Goal: Information Seeking & Learning: Check status

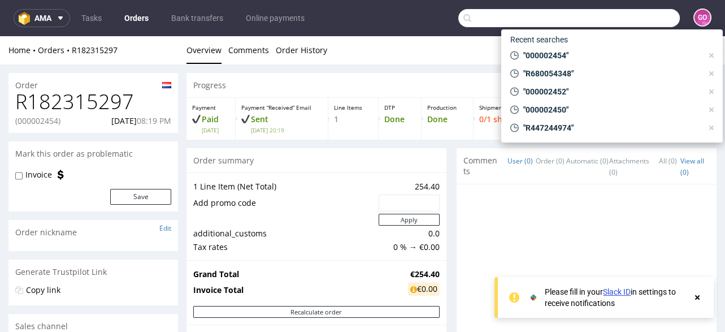
scroll to position [452, 0]
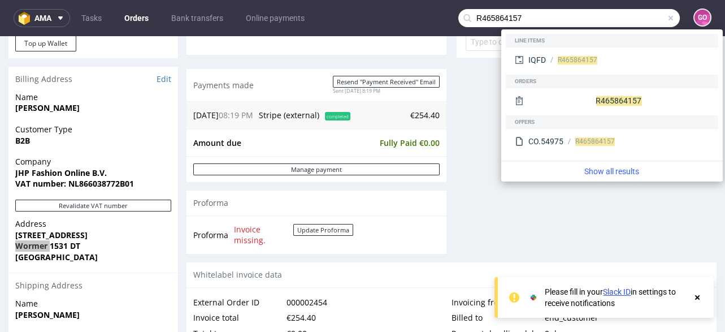
type input "R465864157"
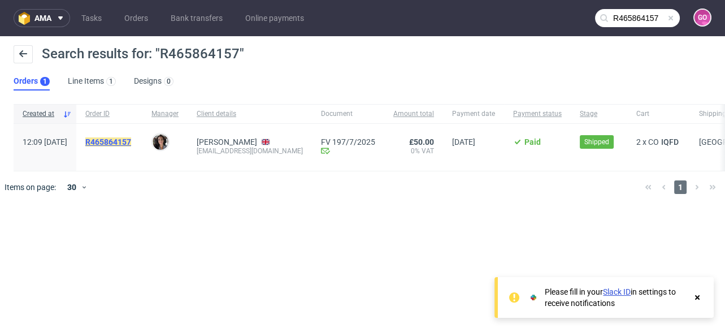
click at [131, 145] on mark "R465864157" at bounding box center [108, 141] width 46 height 9
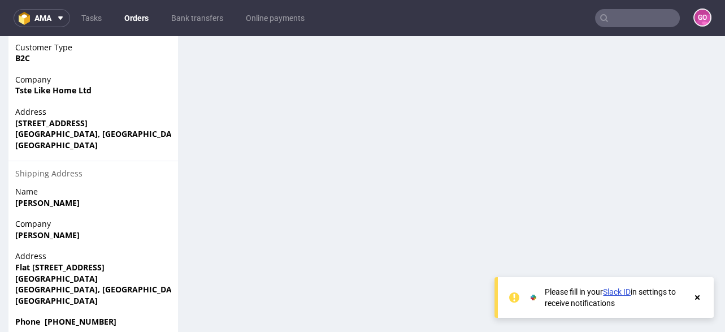
scroll to position [723, 0]
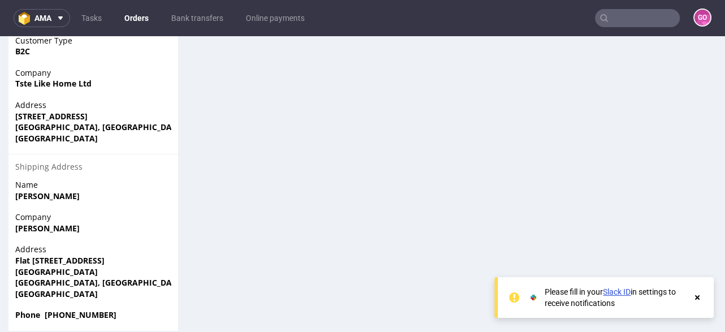
click at [117, 277] on strong "[GEOGRAPHIC_DATA], [GEOGRAPHIC_DATA]" at bounding box center [100, 282] width 170 height 11
copy strong "SE108FY"
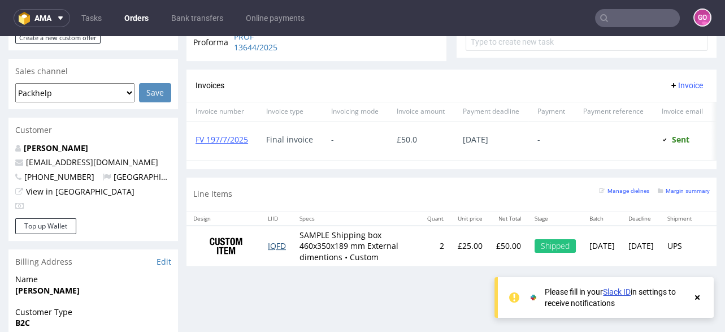
scroll to position [452, 0]
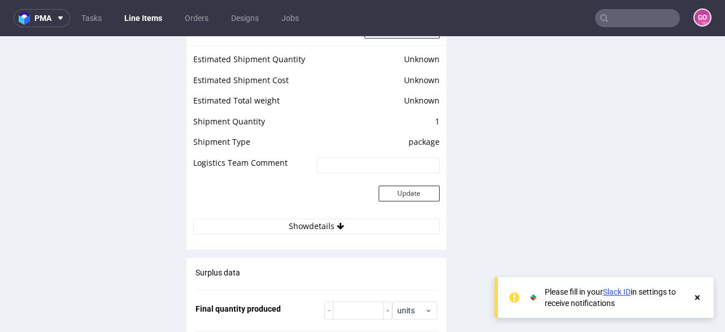
scroll to position [1579, 0]
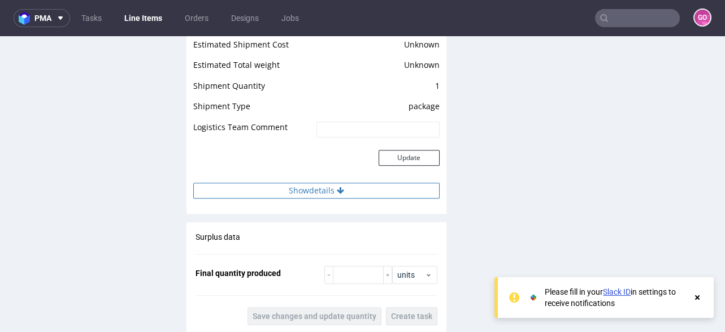
click at [327, 190] on button "Show details" at bounding box center [316, 191] width 246 height 16
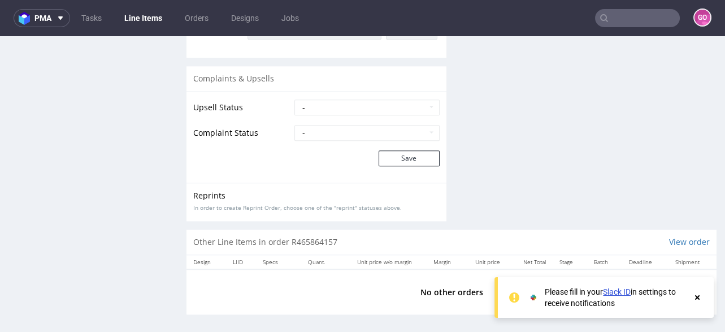
scroll to position [2002, 0]
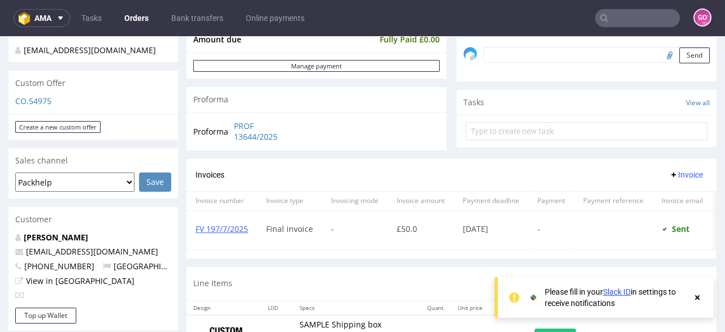
scroll to position [318, 0]
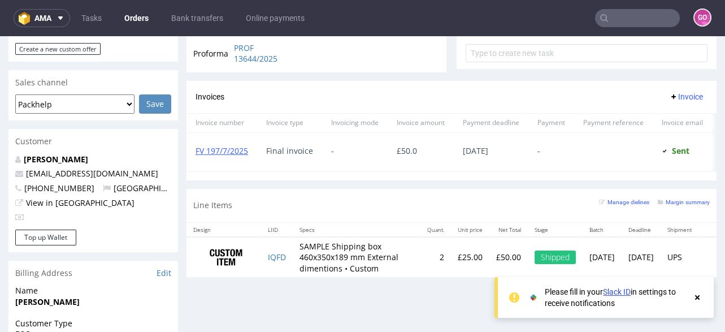
scroll to position [452, 0]
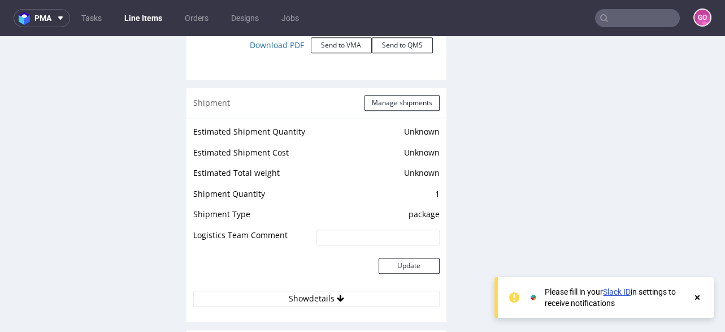
scroll to position [1537, 0]
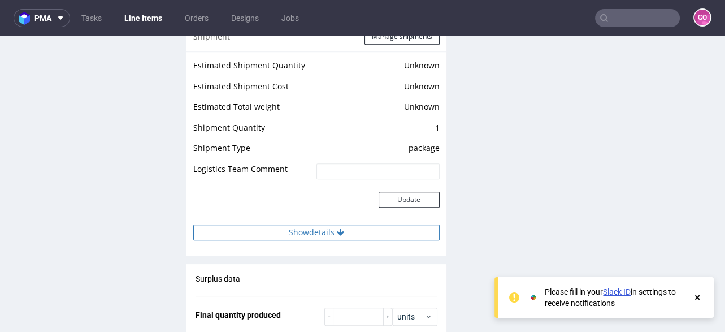
click at [327, 228] on button "Show details" at bounding box center [316, 232] width 246 height 16
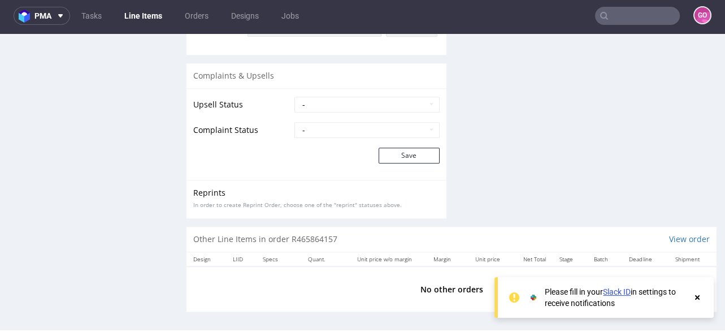
scroll to position [3, 0]
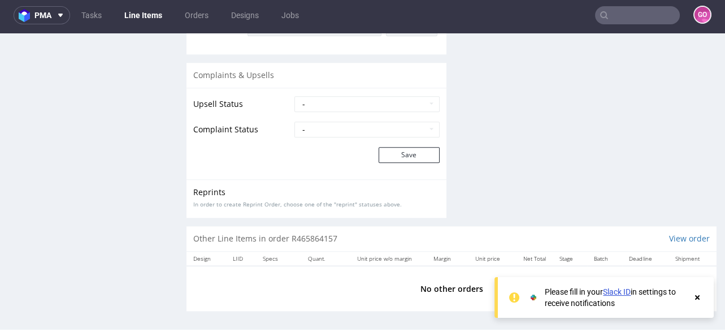
click at [651, 8] on input "text" at bounding box center [637, 15] width 85 height 18
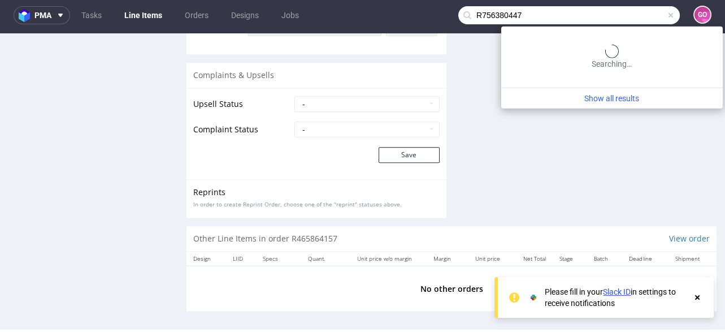
type input "R756380447"
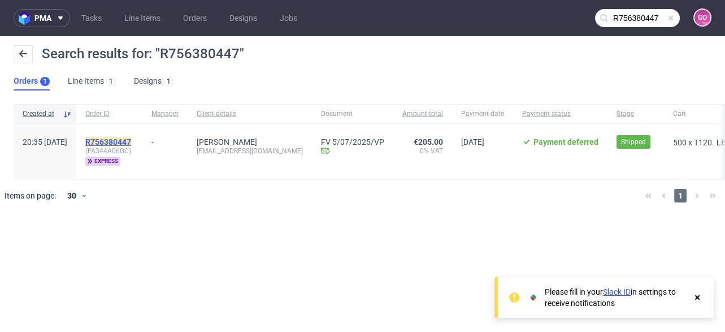
click at [131, 143] on mark "R756380447" at bounding box center [108, 141] width 46 height 9
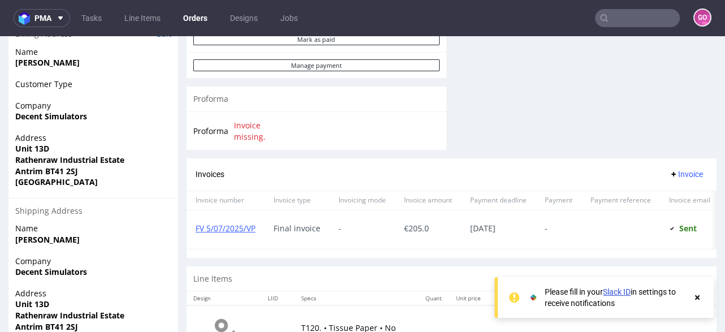
scroll to position [570, 0]
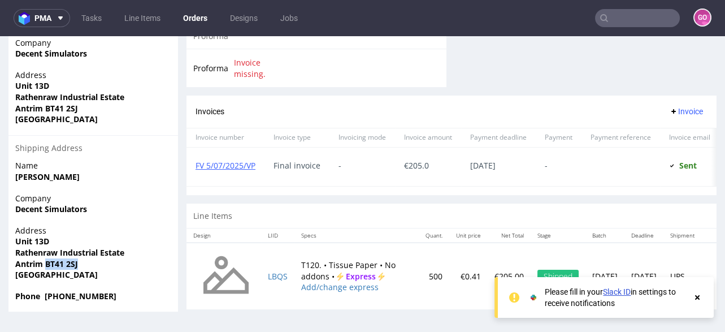
drag, startPoint x: 45, startPoint y: 248, endPoint x: 83, endPoint y: 254, distance: 37.7
click at [83, 258] on span "Antrim BT41 2SJ" at bounding box center [93, 263] width 156 height 11
copy strong "BT41 2SJ"
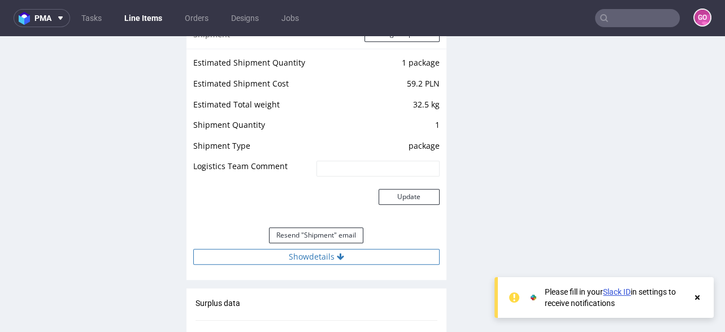
click at [328, 254] on button "Show details" at bounding box center [316, 257] width 246 height 16
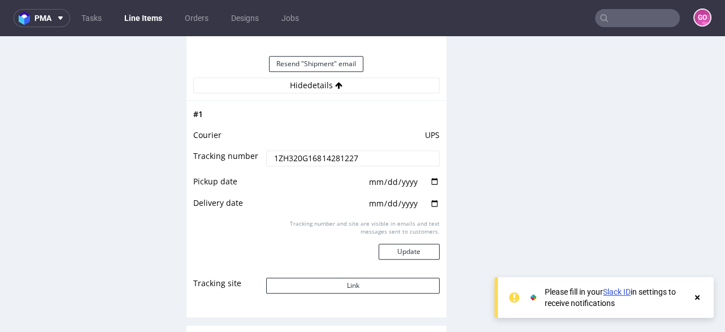
scroll to position [1265, 0]
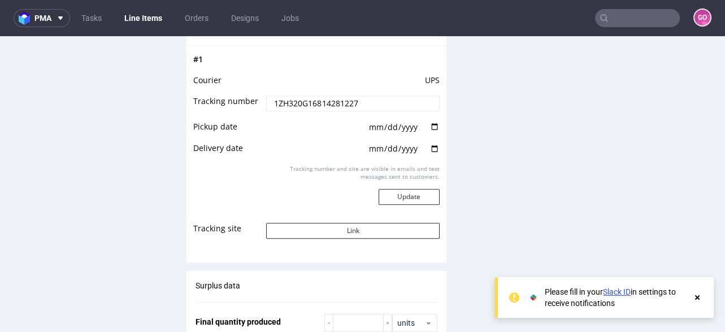
click at [363, 102] on input "1ZH320G16814281227" at bounding box center [352, 103] width 173 height 16
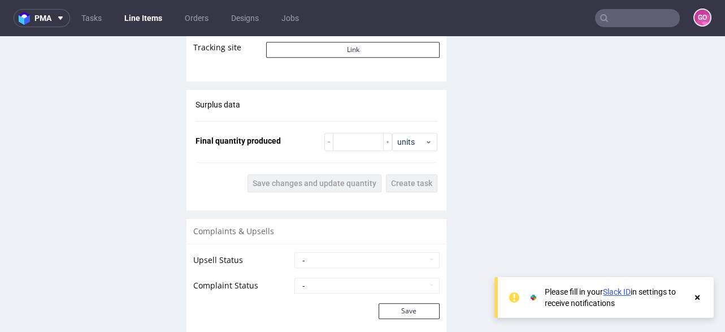
scroll to position [1491, 0]
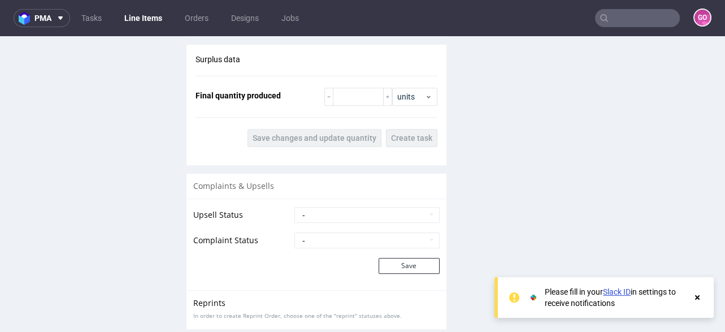
click at [635, 21] on input "text" at bounding box center [637, 18] width 85 height 18
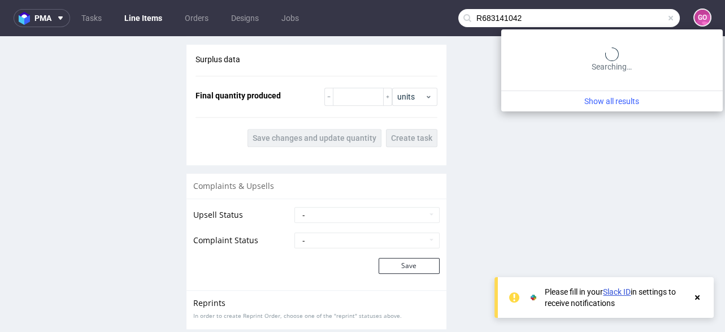
type input "R683141042"
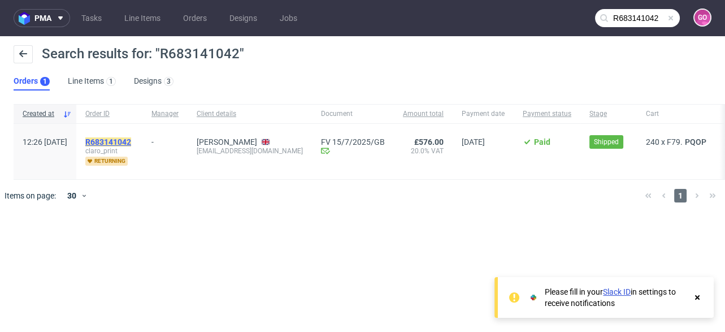
click at [131, 138] on mark "R683141042" at bounding box center [108, 141] width 46 height 9
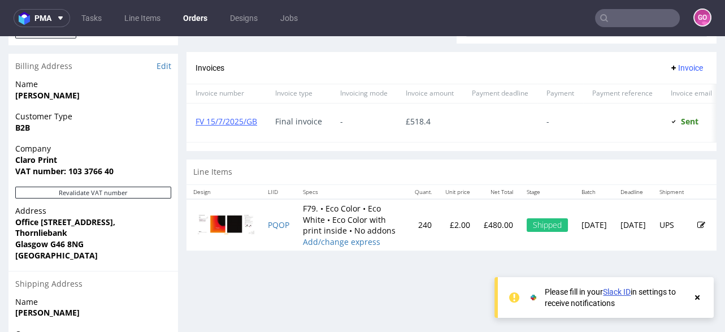
scroll to position [497, 0]
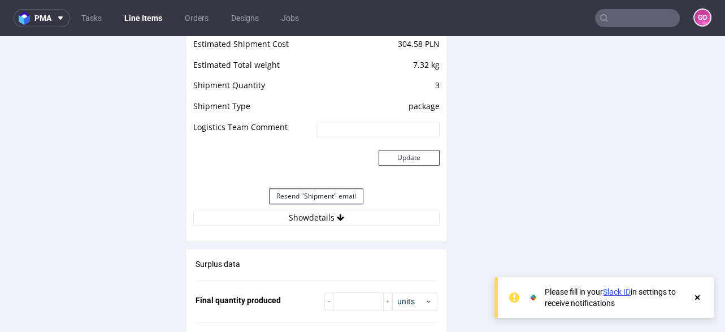
scroll to position [1265, 0]
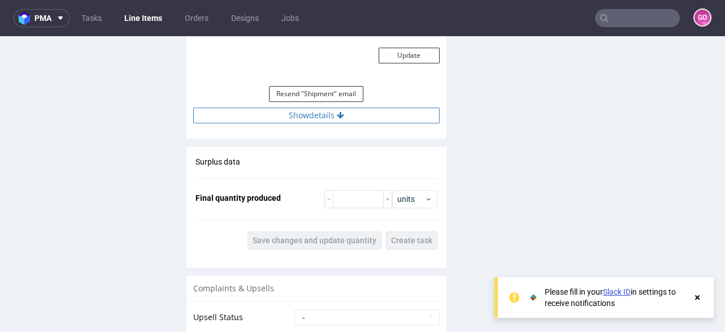
click at [332, 107] on button "Show details" at bounding box center [316, 115] width 246 height 16
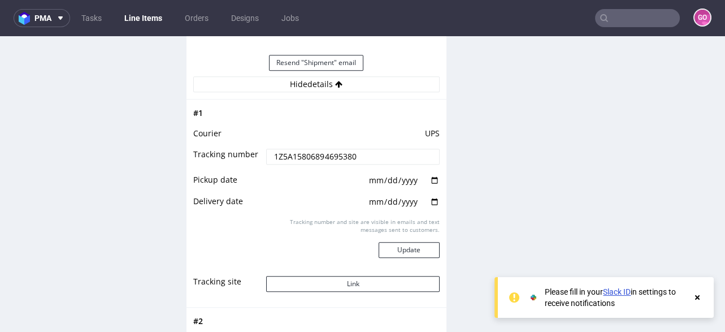
scroll to position [1311, 0]
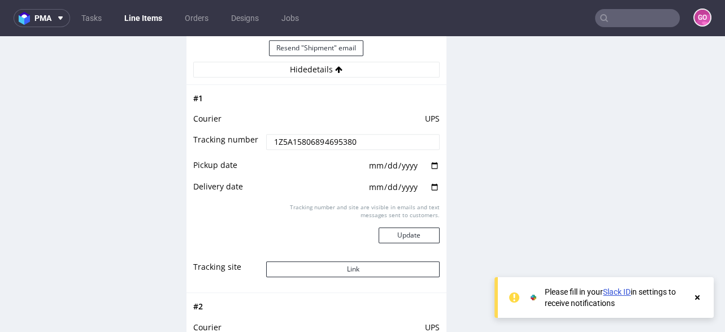
click at [348, 140] on input "1Z5A15806894695380" at bounding box center [352, 142] width 173 height 16
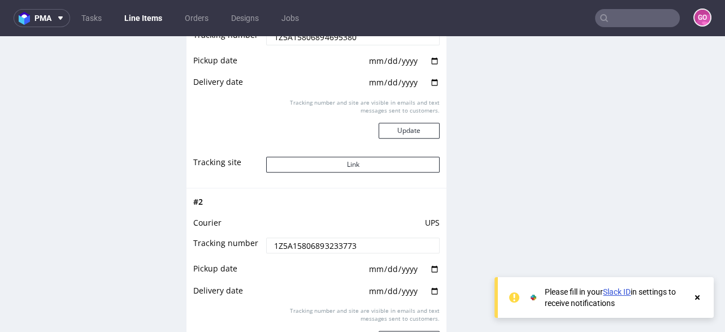
scroll to position [1491, 0]
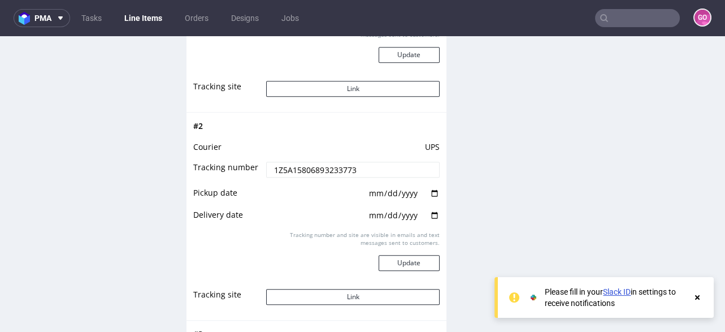
click at [337, 169] on input "1Z5A15806893233773" at bounding box center [352, 170] width 173 height 16
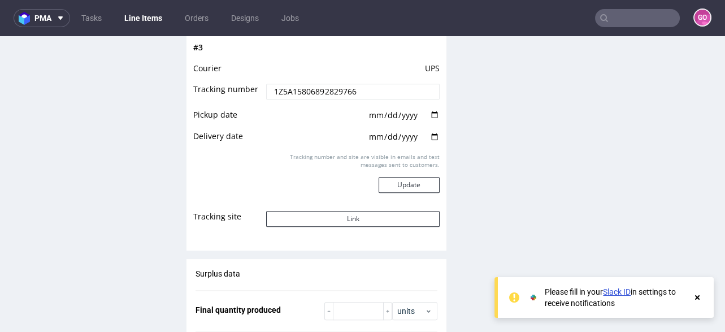
scroll to position [1763, 0]
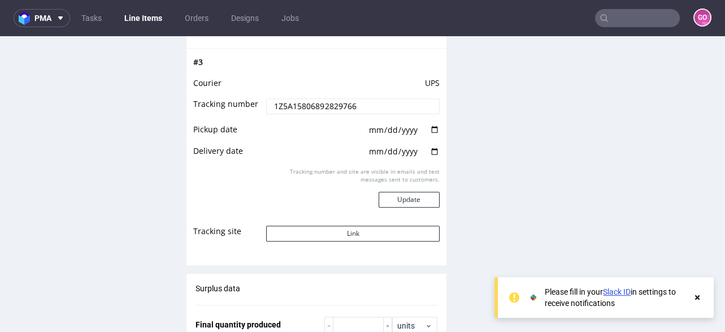
click at [362, 92] on td "UPS" at bounding box center [351, 86] width 176 height 21
click at [360, 103] on input "1Z5A15806892829766" at bounding box center [352, 106] width 173 height 16
click at [360, 104] on input "1Z5A15806892829766" at bounding box center [352, 106] width 173 height 16
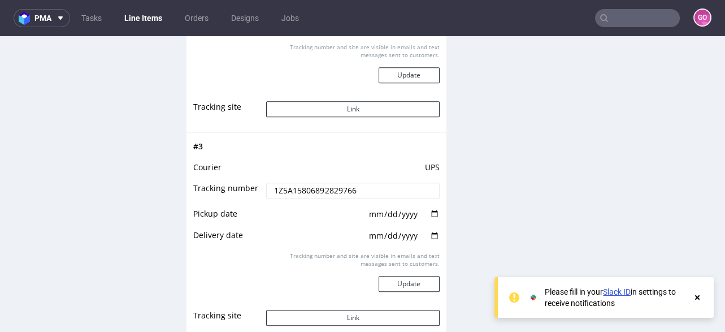
scroll to position [1694, 0]
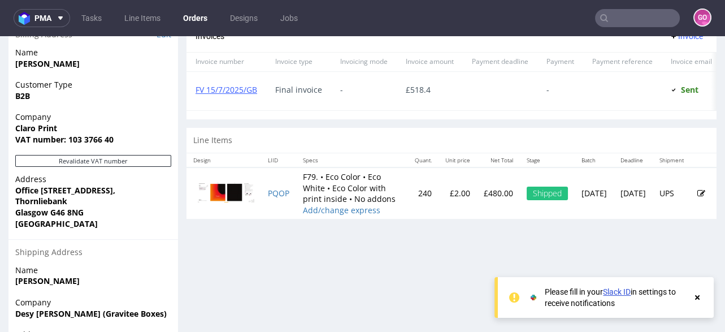
scroll to position [542, 0]
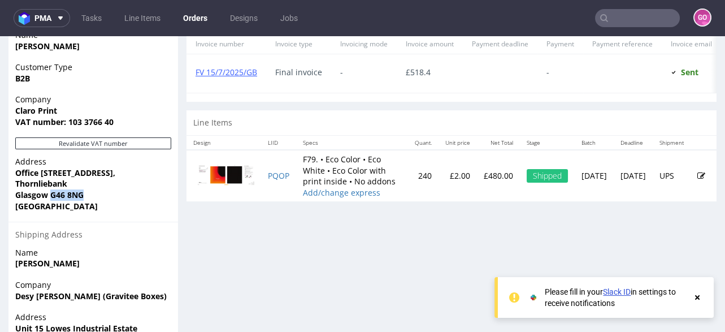
drag, startPoint x: 53, startPoint y: 197, endPoint x: 83, endPoint y: 198, distance: 30.0
click at [83, 198] on strong "Glasgow G46 8NG" at bounding box center [49, 194] width 68 height 11
copy strong "G46 8NG"
type input "R683141042"
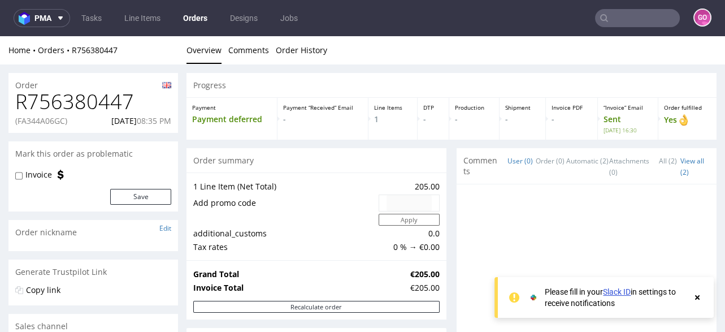
click at [655, 14] on input "text" at bounding box center [637, 18] width 85 height 18
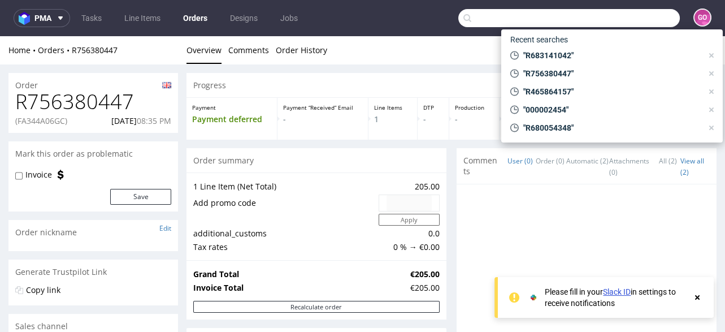
paste input "R808803322"
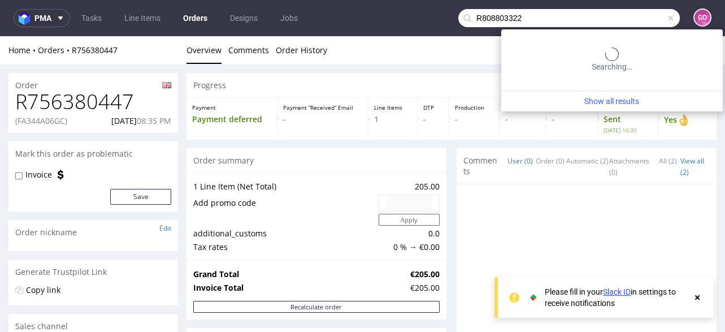
type input "R808803322"
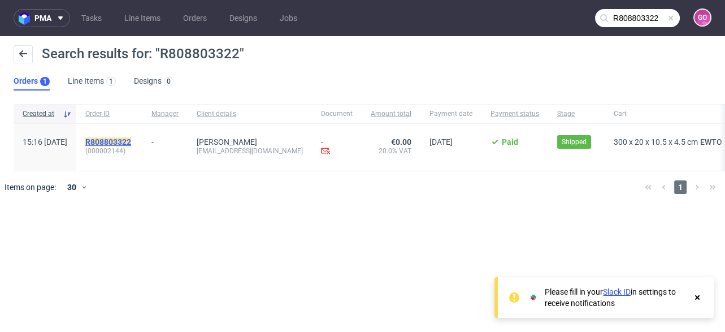
click at [131, 140] on mark "R808803322" at bounding box center [108, 141] width 46 height 9
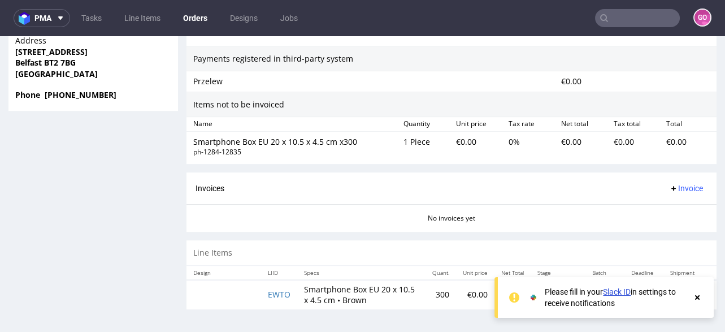
scroll to position [3, 0]
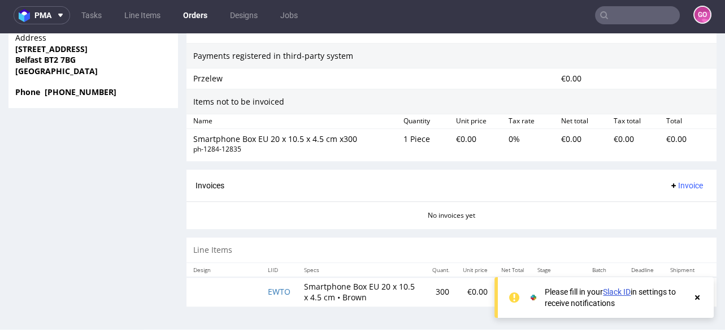
click at [699, 299] on use at bounding box center [697, 297] width 5 height 5
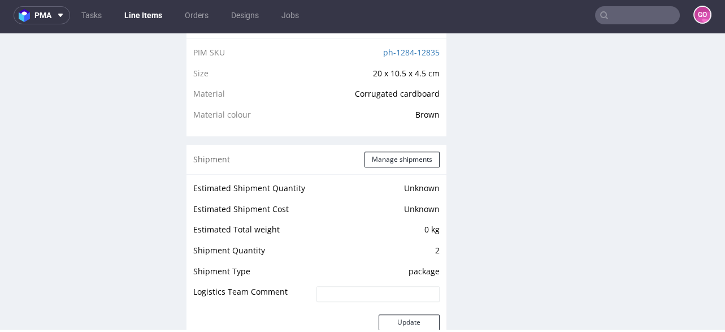
scroll to position [994, 0]
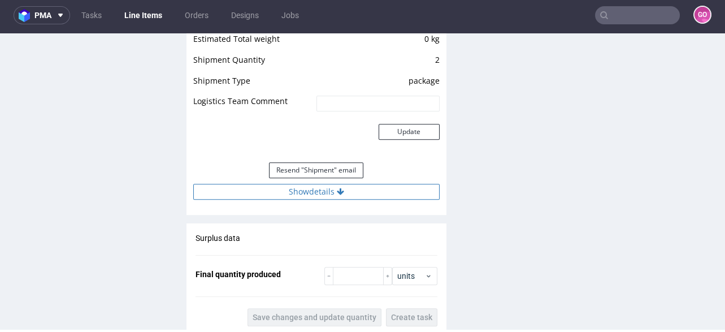
click at [335, 184] on button "Show details" at bounding box center [316, 192] width 246 height 16
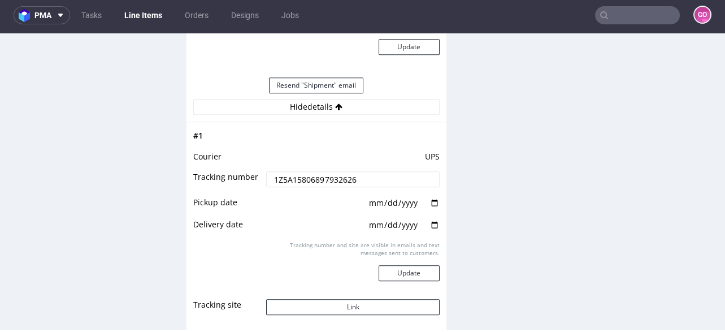
scroll to position [1067, 0]
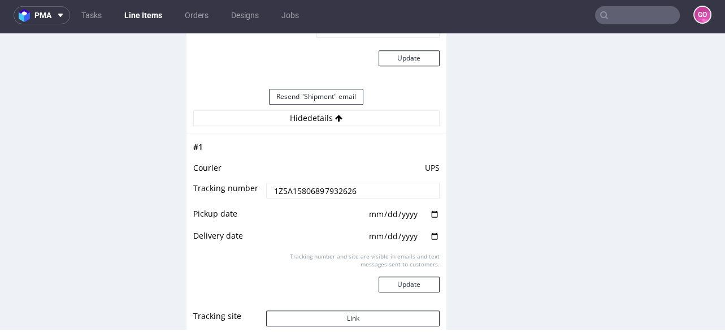
drag, startPoint x: 375, startPoint y: 197, endPoint x: 374, endPoint y: 190, distance: 6.9
click at [375, 197] on td "1Z5A15806897932626" at bounding box center [351, 193] width 176 height 25
click at [373, 189] on input "1Z5A15806897932626" at bounding box center [352, 191] width 173 height 16
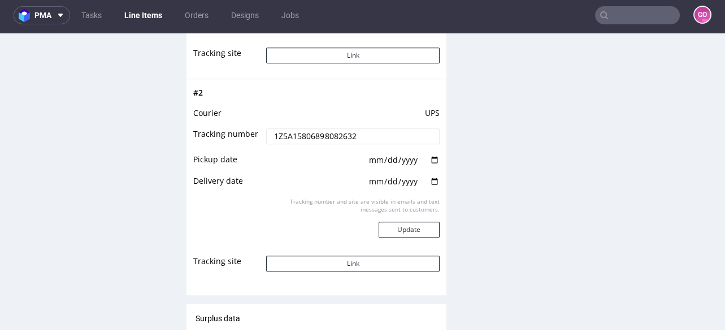
scroll to position [1293, 0]
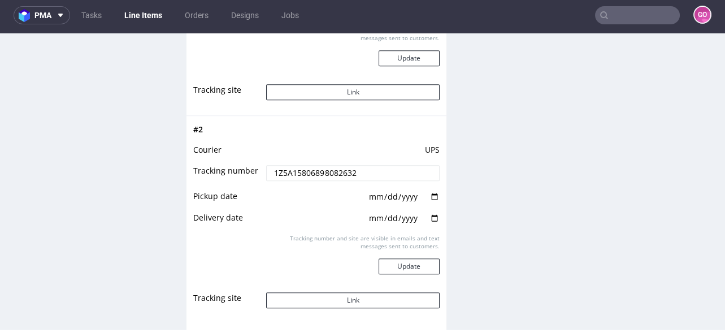
click at [360, 172] on input "1Z5A15806898082632" at bounding box center [352, 173] width 173 height 16
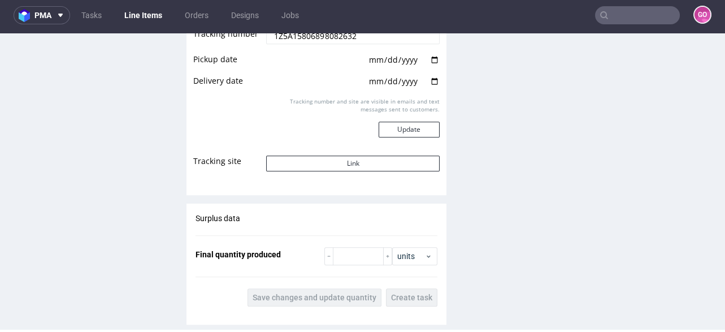
scroll to position [1429, 0]
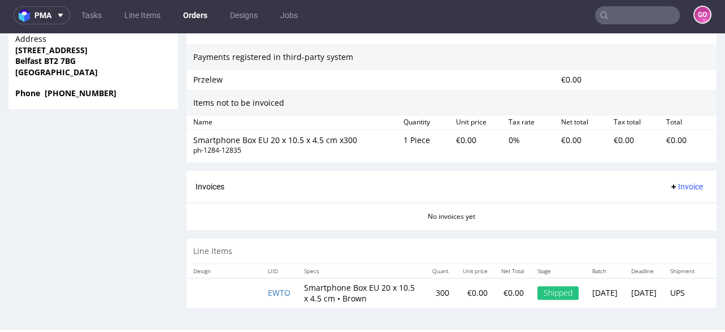
scroll to position [720, 0]
click at [77, 54] on span "Belfast BT2 7BG" at bounding box center [93, 59] width 156 height 11
click at [74, 54] on span "Belfast BT2 7BG" at bounding box center [93, 59] width 156 height 11
drag, startPoint x: 44, startPoint y: 42, endPoint x: 77, endPoint y: 47, distance: 33.1
click at [77, 54] on span "Belfast BT2 7BG" at bounding box center [93, 59] width 156 height 11
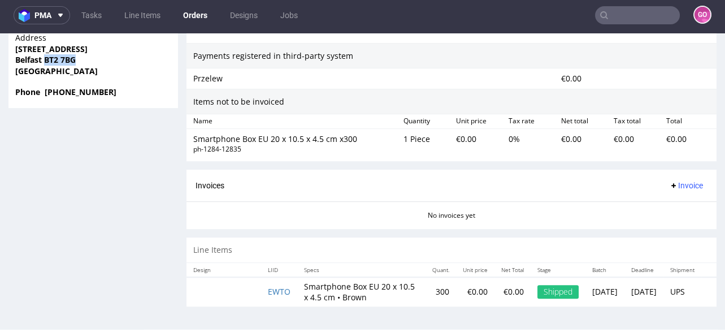
copy strong "BT2 7BG"
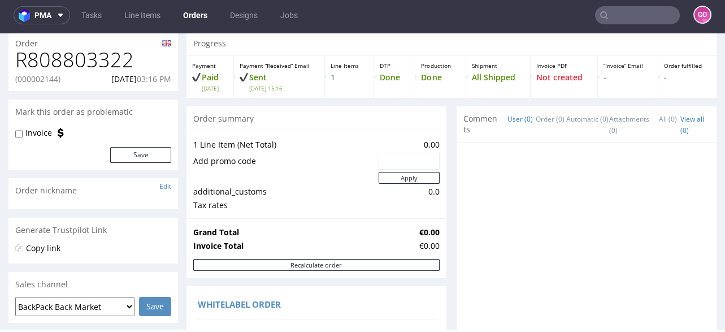
scroll to position [0, 0]
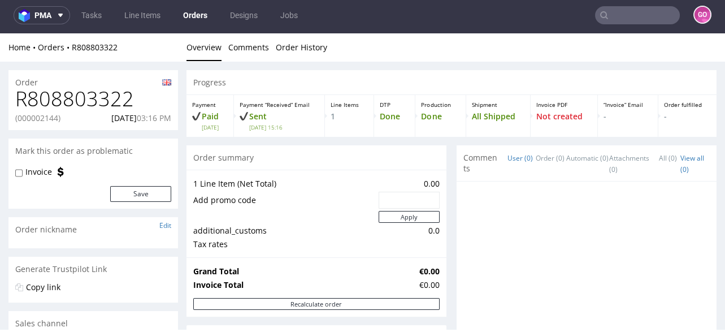
click at [617, 9] on input "text" at bounding box center [637, 15] width 85 height 18
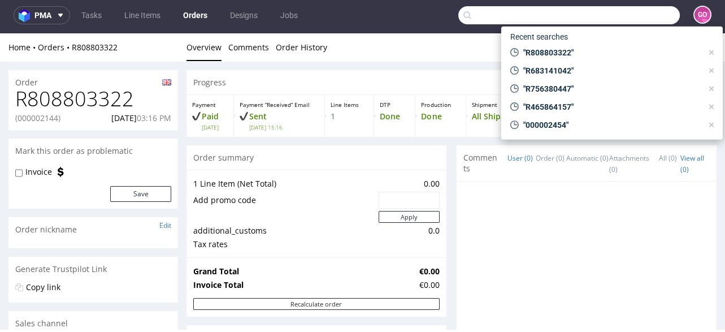
paste input "R553990619"
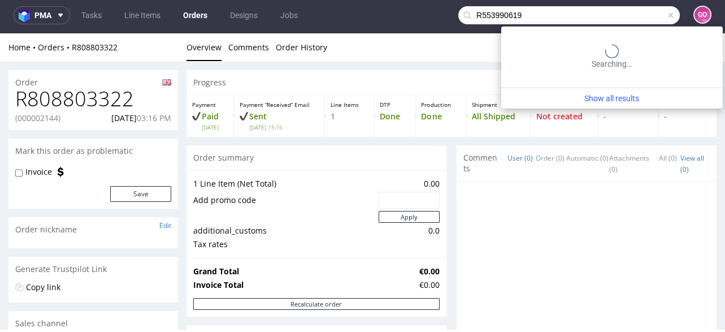
type input "R553990619"
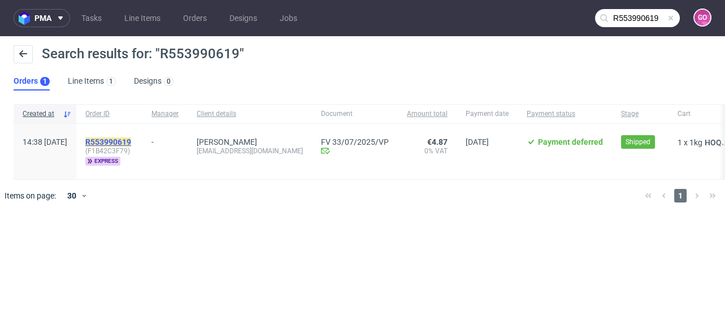
click at [131, 142] on mark "R553990619" at bounding box center [108, 141] width 46 height 9
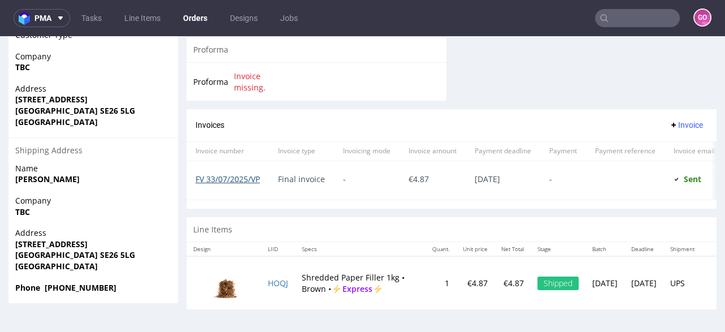
scroll to position [557, 0]
drag, startPoint x: 81, startPoint y: 243, endPoint x: 46, endPoint y: 248, distance: 35.3
click at [46, 249] on strong "London SE26 5LG" at bounding box center [75, 254] width 120 height 11
copy strong "SE26 5LG"
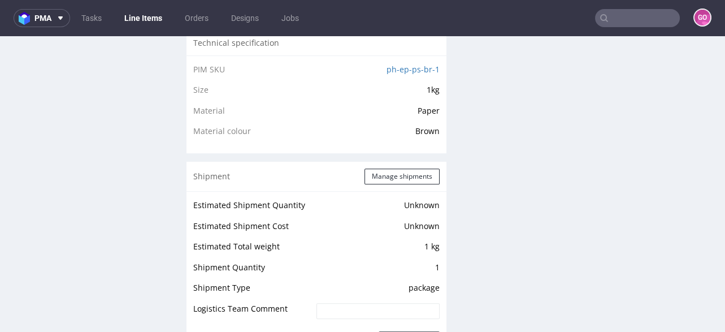
scroll to position [1085, 0]
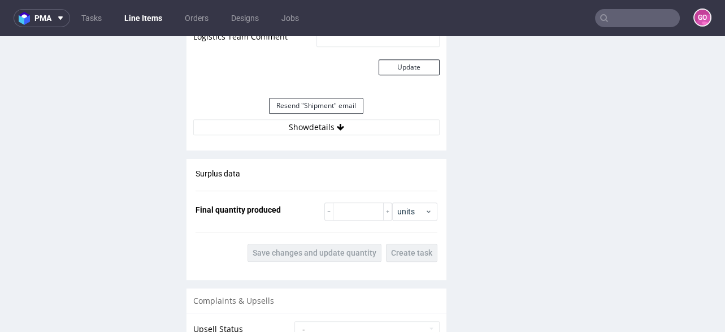
click at [332, 133] on div "Estimated Shipment Quantity Unknown Estimated Shipment Cost Unknown Estimated T…" at bounding box center [316, 30] width 260 height 223
click at [332, 131] on button "Show details" at bounding box center [316, 127] width 246 height 16
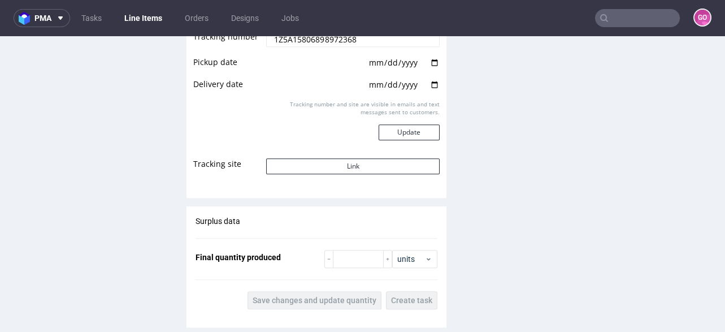
scroll to position [1130, 0]
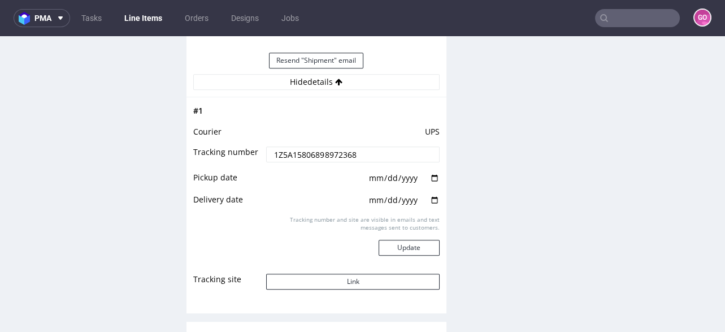
click at [352, 149] on input "1Z5A15806898972368" at bounding box center [352, 154] width 173 height 16
click at [636, 14] on input "text" at bounding box center [637, 18] width 85 height 18
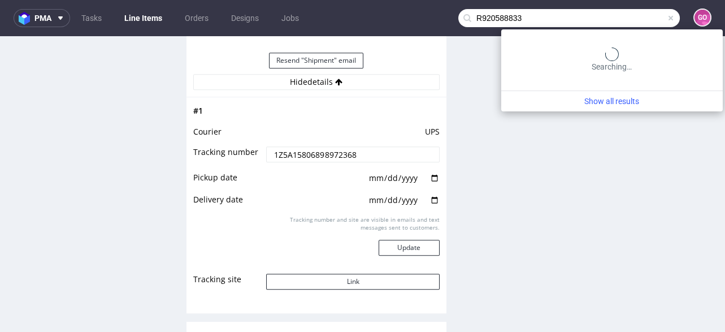
type input "R920588833"
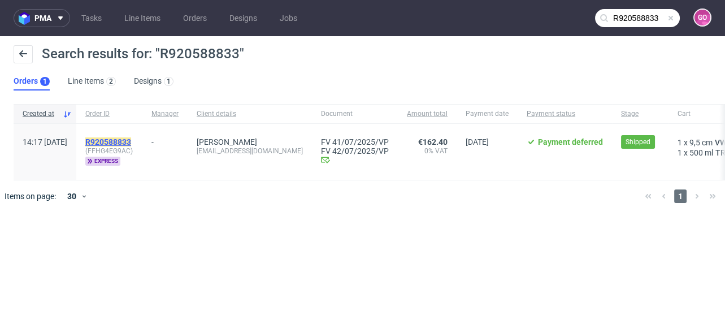
click at [131, 137] on mark "R920588833" at bounding box center [108, 141] width 46 height 9
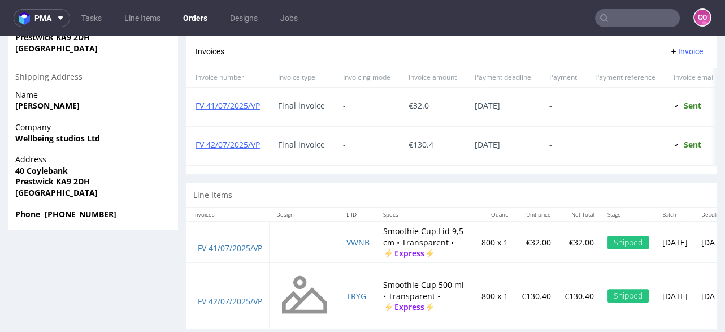
scroll to position [649, 0]
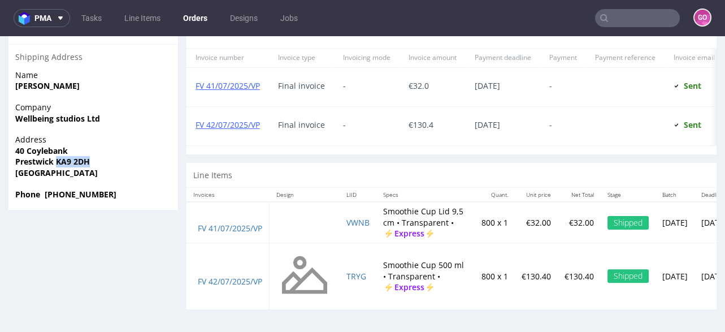
drag, startPoint x: 58, startPoint y: 150, endPoint x: 96, endPoint y: 153, distance: 38.5
click at [96, 156] on span "Prestwick KA9 2DH" at bounding box center [93, 161] width 156 height 11
copy strong "KA9 2DH"
click at [237, 223] on link "FV 41/07/2025/VP" at bounding box center [230, 228] width 64 height 11
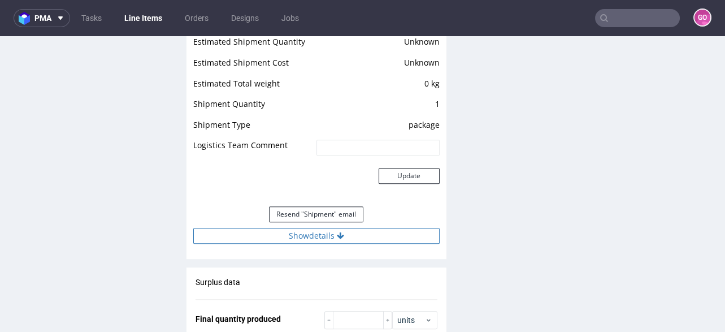
click at [340, 233] on icon at bounding box center [340, 236] width 7 height 8
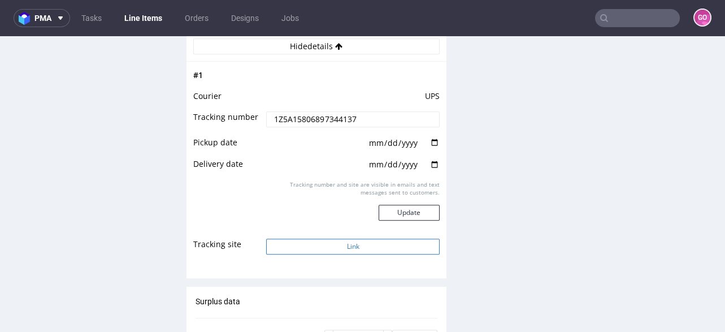
scroll to position [1220, 0]
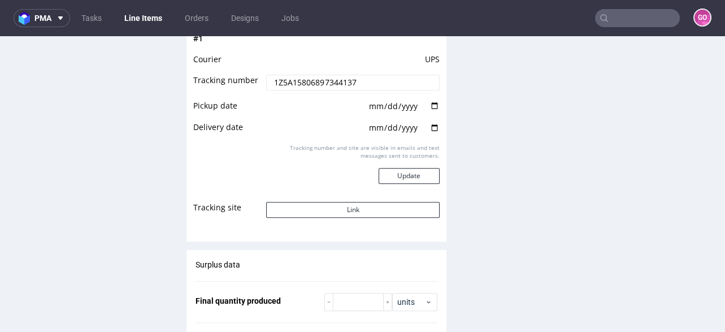
click at [351, 87] on input "1Z5A15806897344137" at bounding box center [352, 83] width 173 height 16
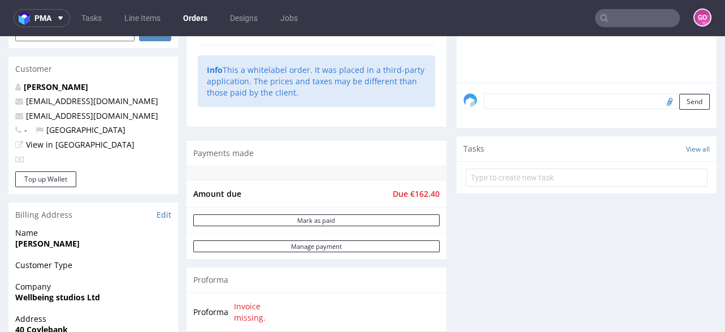
scroll to position [649, 0]
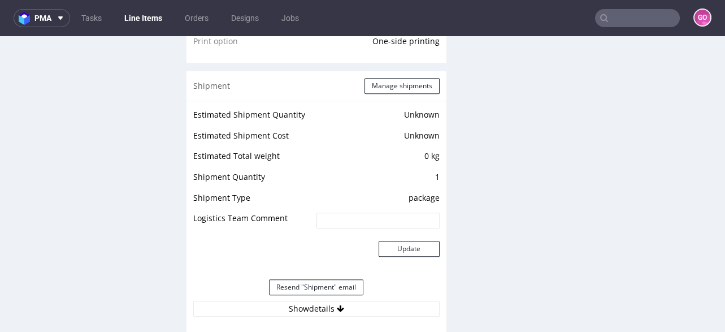
scroll to position [1175, 0]
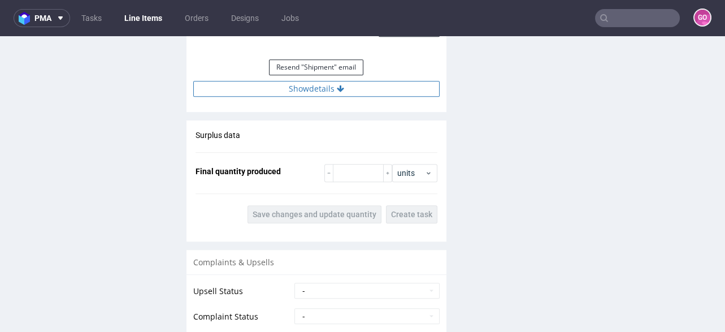
click at [353, 82] on button "Show details" at bounding box center [316, 89] width 246 height 16
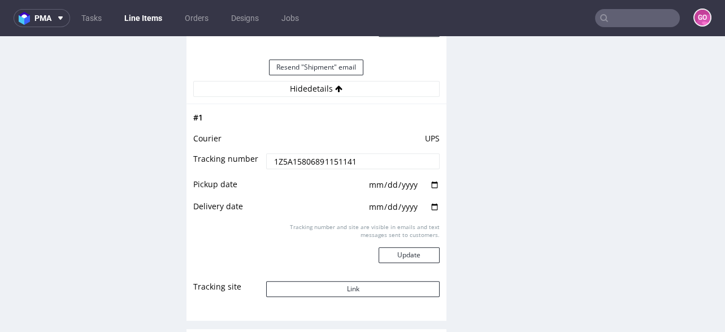
click at [346, 159] on input "1Z5A15806891151141" at bounding box center [352, 161] width 173 height 16
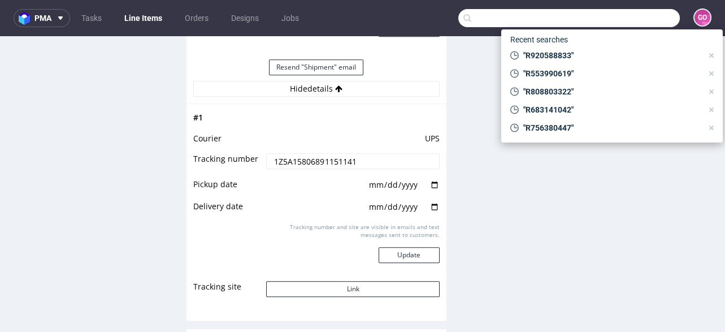
click at [631, 14] on input "text" at bounding box center [569, 18] width 222 height 18
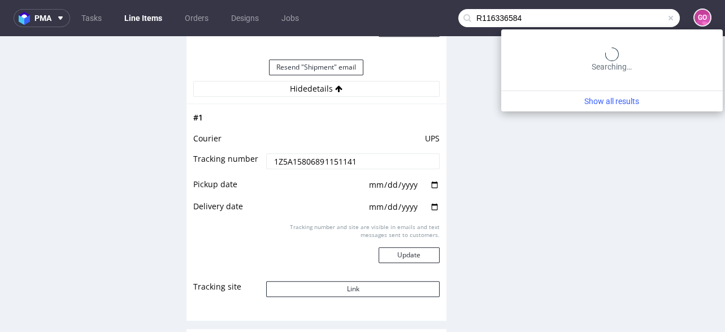
type input "R116336584"
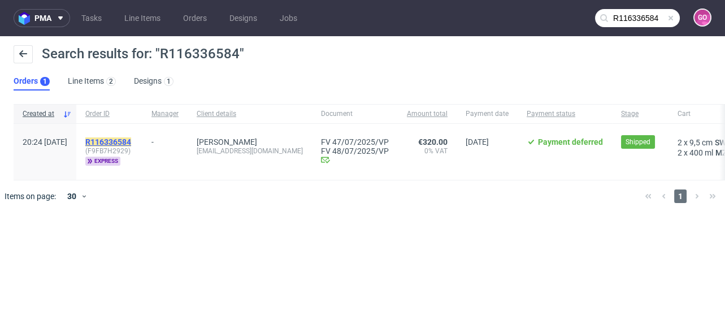
click at [131, 144] on mark "R116336584" at bounding box center [108, 141] width 46 height 9
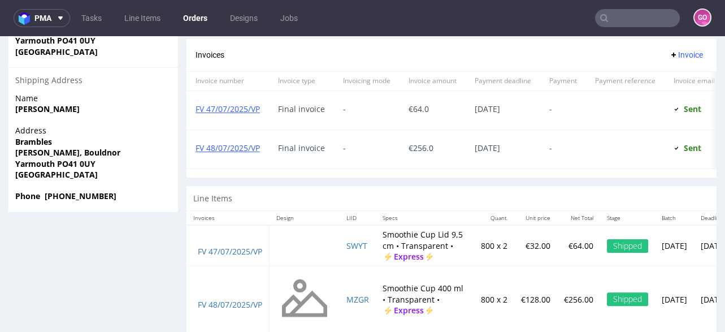
scroll to position [649, 0]
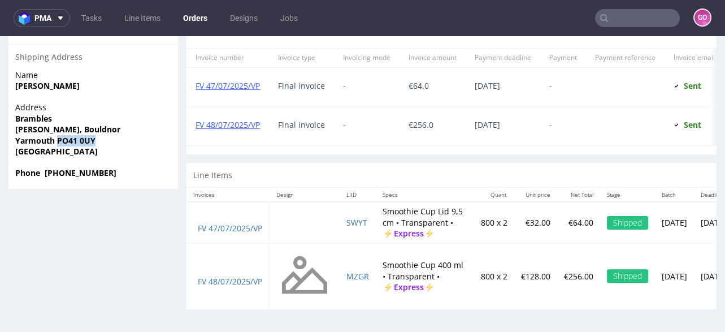
drag, startPoint x: 59, startPoint y: 128, endPoint x: 98, endPoint y: 133, distance: 39.3
click at [98, 135] on span "Yarmouth PO41 0UY" at bounding box center [93, 140] width 156 height 11
copy strong "PO41 0UY"
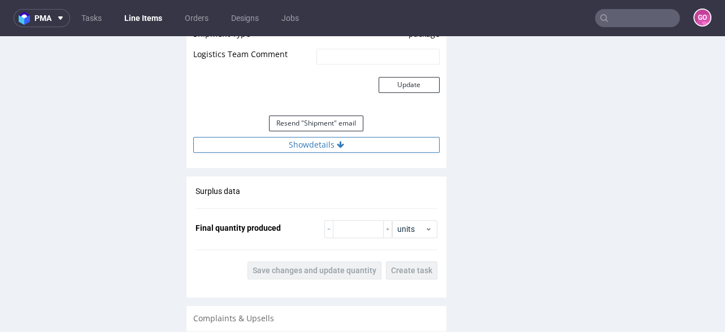
click at [337, 144] on icon at bounding box center [340, 145] width 7 height 8
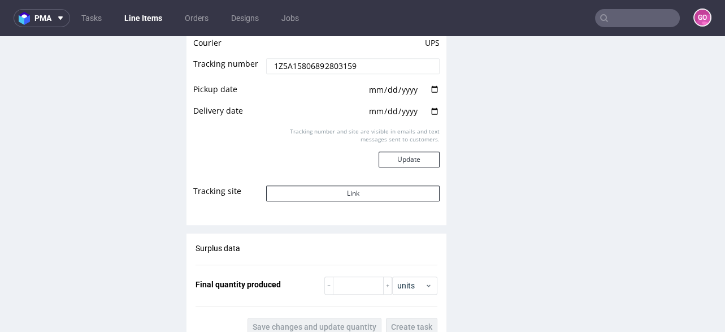
scroll to position [1220, 0]
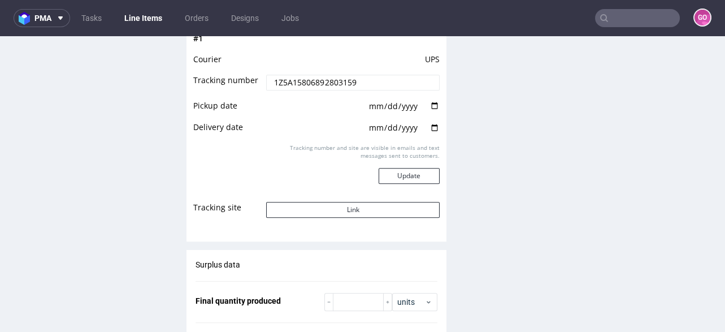
click at [357, 77] on input "1Z5A15806892803159" at bounding box center [352, 83] width 173 height 16
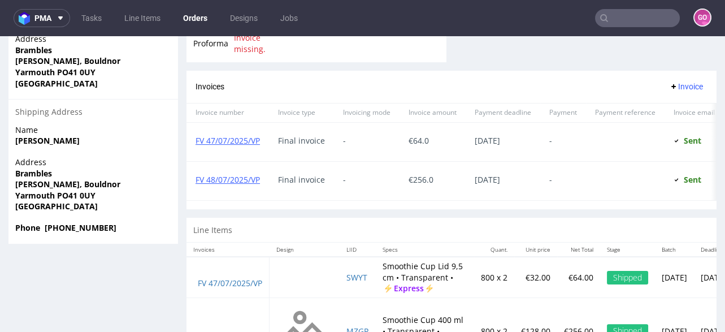
scroll to position [649, 0]
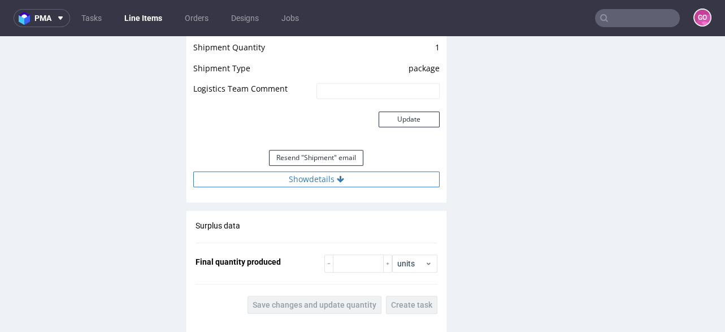
click at [325, 172] on button "Show details" at bounding box center [316, 179] width 246 height 16
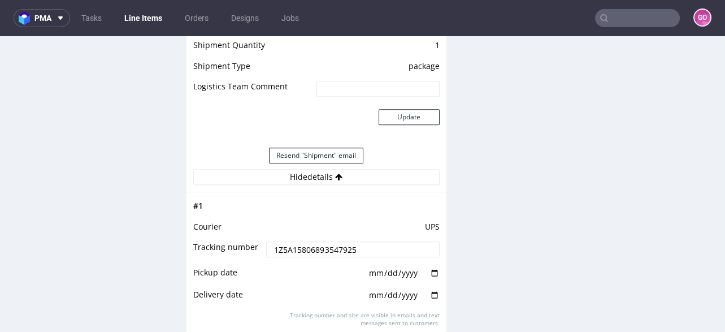
scroll to position [1220, 0]
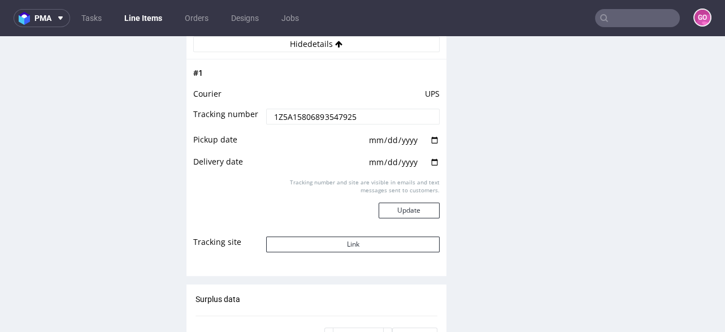
click at [359, 119] on input "1Z5A15806893547925" at bounding box center [352, 116] width 173 height 16
click at [641, 16] on input "text" at bounding box center [637, 18] width 85 height 18
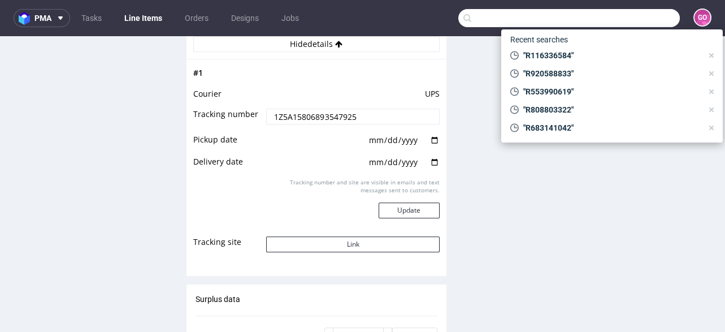
paste input "R840919261"
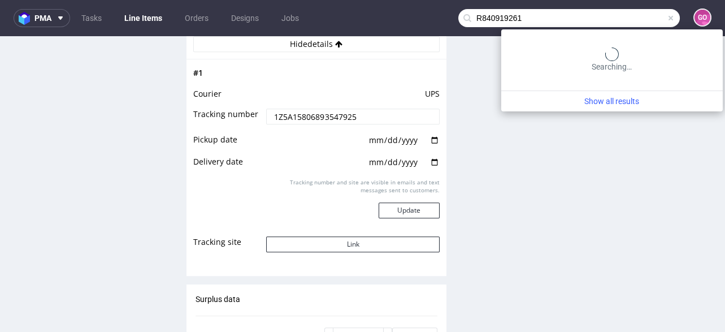
type input "R840919261"
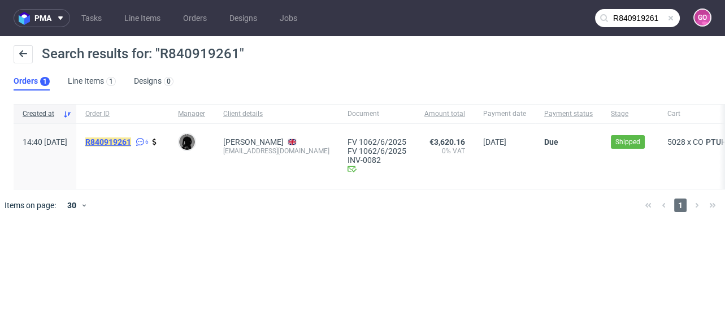
click at [131, 143] on mark "R840919261" at bounding box center [108, 141] width 46 height 9
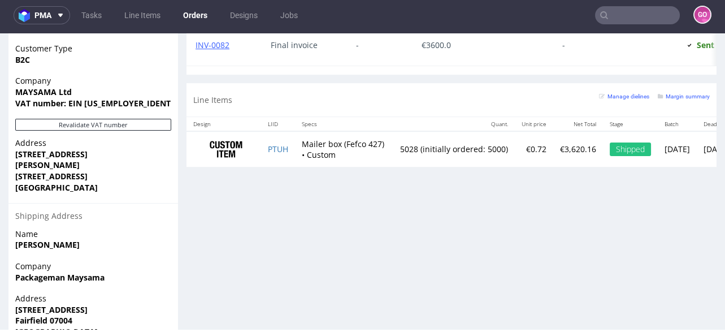
scroll to position [754, 0]
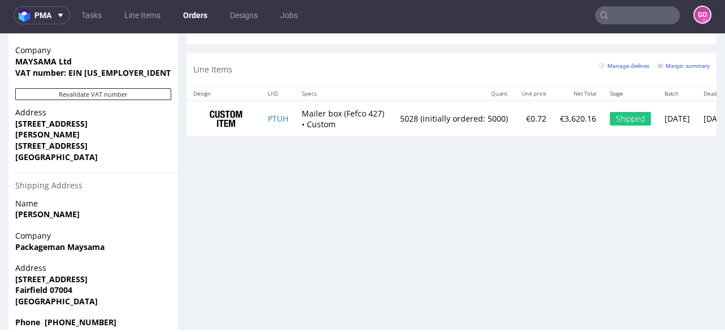
drag, startPoint x: 57, startPoint y: 121, endPoint x: 109, endPoint y: 124, distance: 52.6
click at [109, 140] on span "Westbury BA13 4PB" at bounding box center [93, 145] width 156 height 11
copy strong "BA13 4PB"
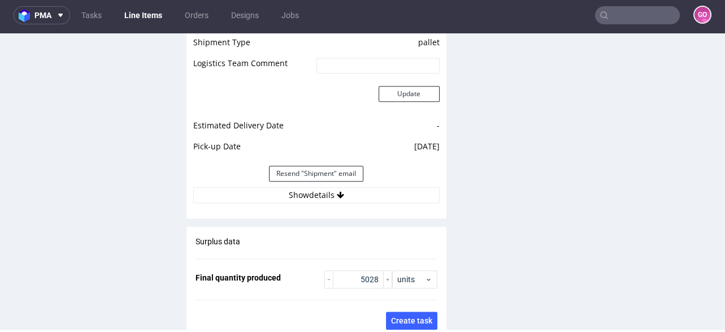
scroll to position [1672, 0]
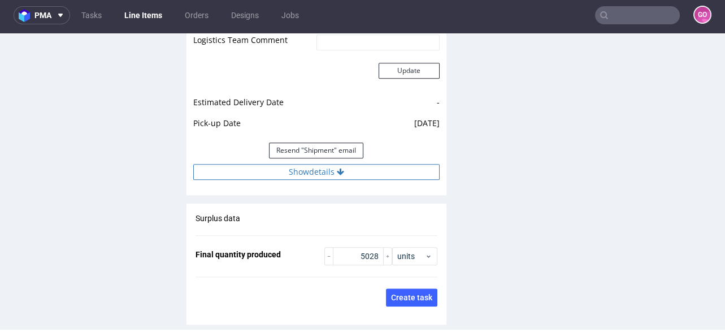
click at [321, 171] on button "Show details" at bounding box center [316, 172] width 246 height 16
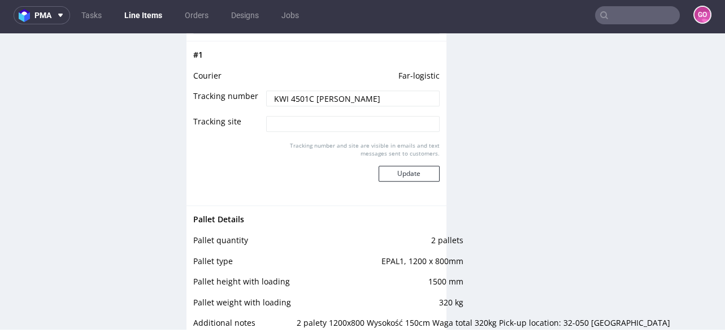
scroll to position [1808, 0]
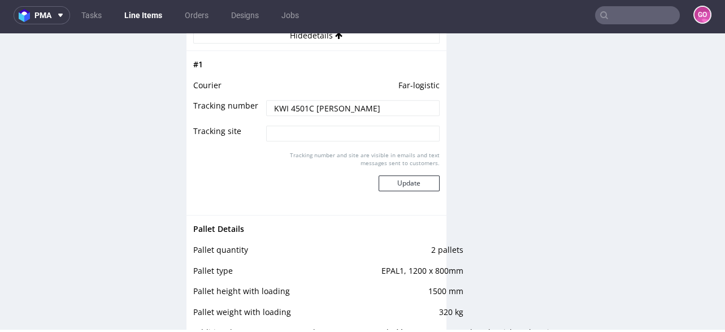
drag, startPoint x: 372, startPoint y: 106, endPoint x: 231, endPoint y: 115, distance: 142.1
click at [231, 115] on tr "Tracking number KWI 4501C TARAS KONRAD" at bounding box center [316, 111] width 246 height 25
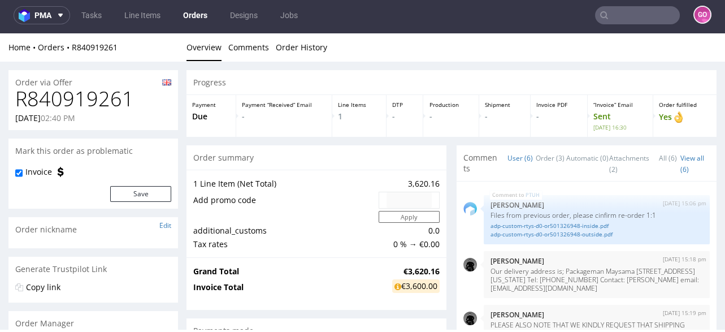
scroll to position [99, 0]
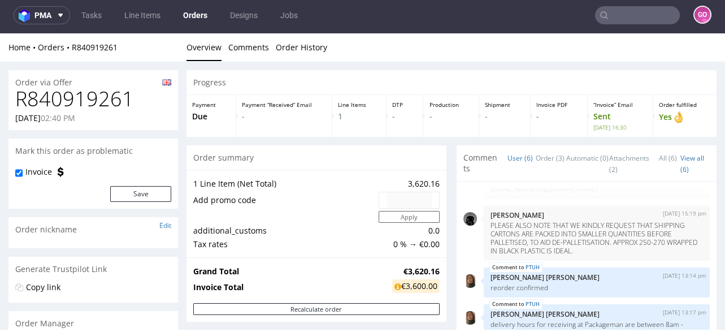
click at [632, 27] on nav "pma Tasks Line Items Orders Designs Jobs GO" at bounding box center [362, 15] width 725 height 36
click at [632, 19] on input "text" at bounding box center [637, 15] width 85 height 18
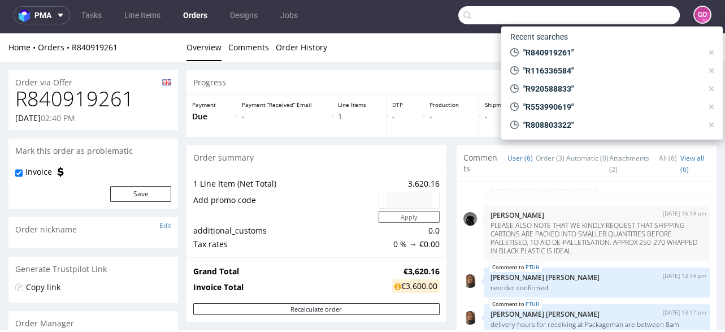
paste input "R197134221"
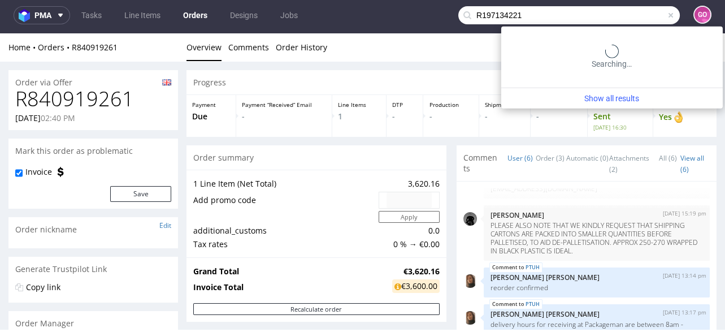
type input "R197134221"
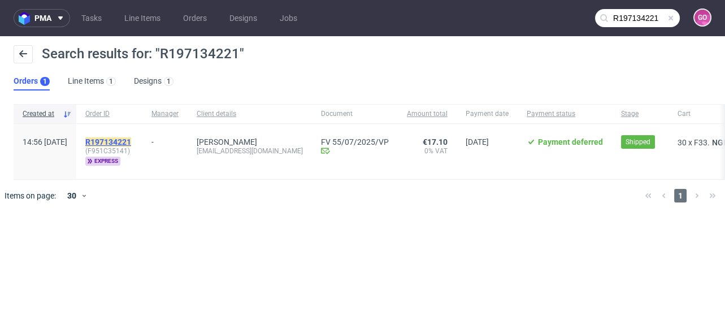
click at [131, 140] on mark "R197134221" at bounding box center [108, 141] width 46 height 9
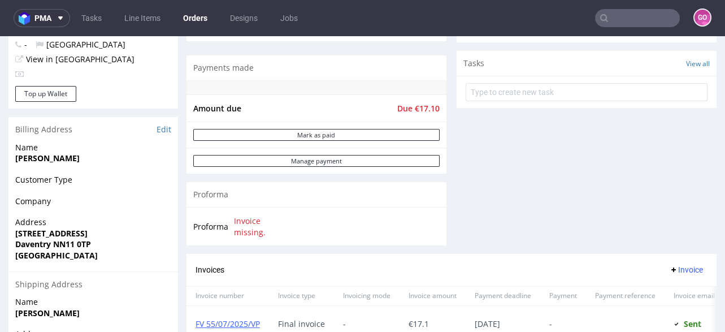
scroll to position [452, 0]
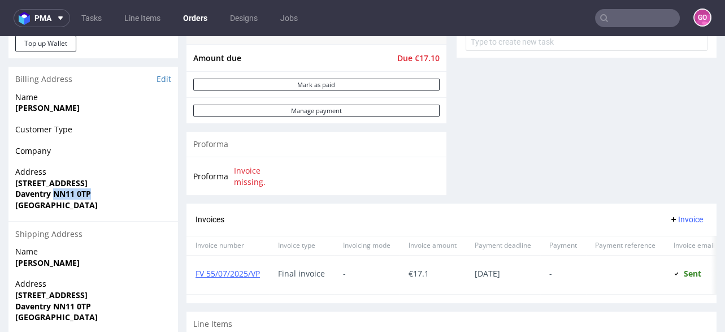
drag, startPoint x: 54, startPoint y: 195, endPoint x: 93, endPoint y: 198, distance: 39.1
click at [93, 198] on p "Address 59 Ericsson Close Daventry NN11 0TP United Kingdom" at bounding box center [93, 188] width 156 height 44
copy strong "NN11 0TP"
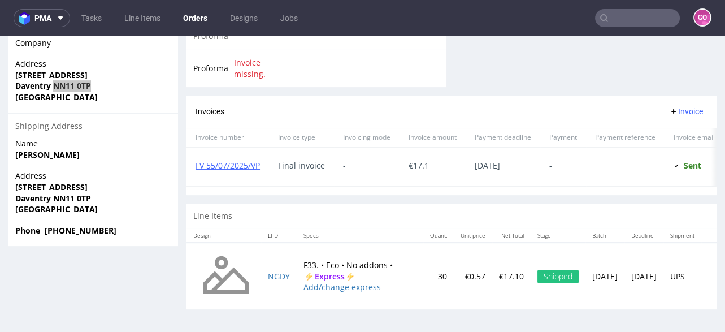
scroll to position [3, 0]
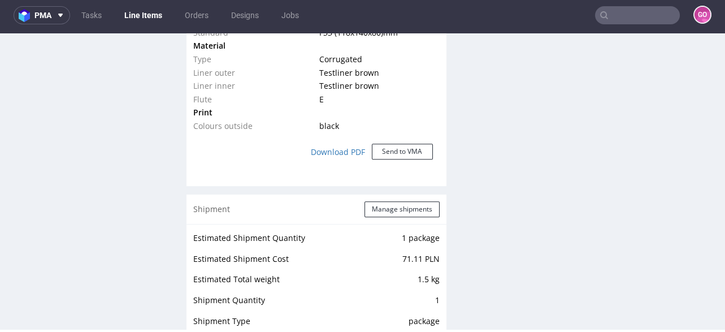
scroll to position [1220, 0]
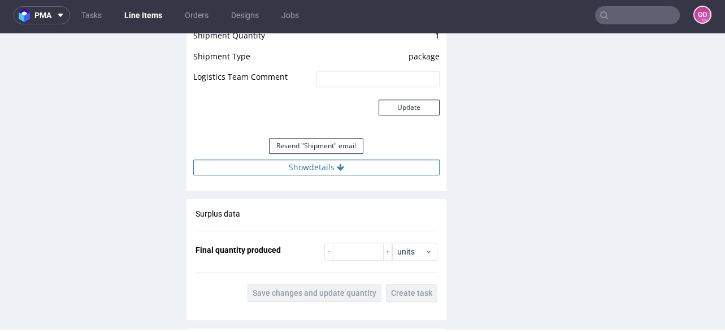
click at [329, 159] on button "Show details" at bounding box center [316, 167] width 246 height 16
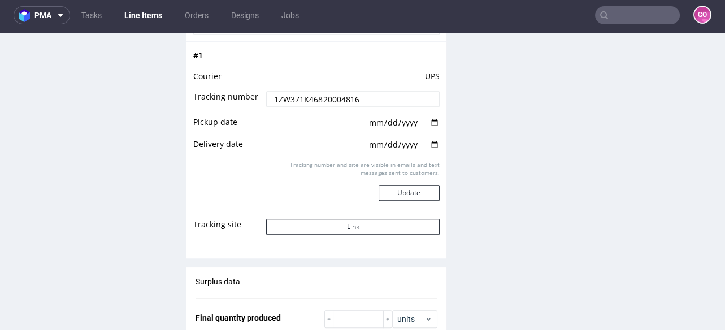
scroll to position [1311, 0]
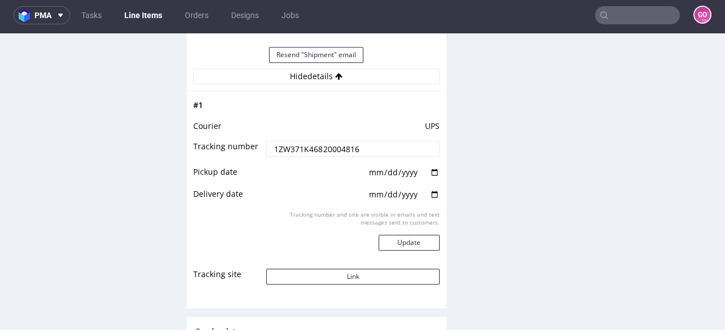
click at [361, 145] on input "1ZW371K46820004816" at bounding box center [352, 149] width 173 height 16
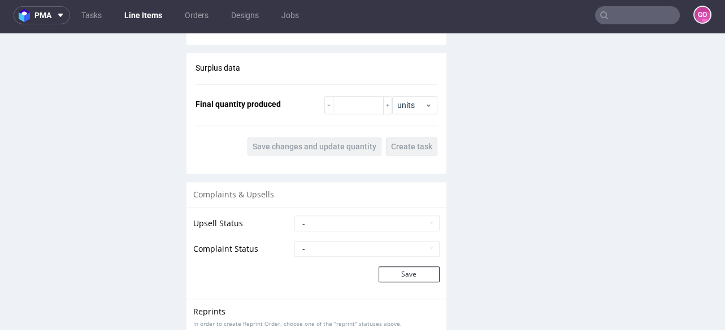
scroll to position [1582, 0]
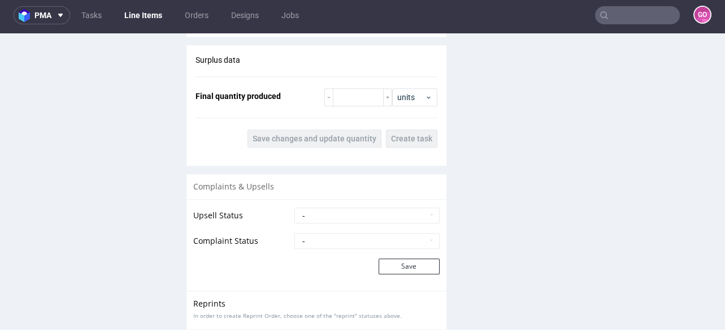
click at [647, 14] on input "text" at bounding box center [637, 15] width 85 height 18
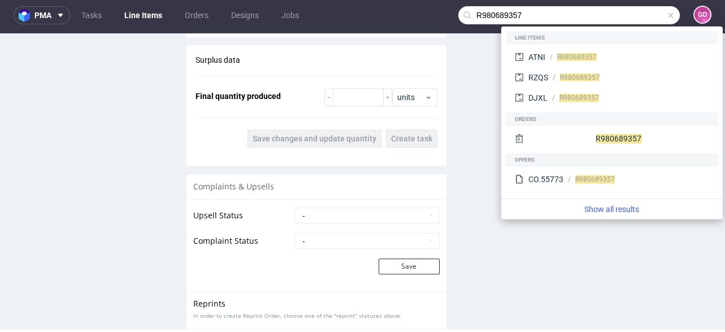
type input "R980689357"
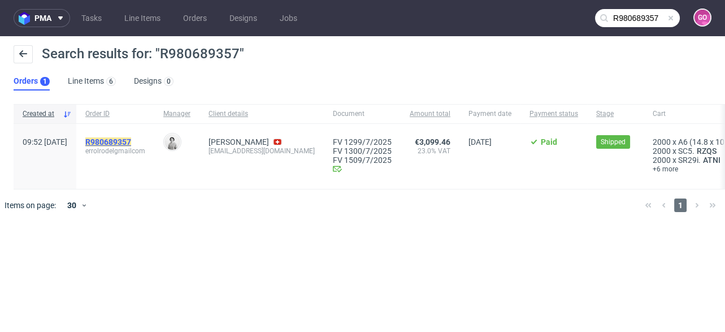
click at [131, 141] on mark "R980689357" at bounding box center [108, 141] width 46 height 9
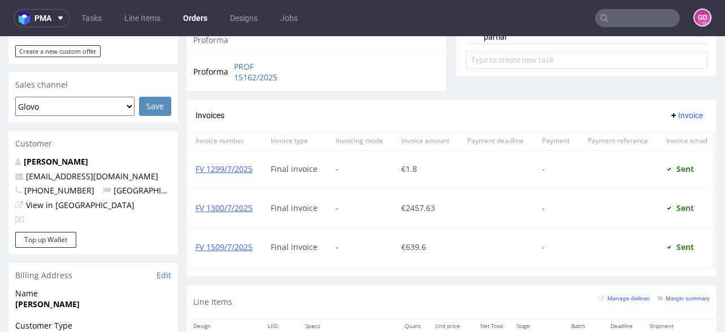
scroll to position [459, 0]
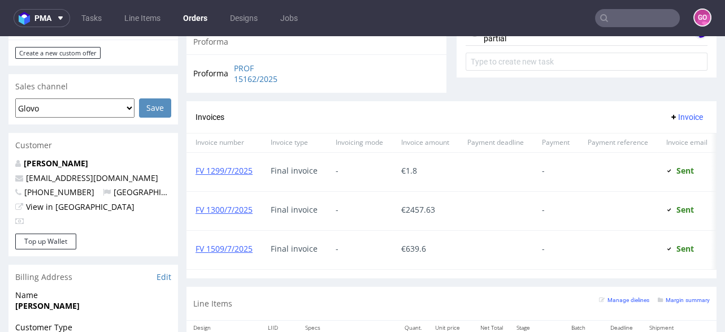
click at [222, 175] on div "FV 1299/7/2025" at bounding box center [223, 172] width 75 height 38
click at [225, 170] on link "FV 1299/7/2025" at bounding box center [224, 170] width 57 height 11
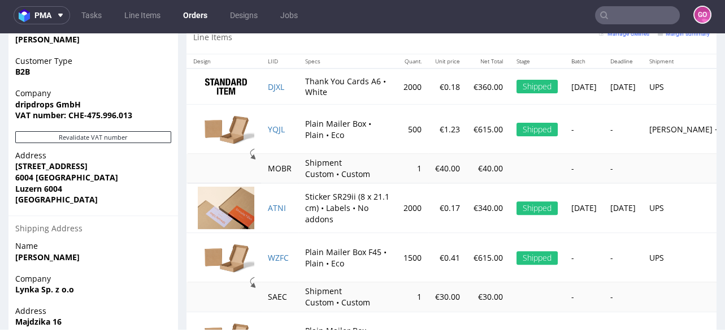
scroll to position [775, 0]
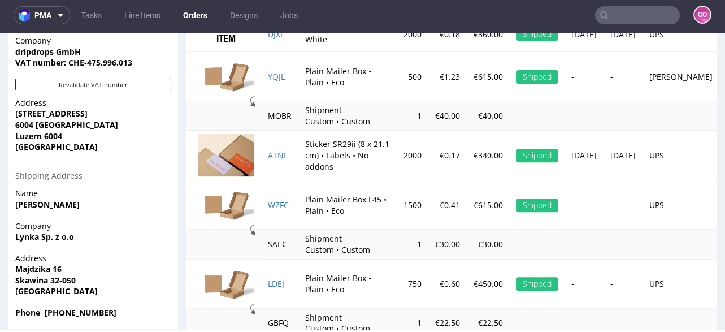
click at [50, 131] on strong "Luzern 6004" at bounding box center [38, 136] width 47 height 11
copy strong "6004"
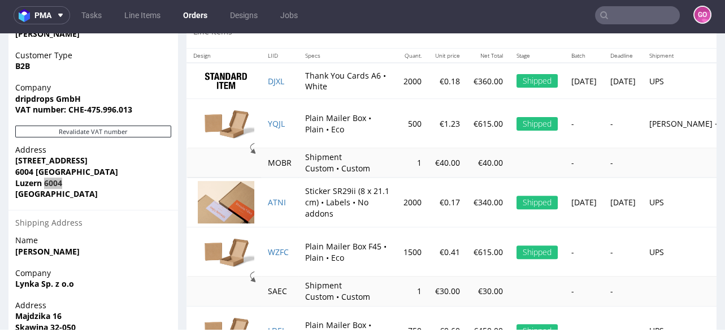
scroll to position [685, 0]
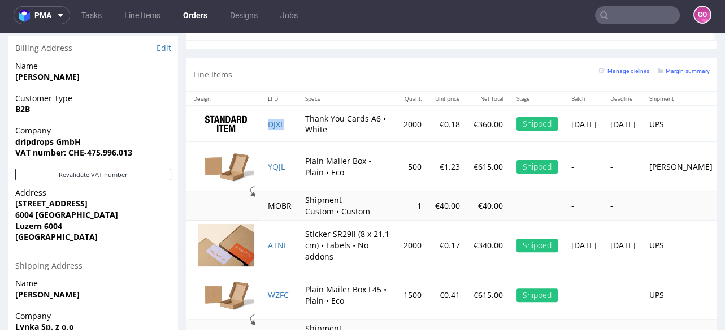
click at [271, 121] on td "DJXL" at bounding box center [279, 124] width 37 height 36
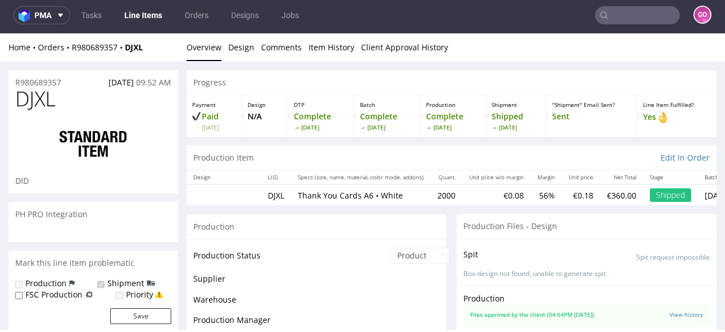
scroll to position [379, 0]
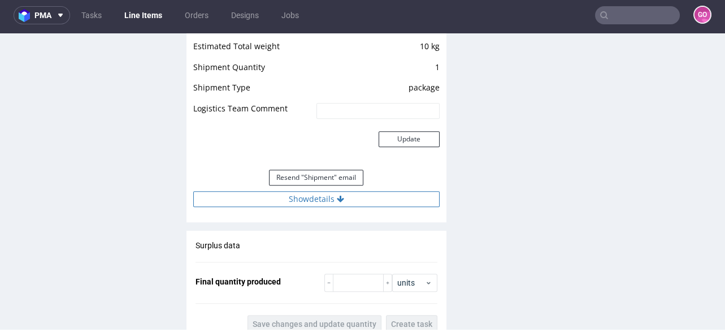
click at [336, 192] on button "Show details" at bounding box center [316, 199] width 246 height 16
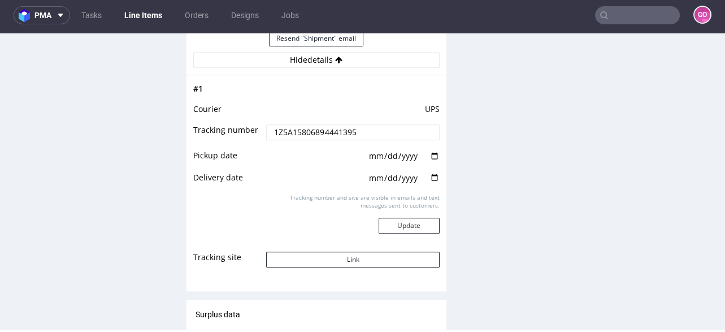
scroll to position [1491, 0]
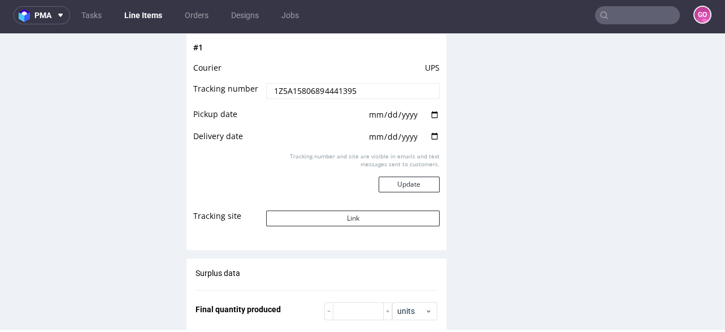
click at [353, 83] on input "1Z5A15806894441395" at bounding box center [352, 91] width 173 height 16
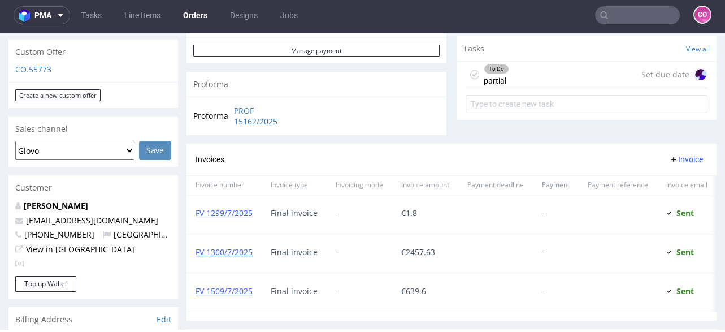
scroll to position [361, 0]
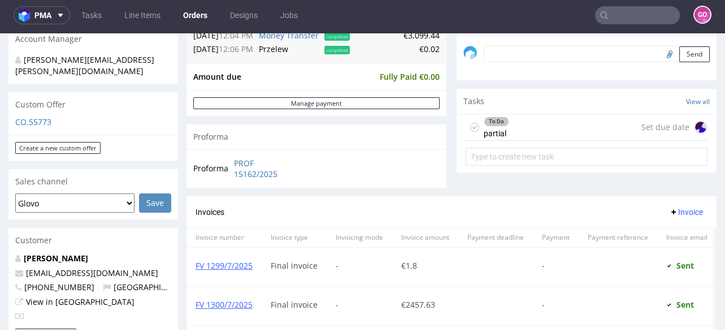
type input "R980689357"
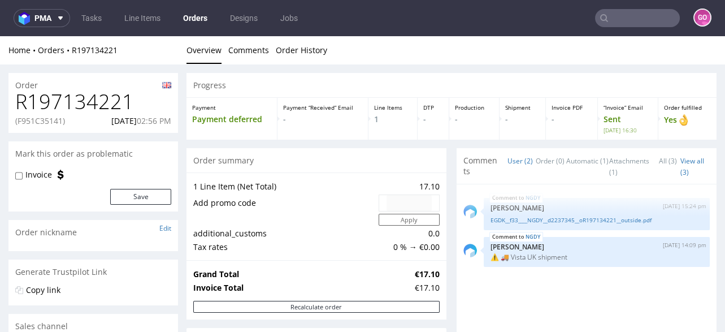
click at [616, 12] on input "text" at bounding box center [637, 18] width 85 height 18
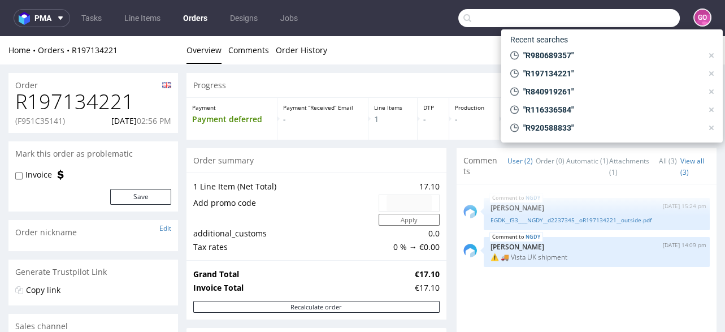
paste input "R109258252"
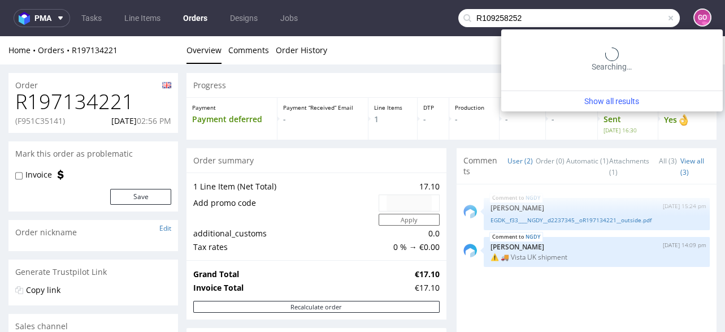
type input "R109258252"
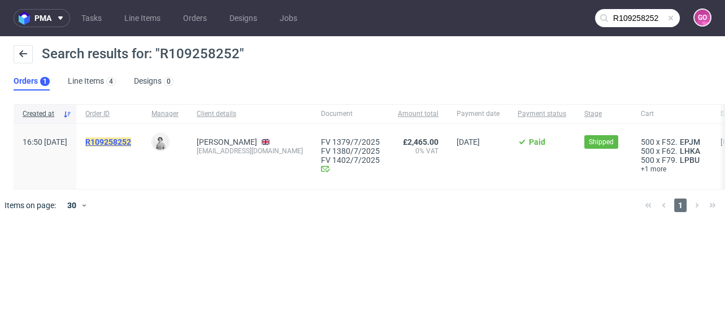
click at [131, 140] on mark "R109258252" at bounding box center [108, 141] width 46 height 9
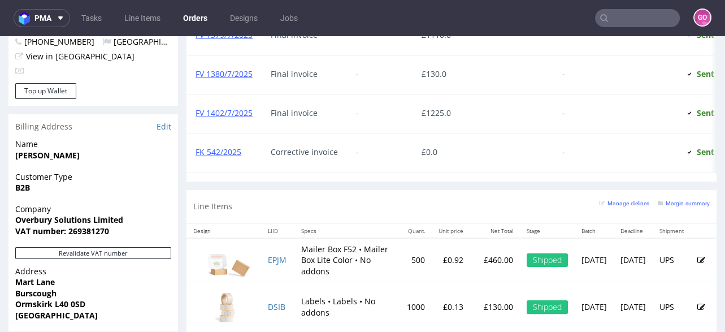
scroll to position [542, 0]
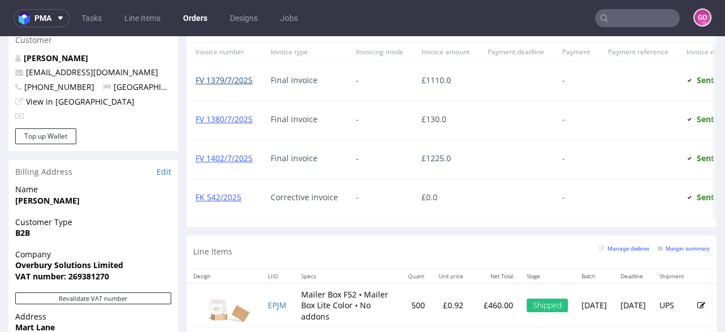
click at [228, 77] on link "FV 1379/7/2025" at bounding box center [224, 80] width 57 height 11
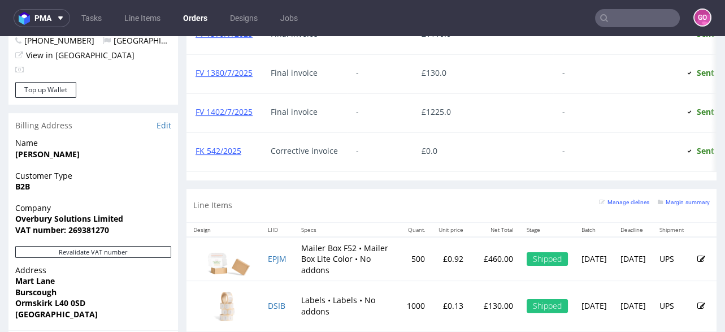
scroll to position [587, 0]
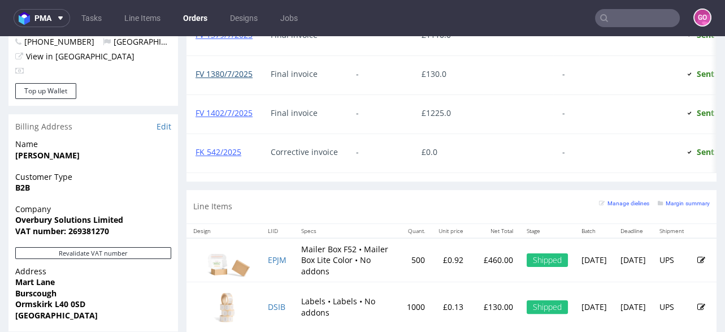
click at [246, 71] on link "FV 1380/7/2025" at bounding box center [224, 73] width 57 height 11
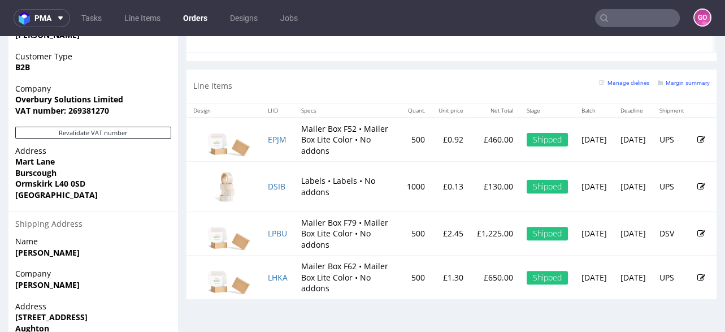
scroll to position [723, 0]
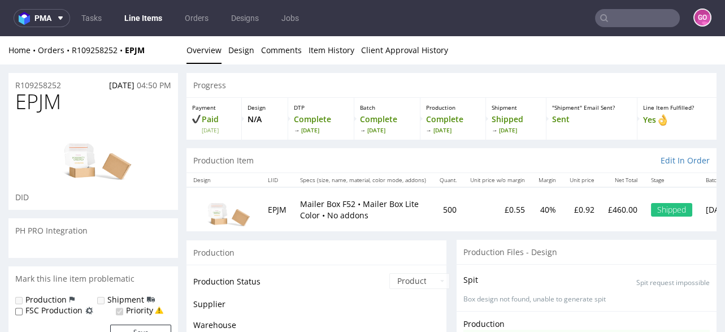
scroll to position [95, 0]
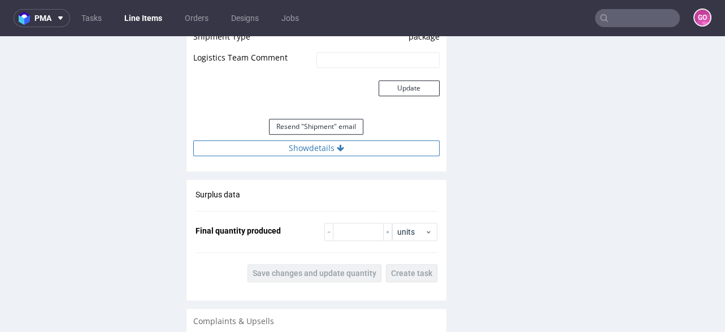
click at [312, 140] on button "Show details" at bounding box center [316, 148] width 246 height 16
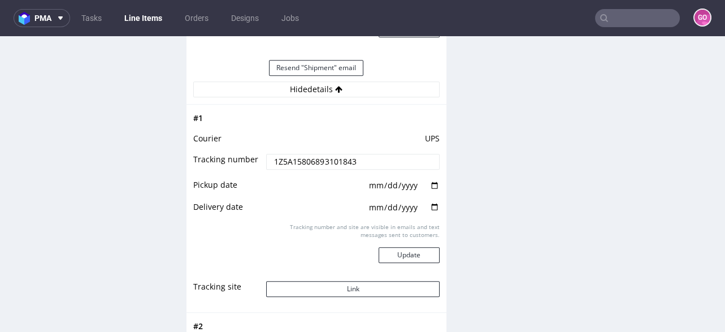
scroll to position [1717, 0]
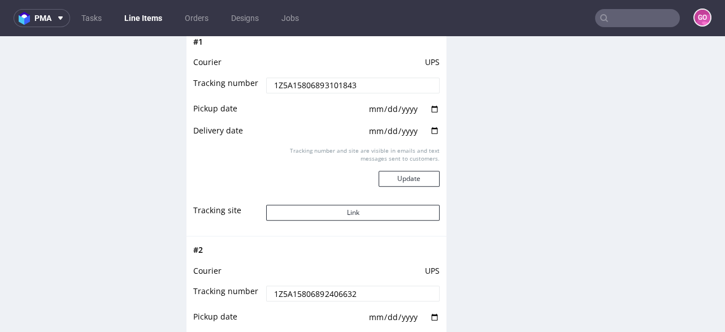
click at [360, 77] on input "1Z5A15806893101843" at bounding box center [352, 85] width 173 height 16
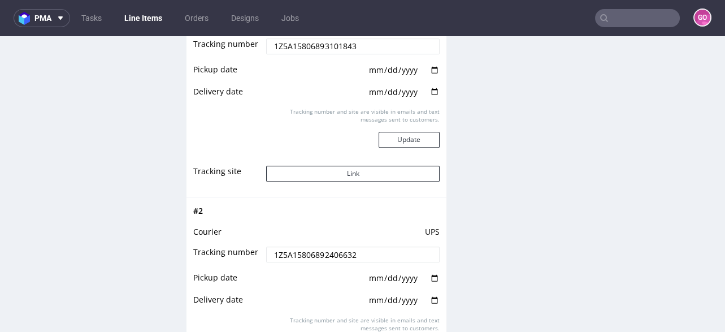
scroll to position [1808, 0]
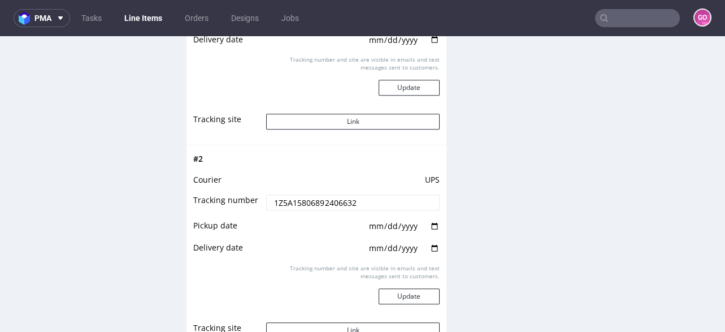
drag, startPoint x: 375, startPoint y: 194, endPoint x: 244, endPoint y: 196, distance: 131.7
click at [244, 196] on tr "Tracking number 1Z5A15806892406632" at bounding box center [316, 205] width 246 height 25
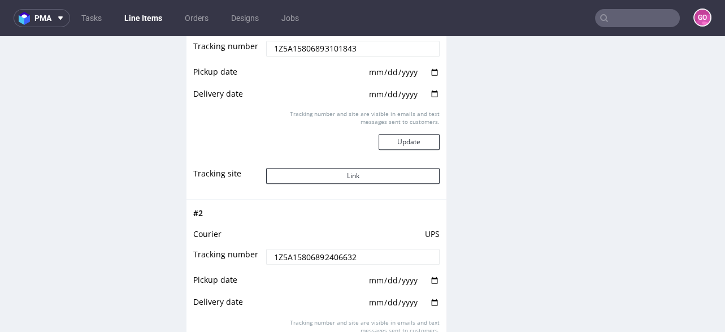
scroll to position [1627, 0]
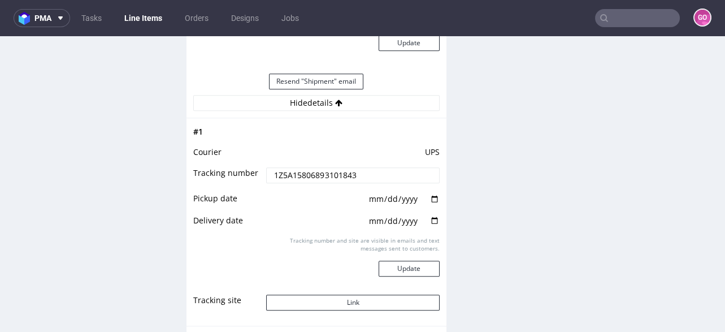
click at [336, 169] on input "1Z5A15806893101843" at bounding box center [352, 175] width 173 height 16
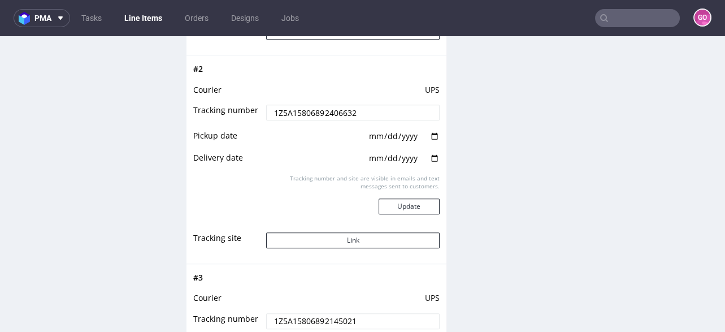
scroll to position [2079, 0]
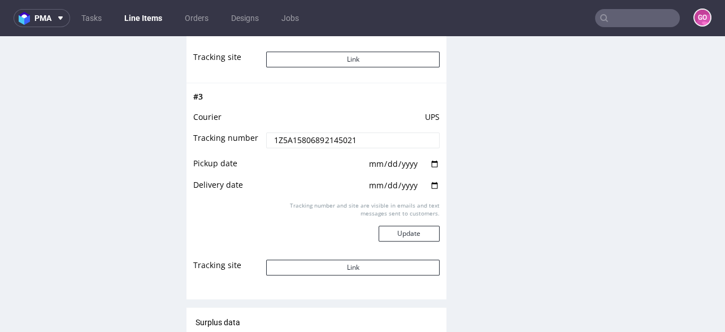
click at [359, 137] on input "1Z5A15806892145021" at bounding box center [352, 140] width 173 height 16
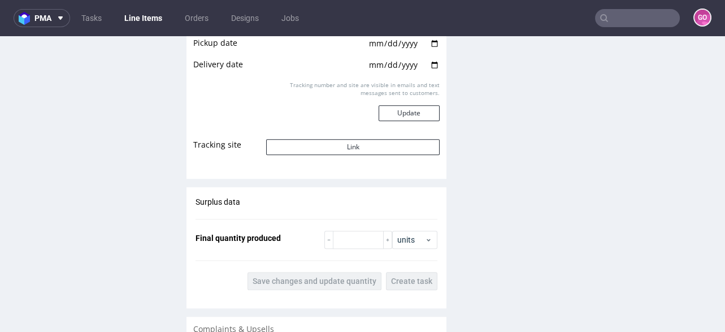
scroll to position [2170, 0]
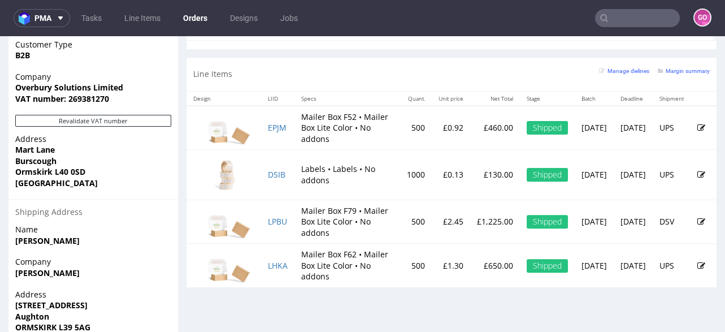
scroll to position [776, 0]
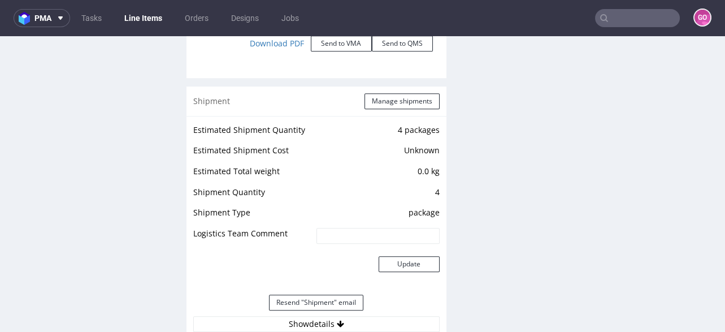
scroll to position [1627, 0]
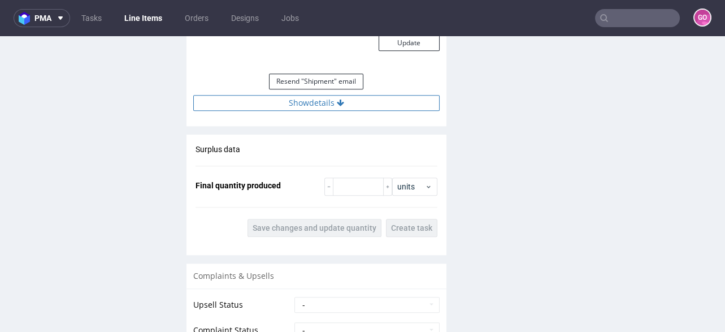
click at [298, 99] on button "Show details" at bounding box center [316, 103] width 246 height 16
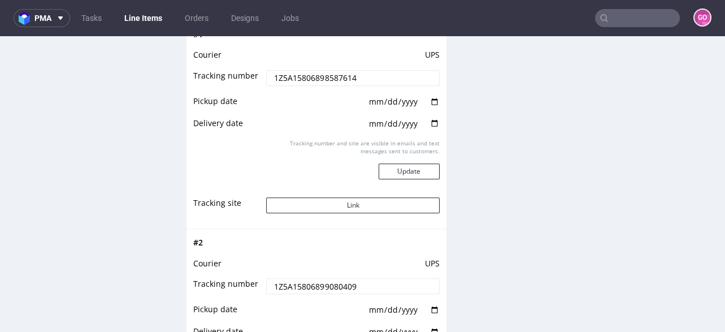
scroll to position [1672, 0]
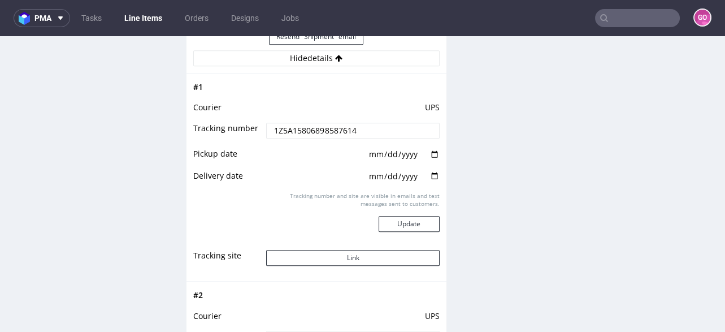
click at [364, 131] on input "1Z5A15806898587614" at bounding box center [352, 131] width 173 height 16
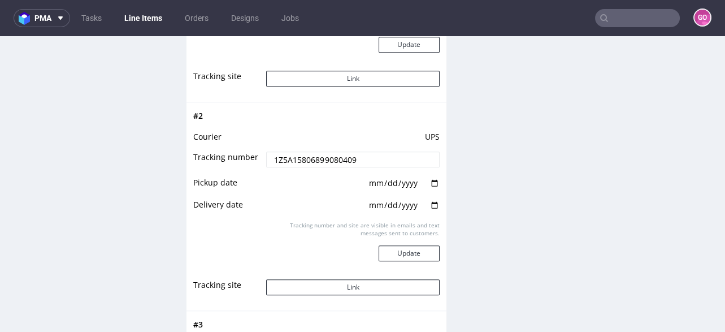
scroll to position [1943, 0]
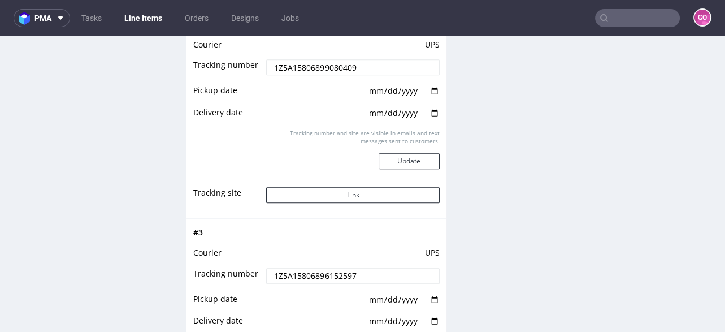
drag, startPoint x: 354, startPoint y: 64, endPoint x: 260, endPoint y: 64, distance: 93.8
click at [263, 64] on td "1Z5A15806899080409" at bounding box center [351, 70] width 176 height 25
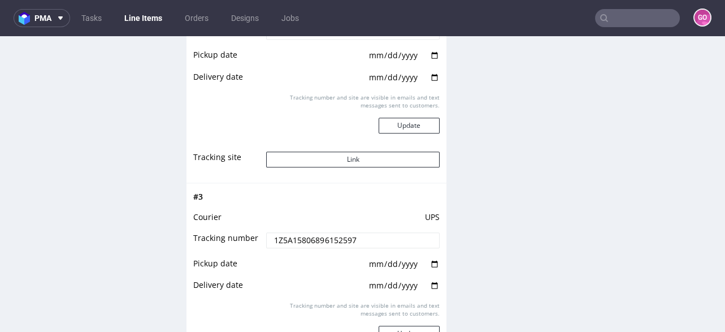
scroll to position [2124, 0]
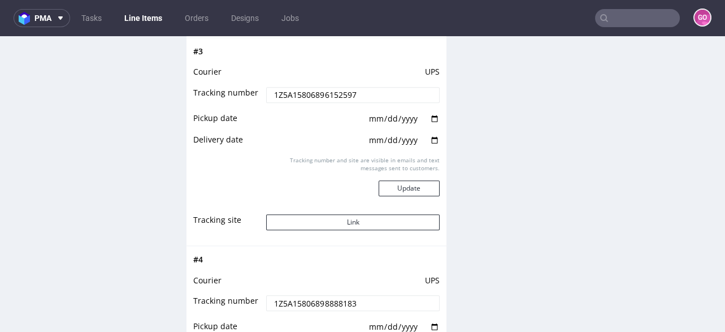
drag, startPoint x: 361, startPoint y: 92, endPoint x: 262, endPoint y: 84, distance: 98.6
click at [263, 86] on td "1Z5A15806896152597" at bounding box center [351, 98] width 176 height 25
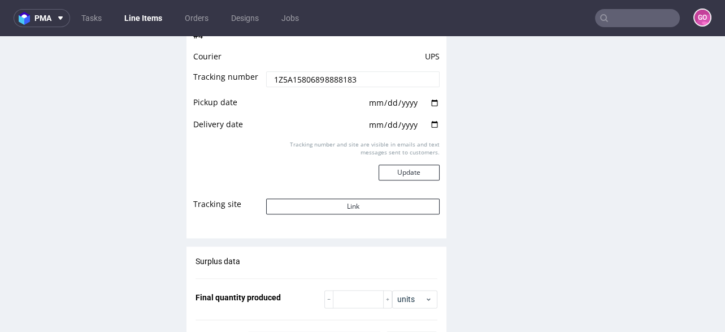
scroll to position [2305, 0]
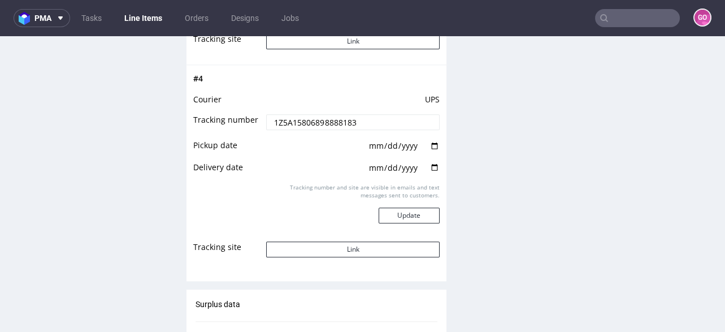
drag, startPoint x: 296, startPoint y: 119, endPoint x: 244, endPoint y: 119, distance: 52.0
click at [244, 119] on tr "Tracking number 1Z5A15806898888183" at bounding box center [316, 125] width 246 height 25
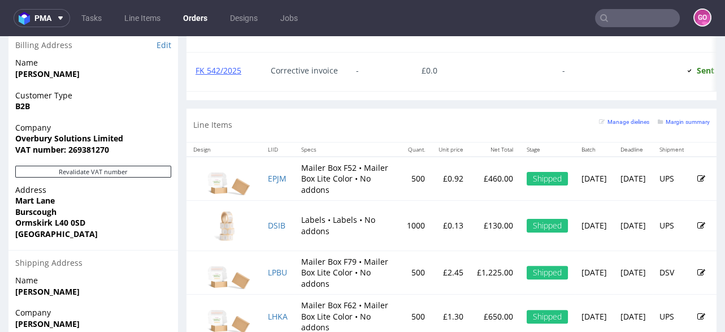
scroll to position [678, 0]
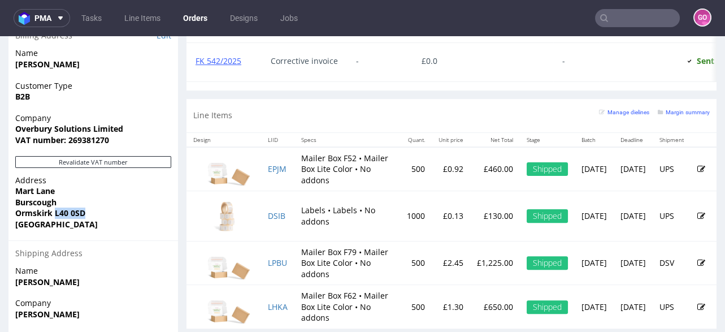
drag, startPoint x: 57, startPoint y: 214, endPoint x: 88, endPoint y: 217, distance: 31.8
click at [88, 217] on span "Ormskirk L40 0SD" at bounding box center [93, 212] width 156 height 11
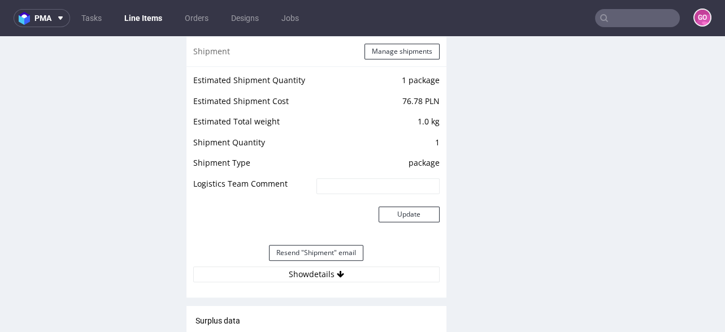
scroll to position [1491, 0]
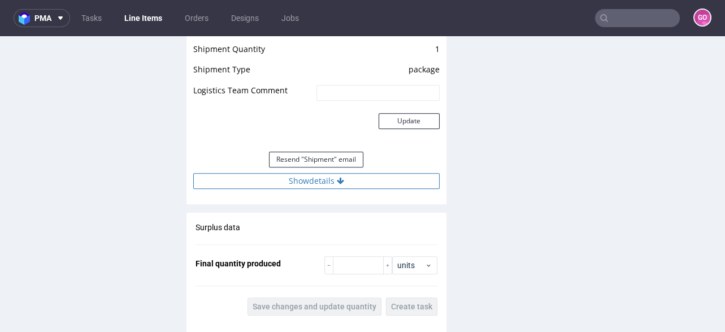
click at [337, 178] on icon at bounding box center [340, 181] width 7 height 8
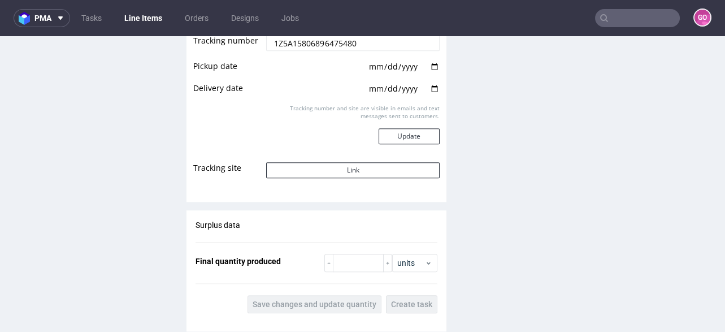
scroll to position [1627, 0]
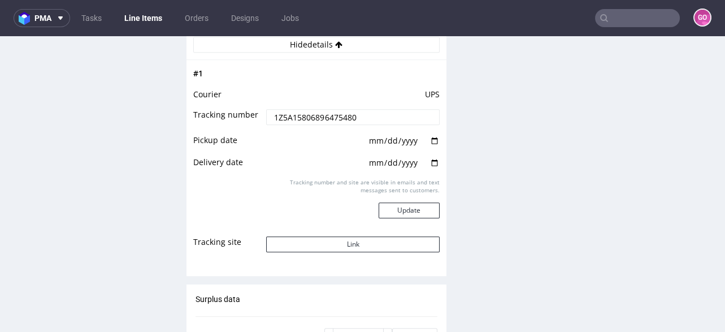
click at [361, 118] on input "1Z5A15806896475480" at bounding box center [352, 117] width 173 height 16
click at [627, 14] on input "text" at bounding box center [637, 18] width 85 height 18
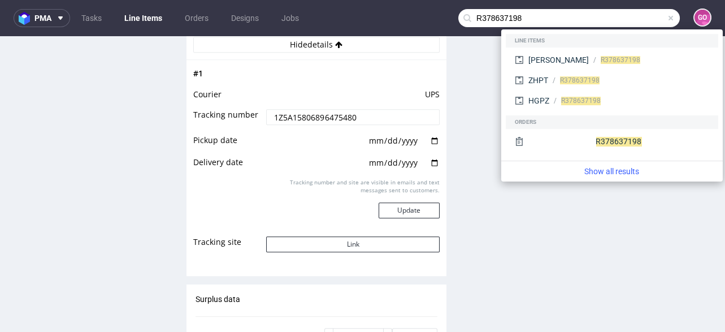
type input "R378637198"
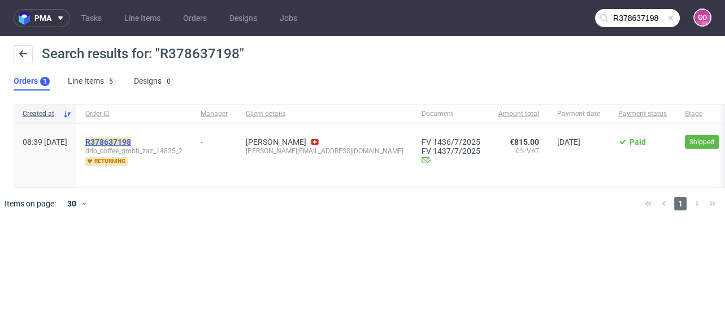
click at [131, 137] on mark "R378637198" at bounding box center [108, 141] width 46 height 9
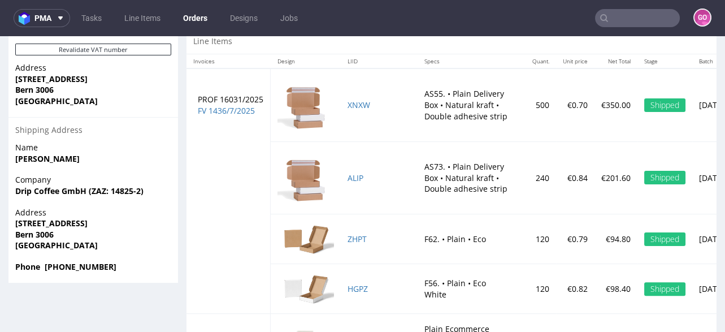
scroll to position [704, 0]
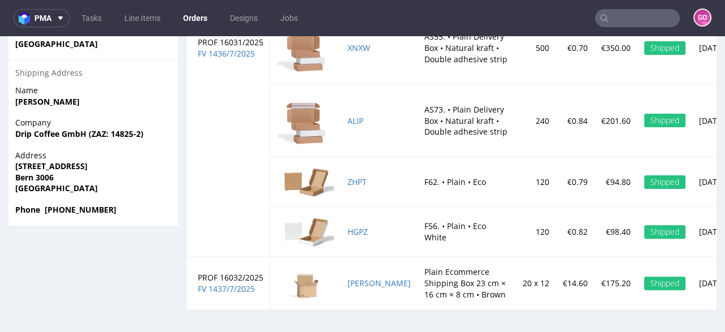
click at [44, 172] on strong "Bern 3006" at bounding box center [34, 177] width 38 height 11
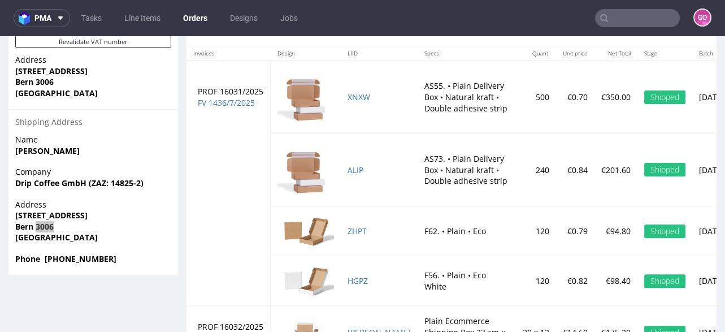
scroll to position [568, 0]
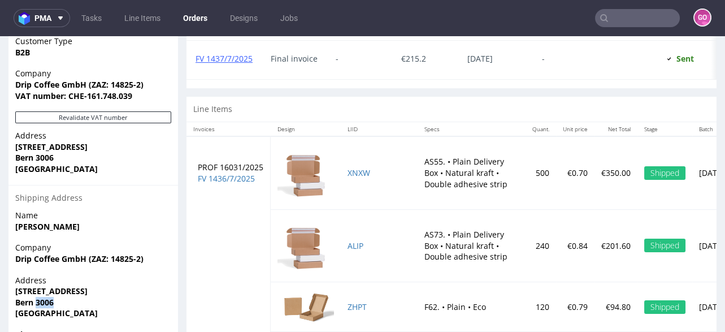
click at [356, 184] on td "XNXW" at bounding box center [379, 172] width 77 height 73
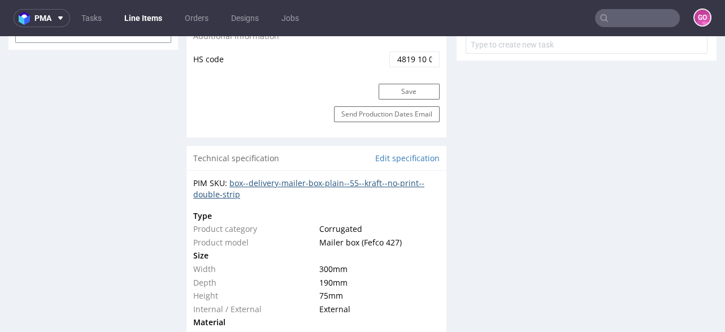
scroll to position [723, 0]
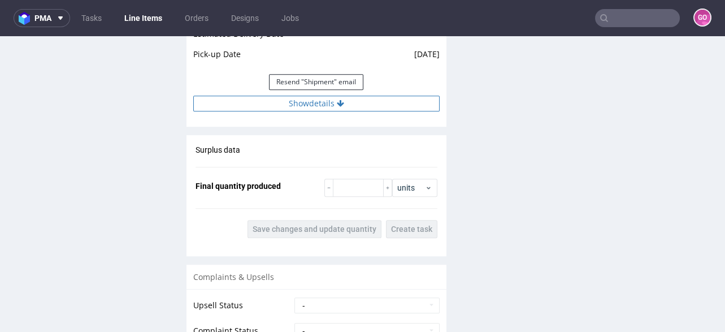
click at [328, 100] on button "Show details" at bounding box center [316, 103] width 246 height 16
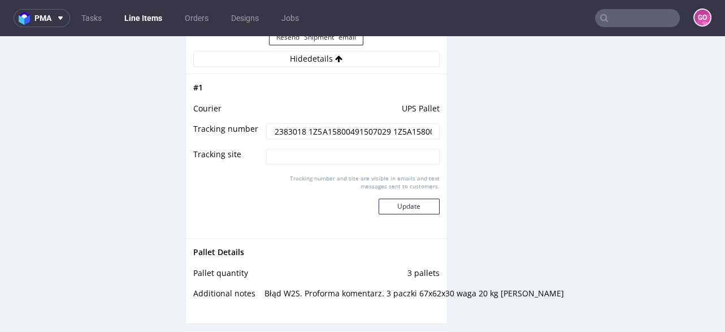
scroll to position [0, 179]
drag, startPoint x: 270, startPoint y: 128, endPoint x: 493, endPoint y: 141, distance: 223.6
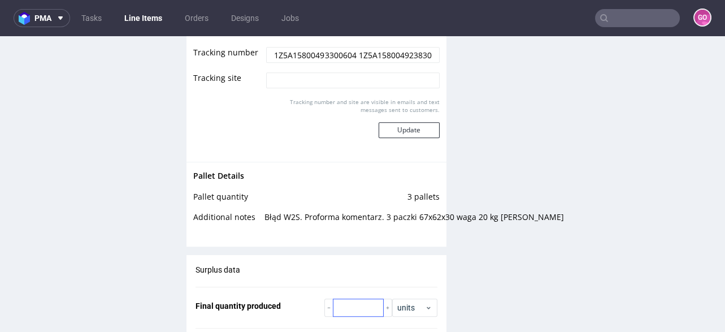
scroll to position [1672, 0]
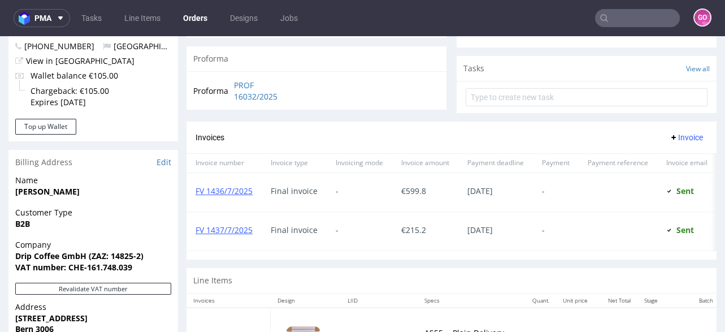
scroll to position [587, 0]
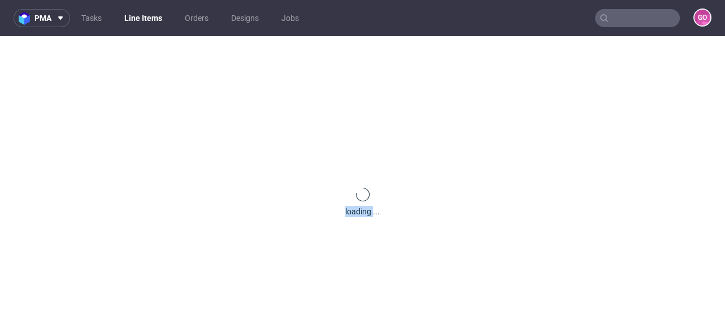
click at [351, 231] on div "loading ..." at bounding box center [362, 202] width 725 height 332
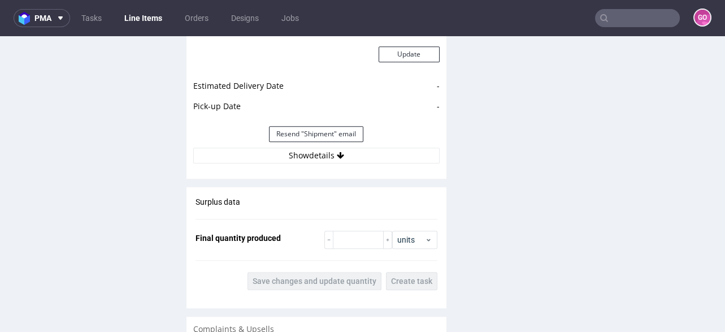
scroll to position [1356, 0]
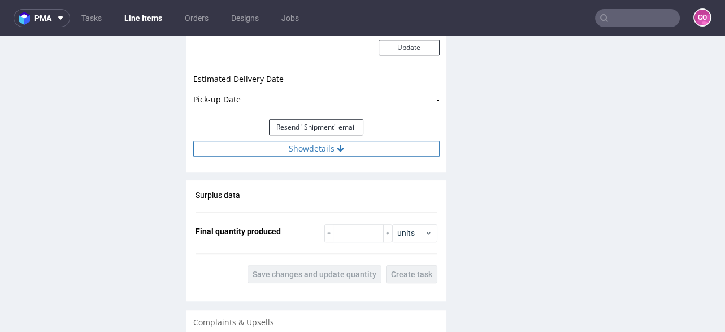
click at [324, 146] on button "Show details" at bounding box center [316, 149] width 246 height 16
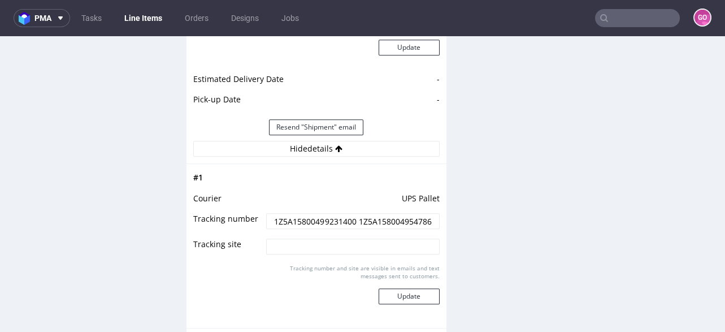
click at [292, 215] on input "1Z5A15800499231400 1Z5A15800495478616" at bounding box center [352, 221] width 173 height 16
drag, startPoint x: 266, startPoint y: 220, endPoint x: 487, endPoint y: 249, distance: 223.4
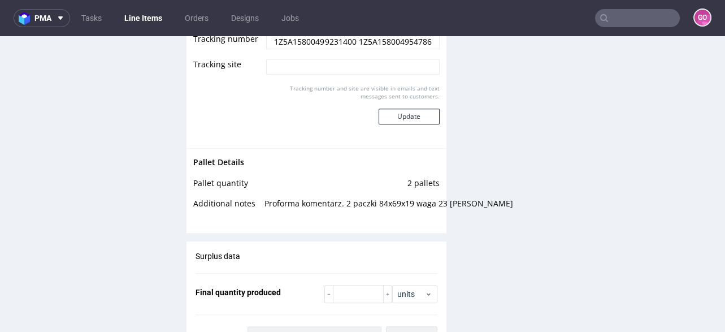
scroll to position [1537, 0]
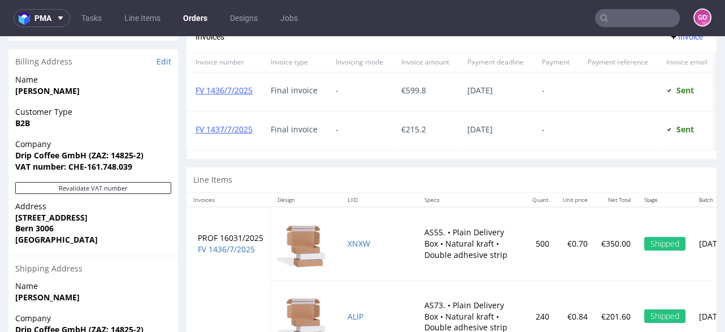
scroll to position [632, 0]
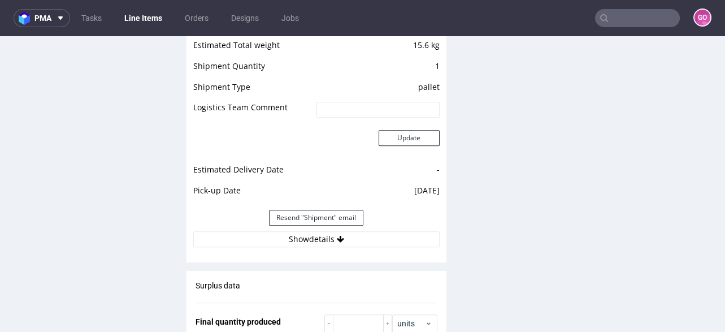
scroll to position [1265, 0]
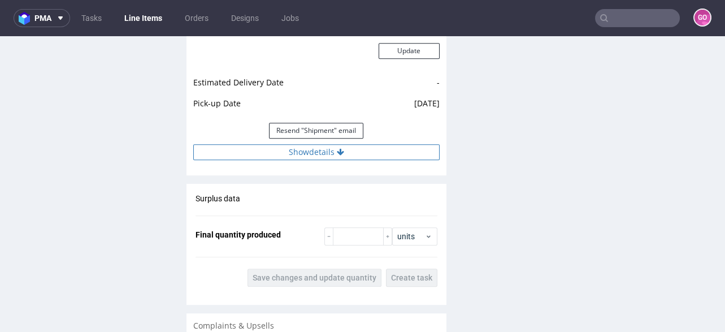
click at [332, 148] on button "Show details" at bounding box center [316, 152] width 246 height 16
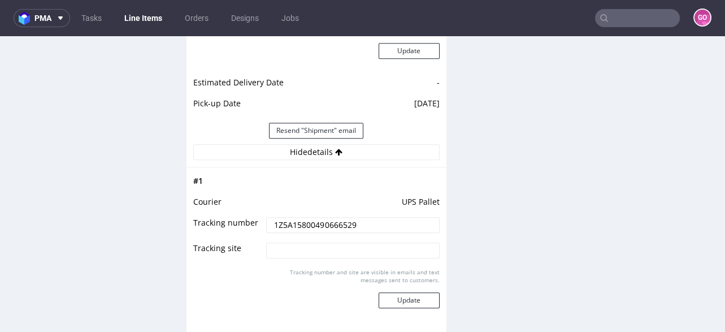
drag, startPoint x: 362, startPoint y: 223, endPoint x: 258, endPoint y: 224, distance: 104.5
click at [258, 224] on tr "Tracking number 1Z5A15800490666529" at bounding box center [316, 228] width 246 height 25
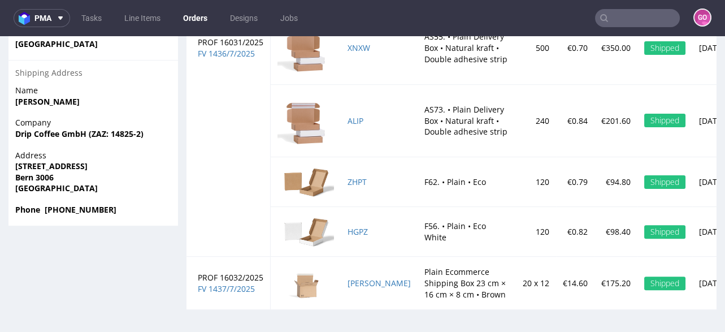
scroll to position [704, 0]
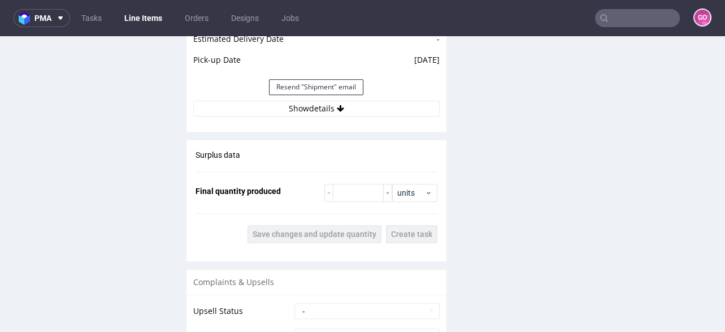
scroll to position [1311, 0]
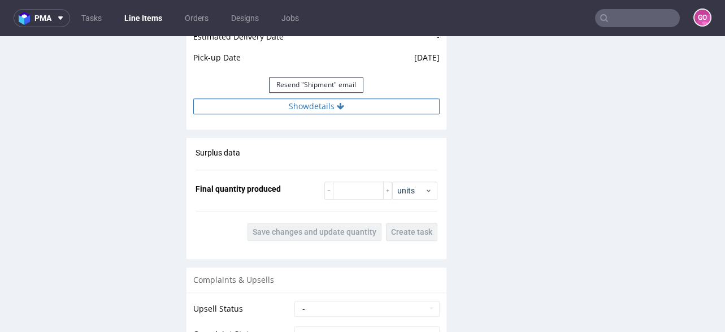
click at [350, 109] on button "Show details" at bounding box center [316, 106] width 246 height 16
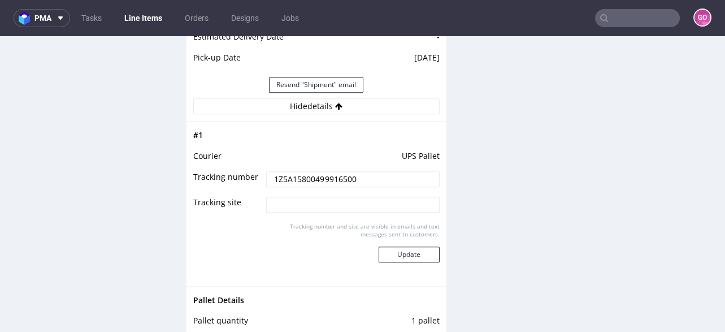
click at [365, 179] on input "1Z5A15800499916500" at bounding box center [352, 179] width 173 height 16
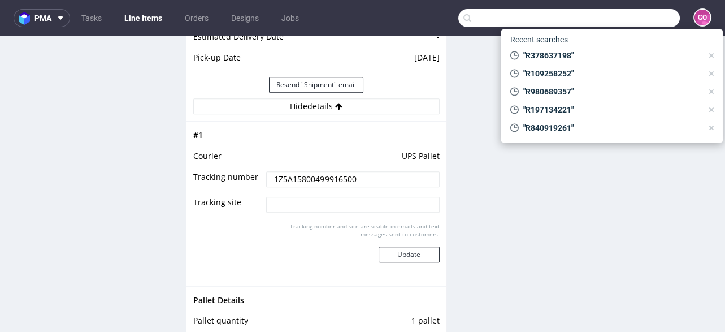
click at [609, 20] on input "text" at bounding box center [569, 18] width 222 height 18
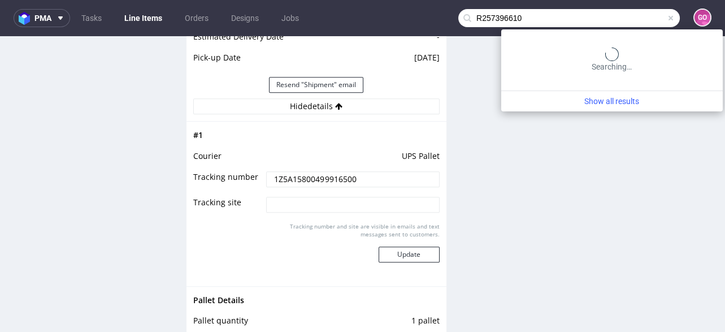
type input "R257396610"
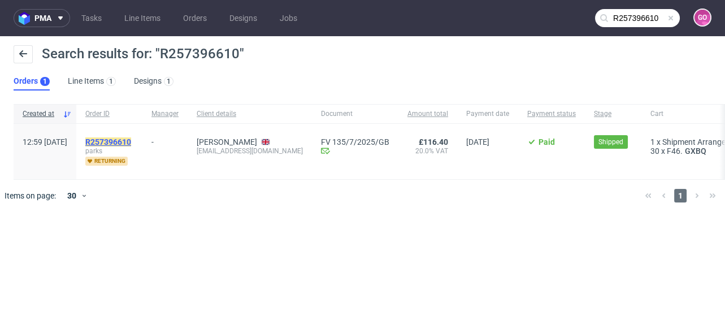
click at [131, 142] on mark "R257396610" at bounding box center [108, 141] width 46 height 9
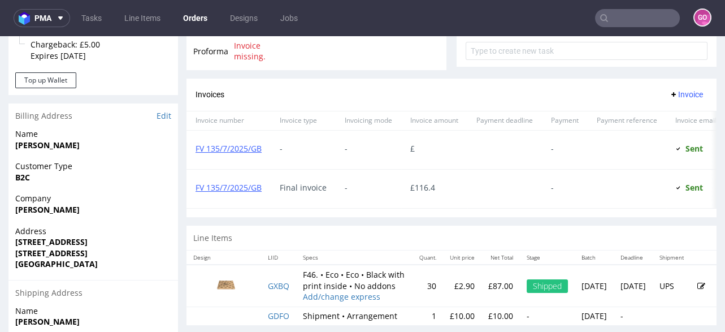
scroll to position [570, 0]
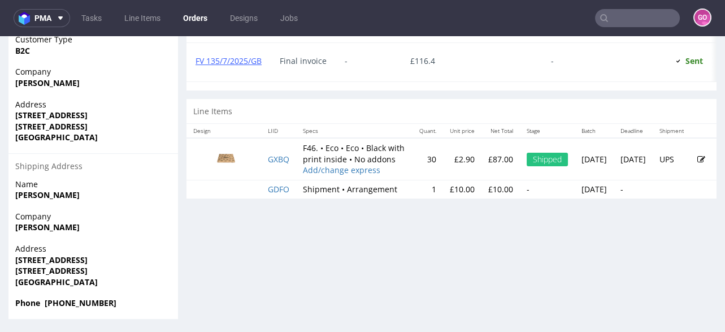
click at [88, 269] on strong "[STREET_ADDRESS]" at bounding box center [51, 270] width 72 height 11
drag, startPoint x: 168, startPoint y: 268, endPoint x: 124, endPoint y: 267, distance: 44.1
click at [88, 267] on strong "[STREET_ADDRESS]" at bounding box center [51, 270] width 72 height 11
click at [88, 268] on strong "[STREET_ADDRESS]" at bounding box center [51, 270] width 72 height 11
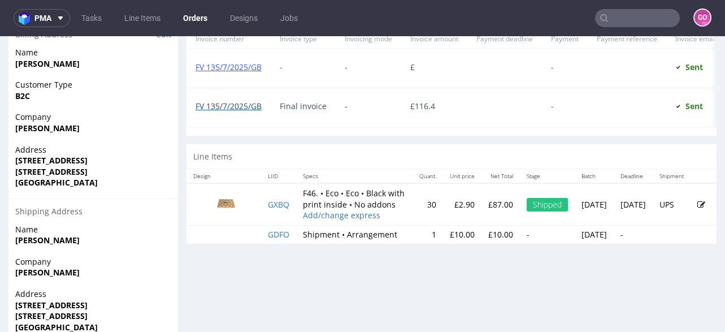
click at [247, 105] on link "FV 135/7/2025/GB" at bounding box center [229, 106] width 66 height 11
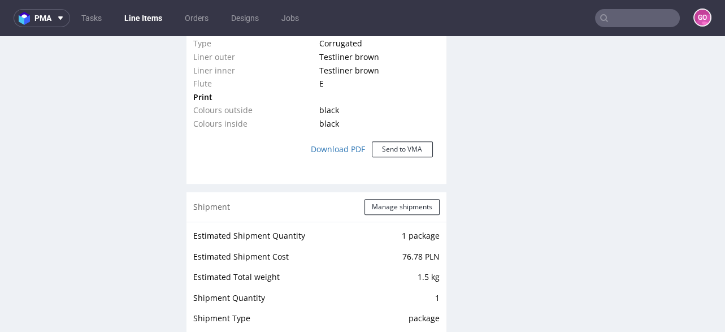
scroll to position [1265, 0]
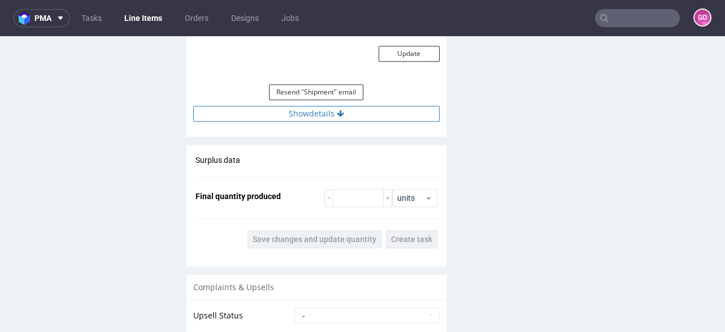
click at [321, 110] on button "Show details" at bounding box center [316, 114] width 246 height 16
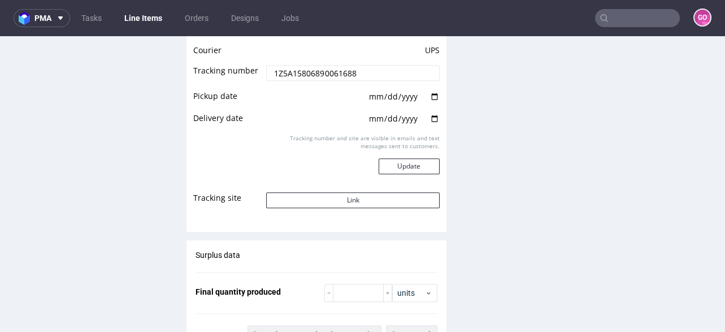
scroll to position [1356, 0]
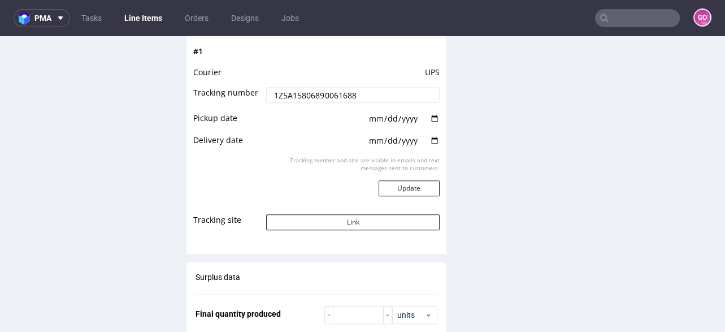
click at [362, 102] on td "1Z5A15806890061688" at bounding box center [351, 98] width 176 height 25
click at [362, 95] on input "1Z5A15806890061688" at bounding box center [352, 95] width 173 height 16
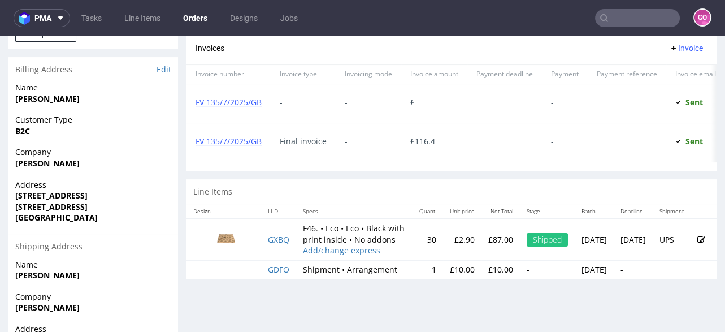
scroll to position [570, 0]
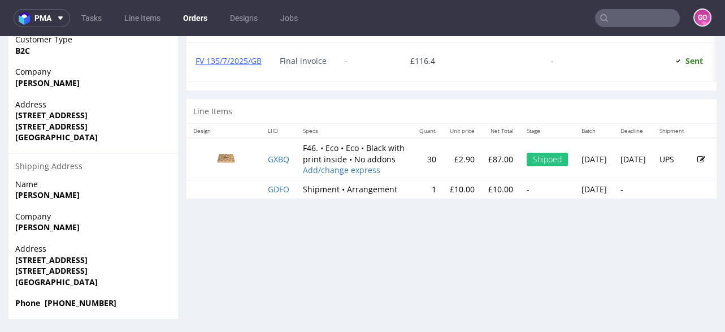
click at [640, 20] on input "text" at bounding box center [637, 18] width 85 height 18
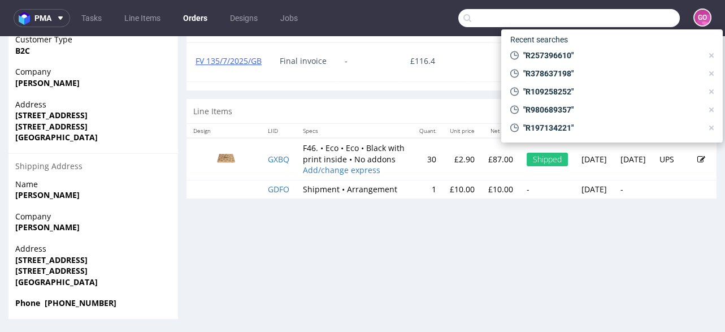
paste input "R241805202"
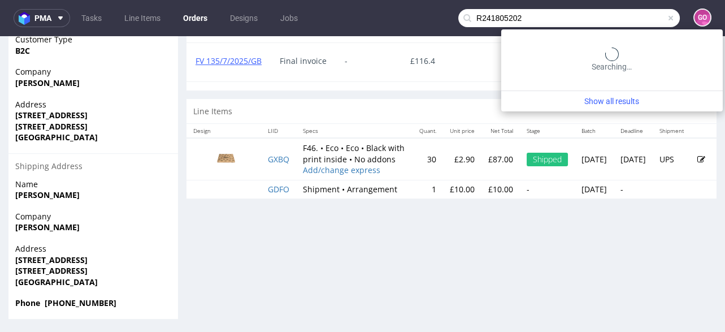
type input "R241805202"
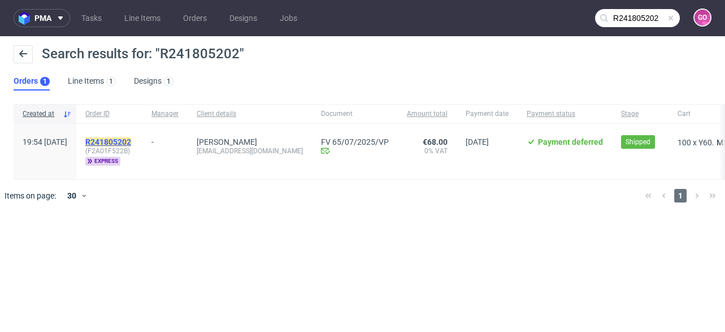
click at [131, 140] on mark "R241805202" at bounding box center [108, 141] width 46 height 9
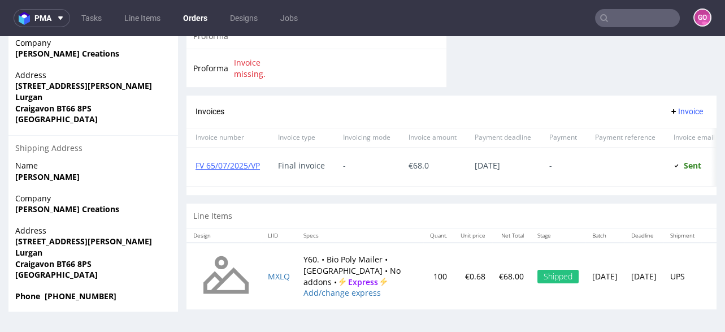
scroll to position [570, 0]
drag, startPoint x: 94, startPoint y: 251, endPoint x: 59, endPoint y: 254, distance: 35.1
click at [59, 258] on span "Craigavon BT66 8PS" at bounding box center [93, 263] width 156 height 11
copy strong "BT66 8PS"
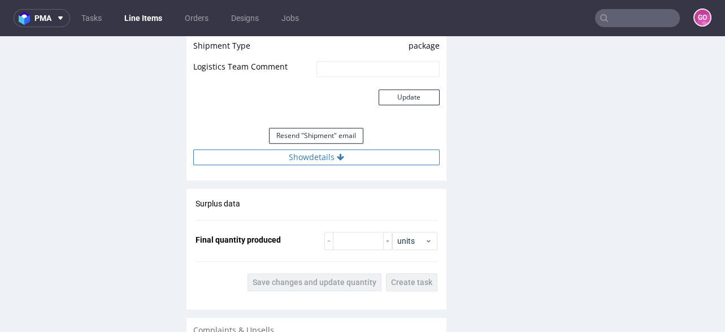
click at [318, 152] on button "Show details" at bounding box center [316, 157] width 246 height 16
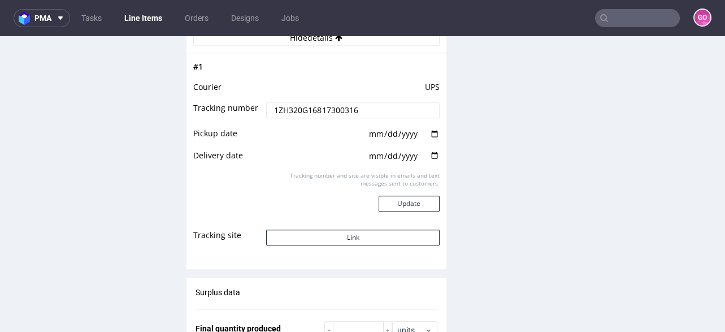
scroll to position [1446, 0]
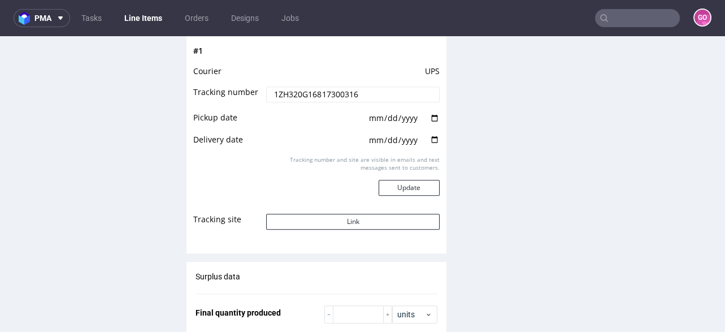
click at [375, 96] on input "1ZH320G16817300316" at bounding box center [352, 94] width 173 height 16
drag, startPoint x: 373, startPoint y: 89, endPoint x: 249, endPoint y: 101, distance: 124.9
click at [249, 101] on tr "Tracking number 1ZH320G16817300316" at bounding box center [316, 97] width 246 height 25
drag, startPoint x: 545, startPoint y: 1, endPoint x: 624, endPoint y: 18, distance: 80.8
click at [624, 18] on input "text" at bounding box center [637, 18] width 85 height 18
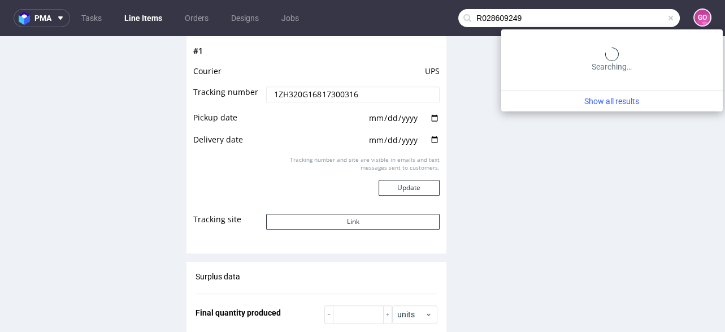
type input "R028609249"
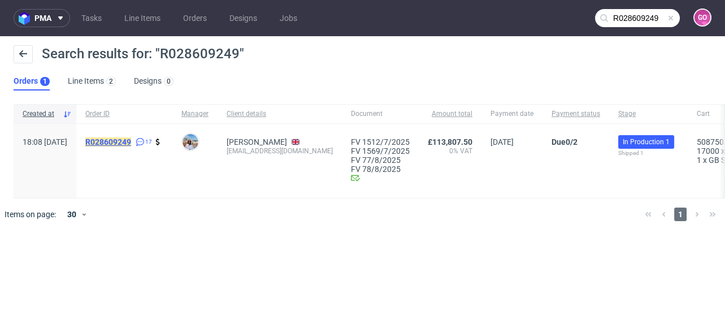
click at [131, 137] on mark "R028609249" at bounding box center [108, 141] width 46 height 9
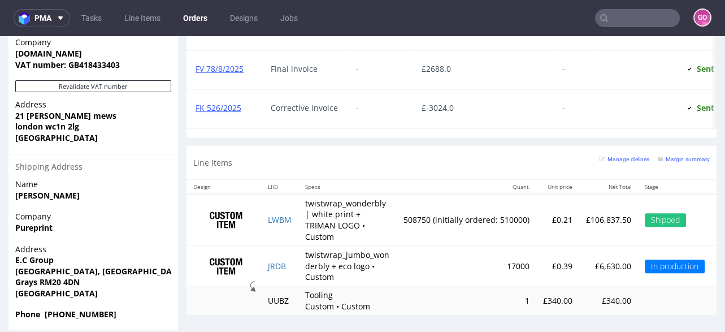
scroll to position [769, 0]
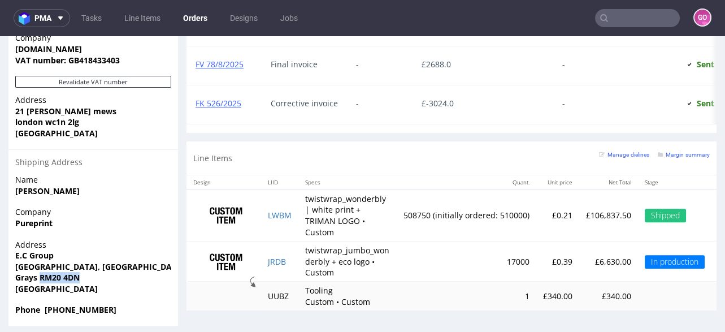
drag, startPoint x: 42, startPoint y: 254, endPoint x: 86, endPoint y: 257, distance: 43.6
click at [86, 272] on span "Grays RM20 4DN" at bounding box center [93, 277] width 156 height 11
copy strong "RM20 4DN"
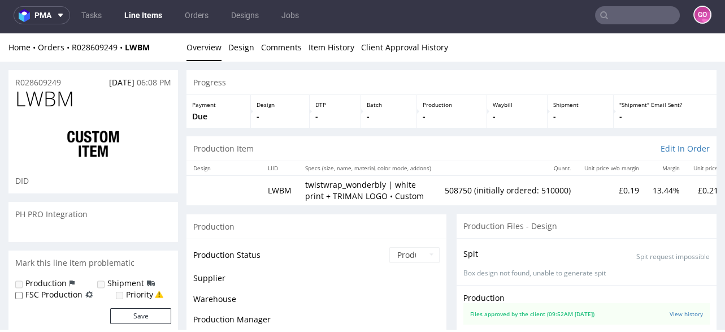
scroll to position [896, 0]
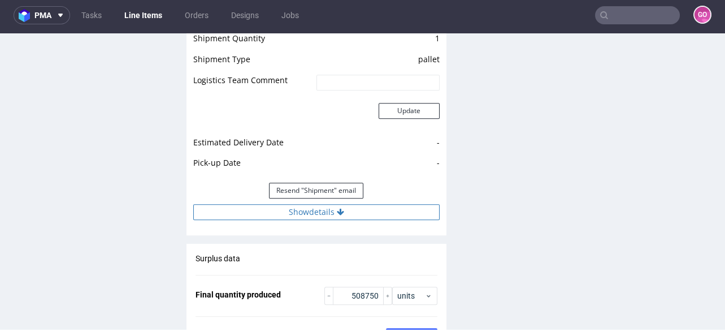
click at [323, 206] on button "Show details" at bounding box center [316, 212] width 246 height 16
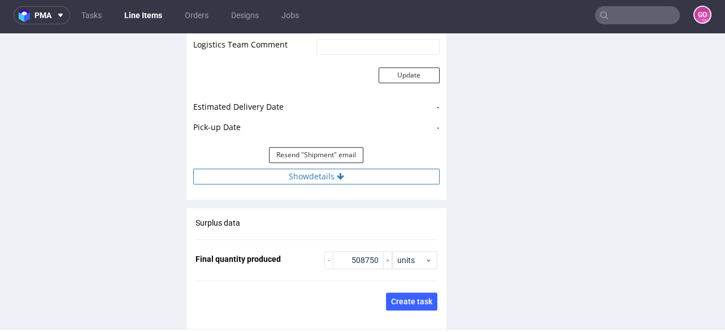
scroll to position [1717, 0]
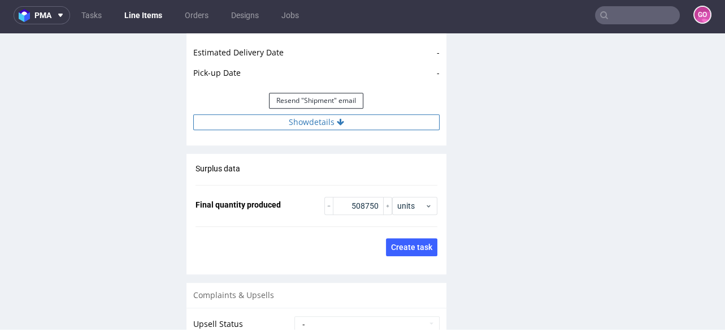
click at [335, 114] on button "Show details" at bounding box center [316, 122] width 246 height 16
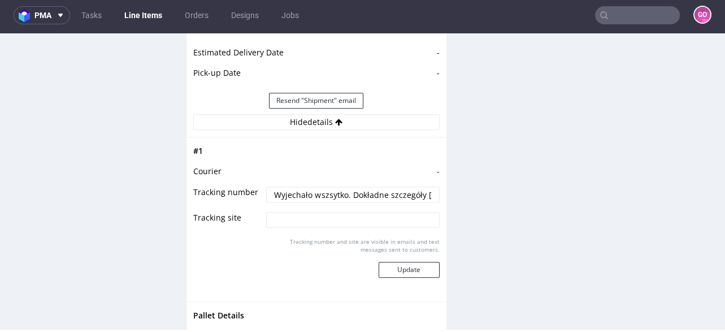
scroll to position [1853, 0]
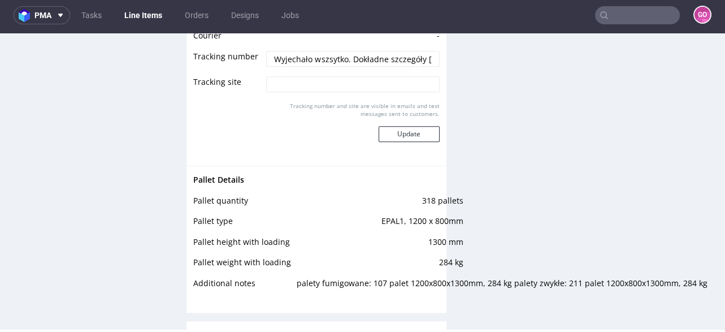
click at [331, 54] on input "Wyjechało wszsytko. Dokładne szczegóły [PERSON_NAME]: [URL][DOMAIN_NAME]" at bounding box center [352, 59] width 173 height 16
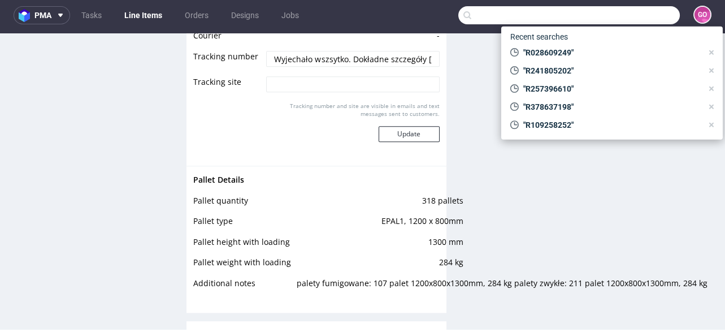
click at [621, 10] on input "text" at bounding box center [569, 15] width 222 height 18
paste input "R830268494"
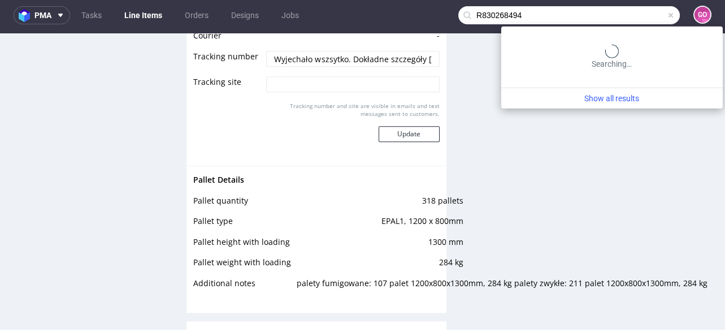
type input "R830268494"
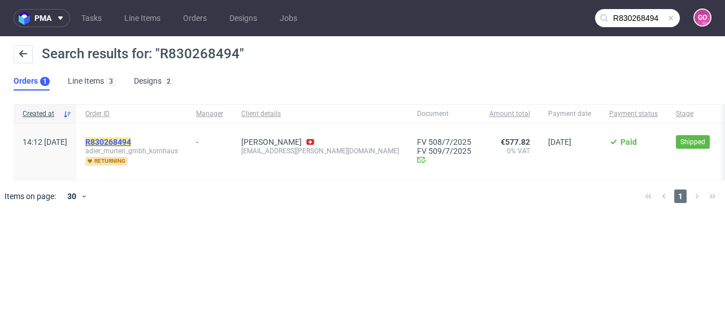
click at [131, 142] on mark "R830268494" at bounding box center [108, 141] width 46 height 9
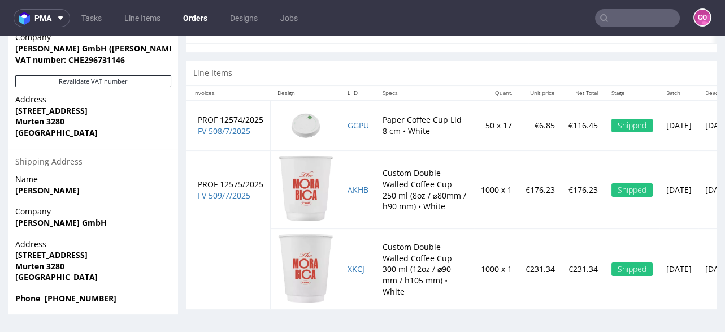
scroll to position [615, 0]
click at [52, 260] on strong "Murten 3280" at bounding box center [39, 265] width 49 height 11
copy strong "3280"
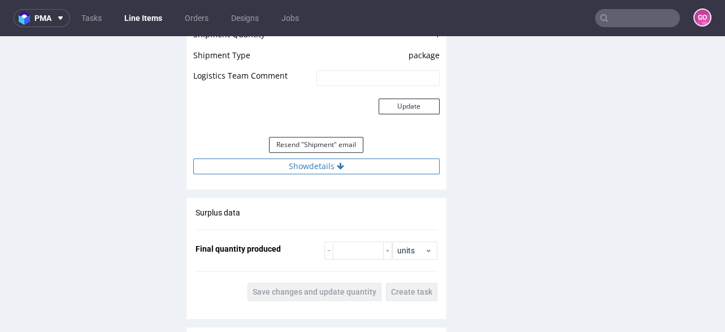
click at [311, 159] on button "Show details" at bounding box center [316, 166] width 246 height 16
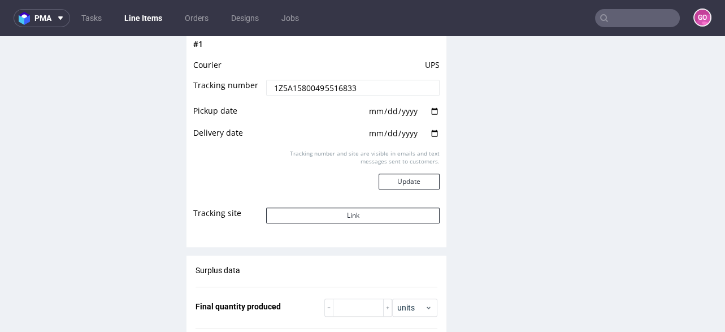
scroll to position [1265, 0]
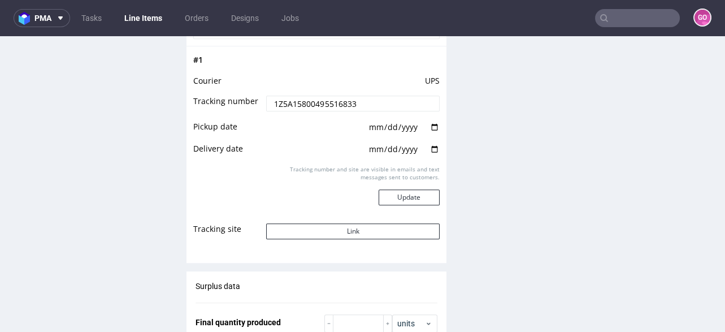
click at [354, 97] on input "1Z5A15800495516833" at bounding box center [352, 103] width 173 height 16
click at [338, 97] on input "1Z5A15800495516833" at bounding box center [352, 103] width 173 height 16
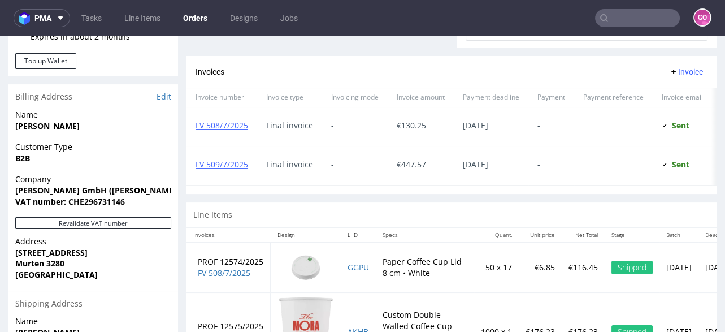
scroll to position [587, 0]
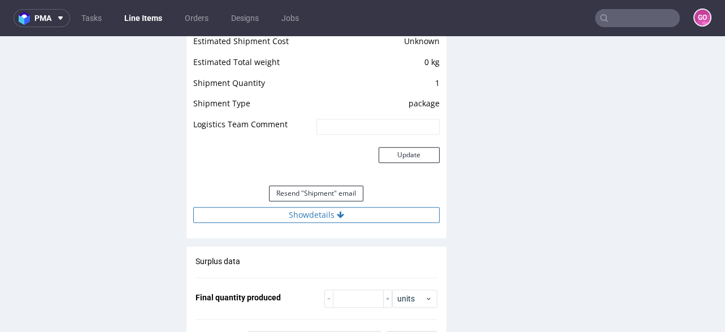
click at [359, 210] on button "Show details" at bounding box center [316, 215] width 246 height 16
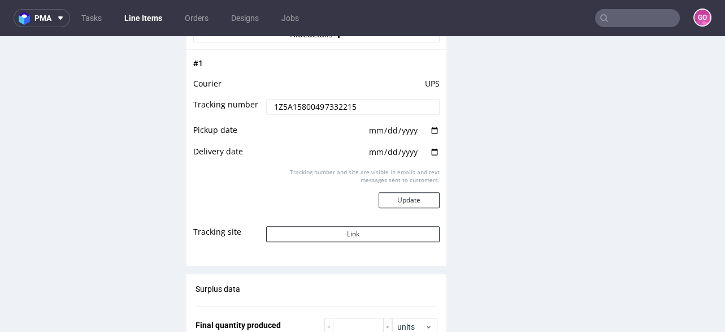
scroll to position [1265, 0]
click at [357, 107] on input "1Z5A15800497332215" at bounding box center [352, 107] width 173 height 16
click at [337, 99] on input "1Z5A15800497332215" at bounding box center [352, 107] width 173 height 16
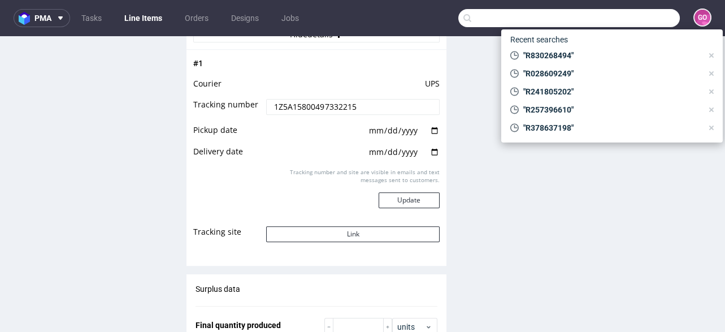
click at [641, 15] on input "text" at bounding box center [569, 18] width 222 height 18
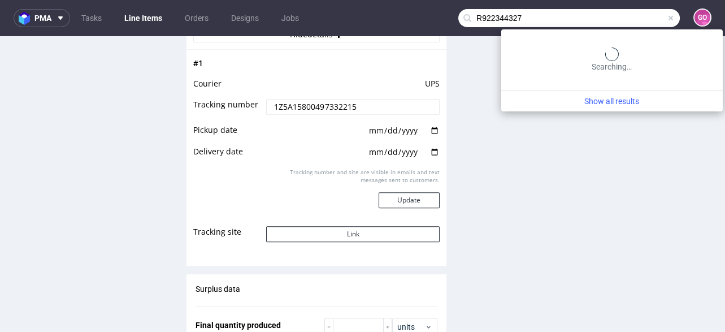
type input "R922344327"
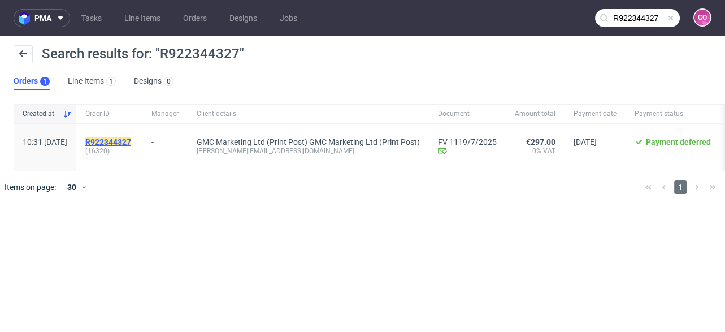
click at [131, 138] on mark "R922344327" at bounding box center [108, 141] width 46 height 9
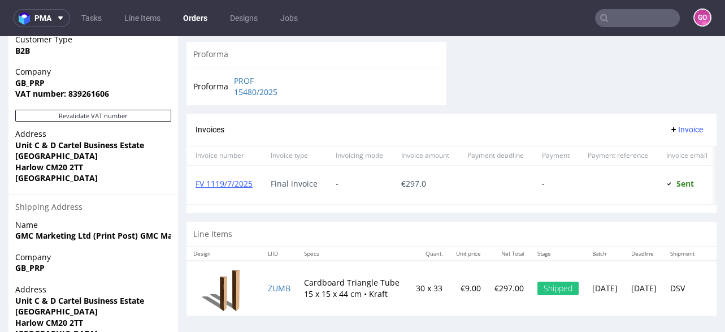
scroll to position [594, 0]
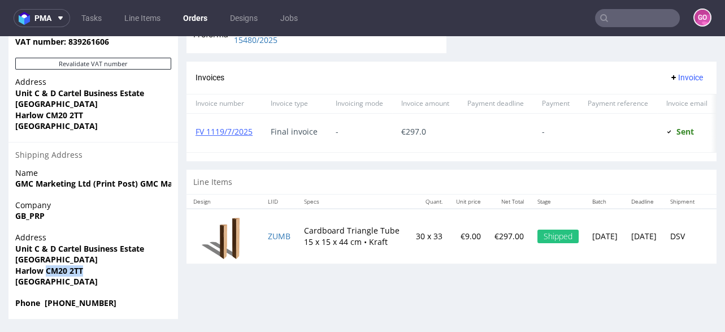
drag, startPoint x: 87, startPoint y: 271, endPoint x: 47, endPoint y: 268, distance: 39.7
click at [47, 268] on span "Harlow CM20 2TT" at bounding box center [93, 270] width 156 height 11
copy strong "CM20 2TT"
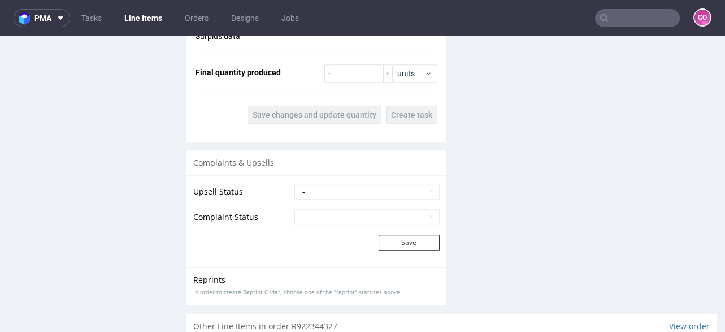
scroll to position [1130, 0]
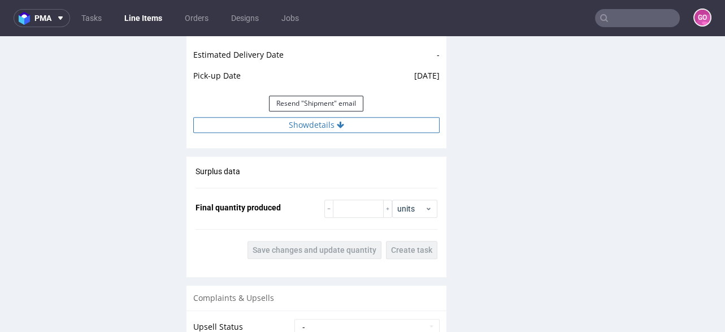
click at [319, 123] on button "Show details" at bounding box center [316, 125] width 246 height 16
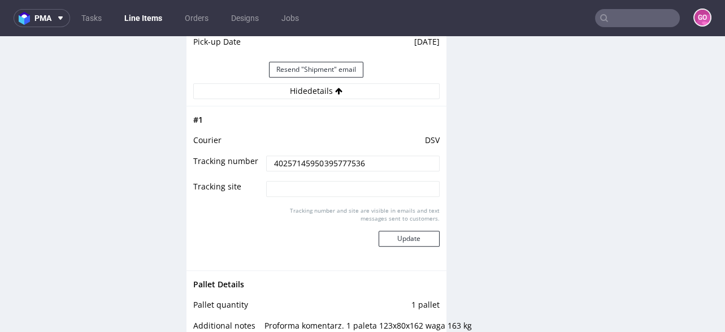
scroll to position [1220, 0]
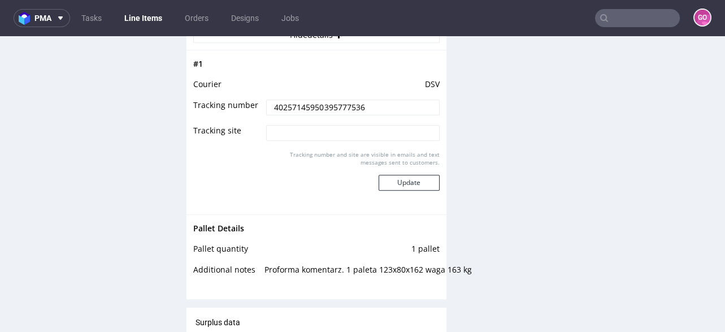
click at [366, 111] on input "40257145950395777536" at bounding box center [352, 107] width 173 height 16
click at [641, 18] on input "text" at bounding box center [637, 18] width 85 height 18
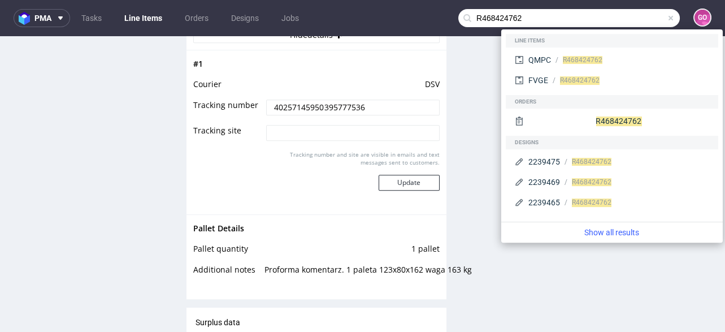
type input "R468424762"
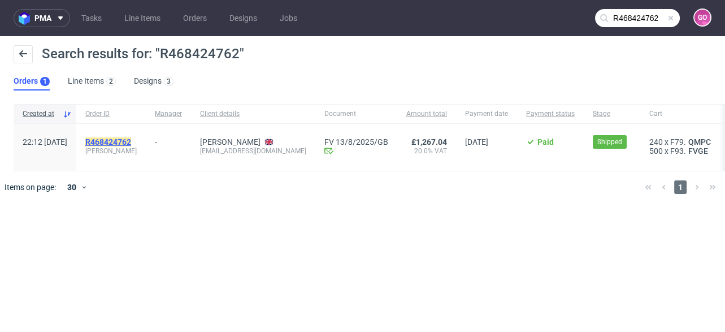
click at [131, 137] on mark "R468424762" at bounding box center [108, 141] width 46 height 9
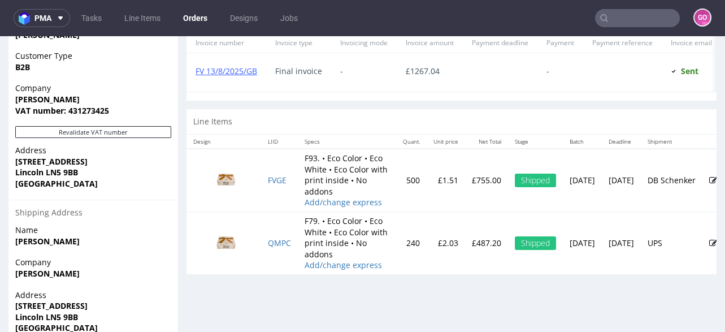
scroll to position [554, 0]
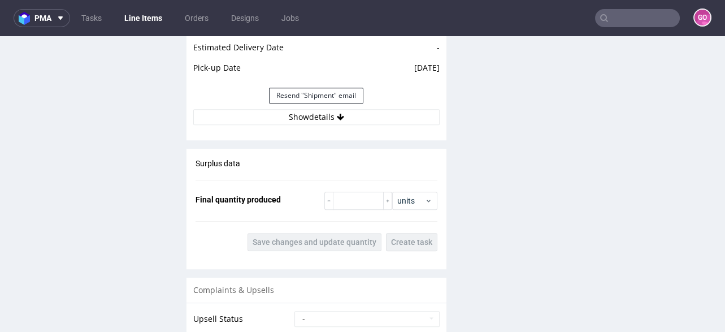
scroll to position [1311, 0]
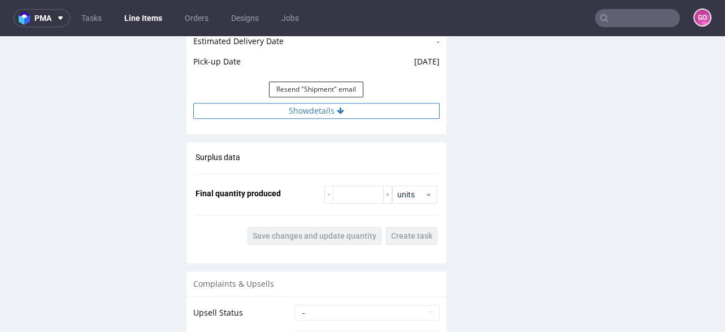
click at [324, 111] on button "Show details" at bounding box center [316, 111] width 246 height 16
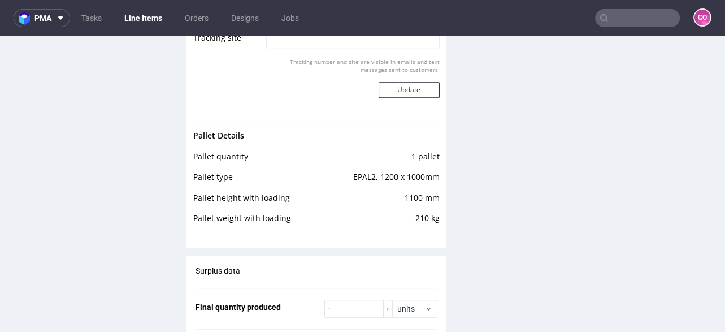
scroll to position [1356, 0]
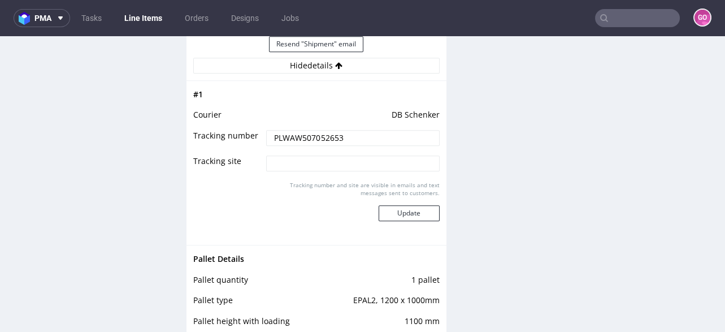
click at [331, 133] on input "PLWAW507052653" at bounding box center [352, 138] width 173 height 16
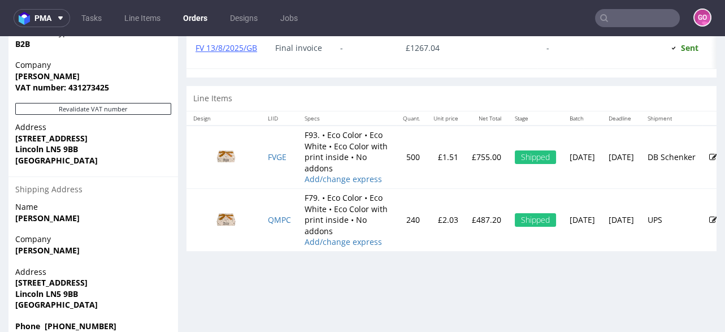
scroll to position [600, 0]
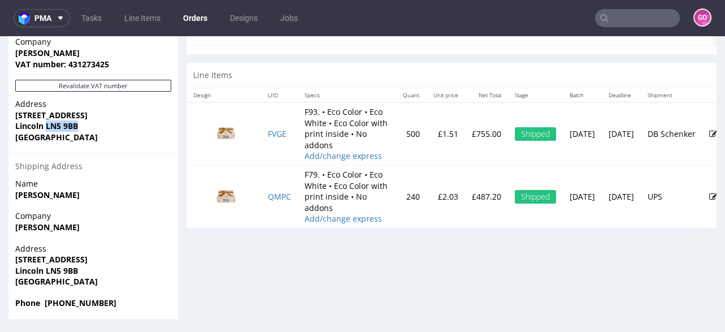
drag, startPoint x: 46, startPoint y: 123, endPoint x: 86, endPoint y: 127, distance: 39.8
click at [86, 127] on span "Lincoln LN5 9BB" at bounding box center [93, 125] width 156 height 11
copy strong "LN5 9BB"
click at [658, 18] on input "text" at bounding box center [637, 18] width 85 height 18
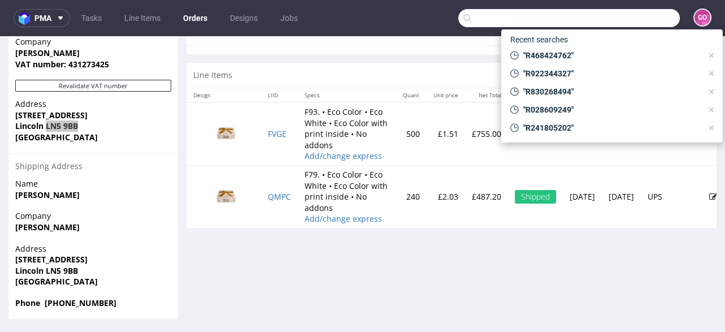
paste input "R672332874"
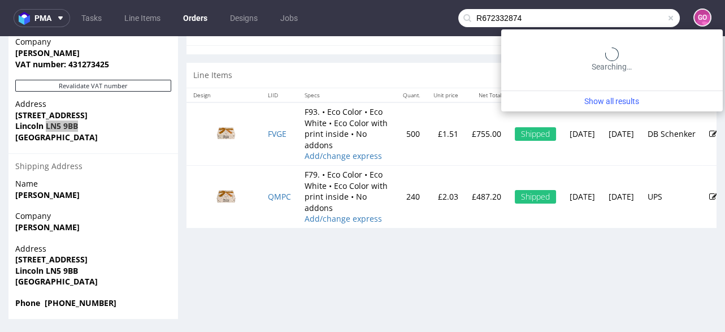
type input "R672332874"
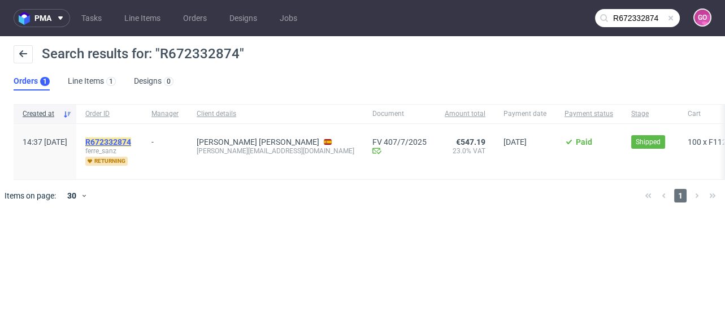
click at [131, 142] on mark "R672332874" at bounding box center [108, 141] width 46 height 9
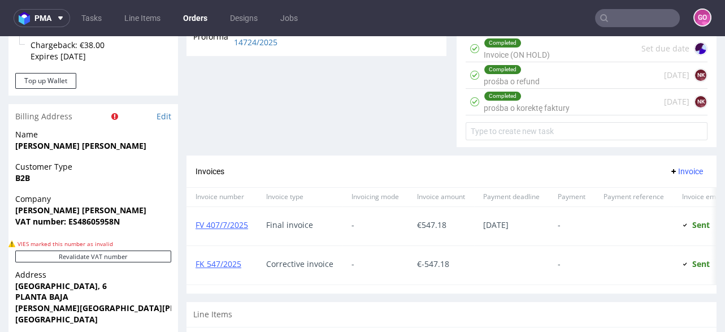
scroll to position [497, 0]
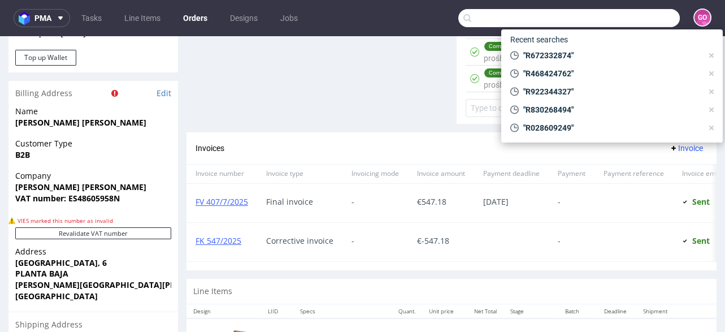
click at [647, 18] on input "text" at bounding box center [569, 18] width 222 height 18
paste input "R097263273"
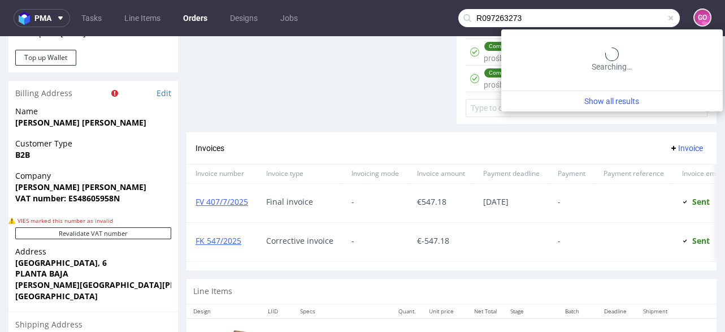
type input "R097263273"
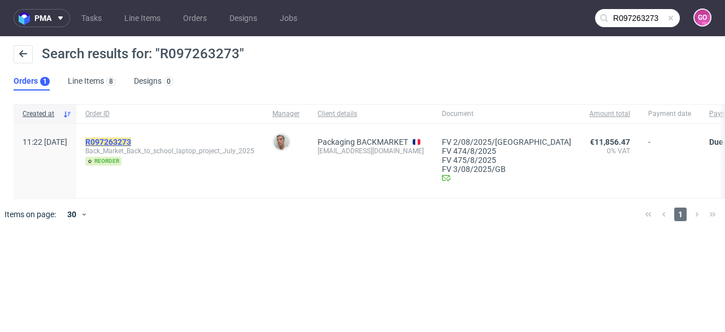
click at [131, 138] on mark "R097263273" at bounding box center [108, 141] width 46 height 9
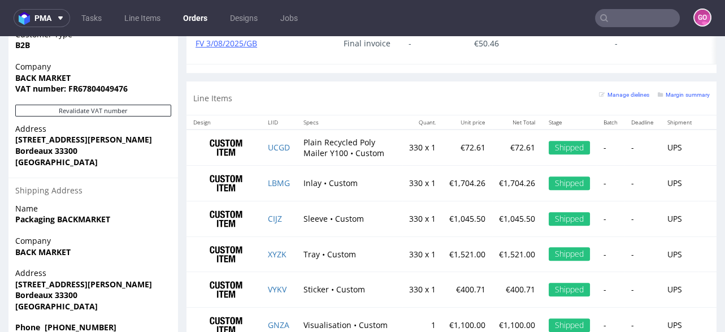
scroll to position [678, 0]
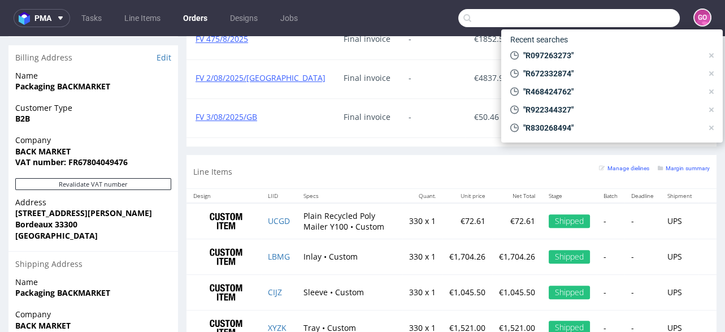
click at [606, 14] on input "text" at bounding box center [569, 18] width 222 height 18
paste input "R923422810"
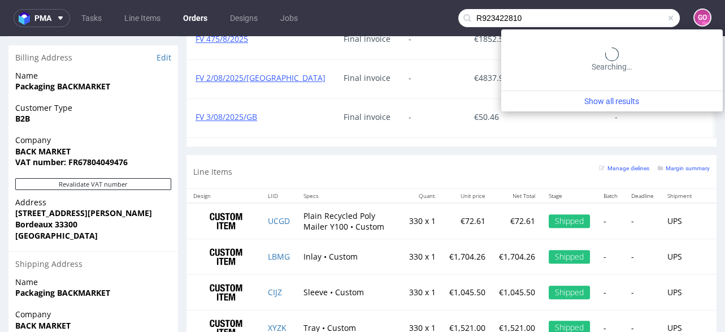
type input "R923422810"
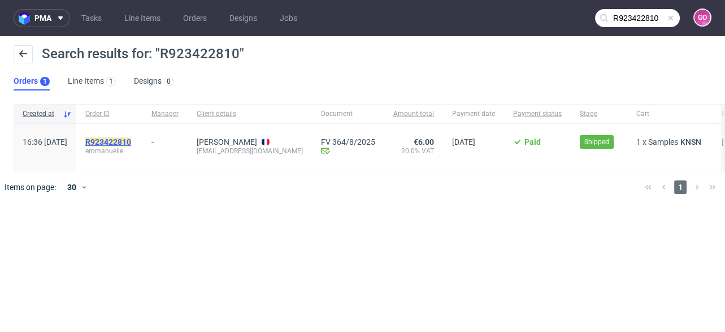
click at [131, 141] on mark "R923422810" at bounding box center [108, 141] width 46 height 9
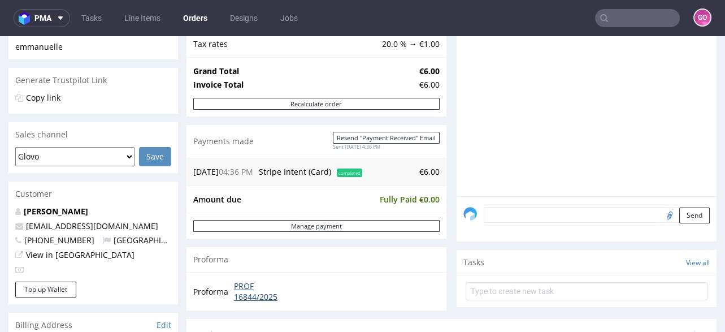
scroll to position [271, 0]
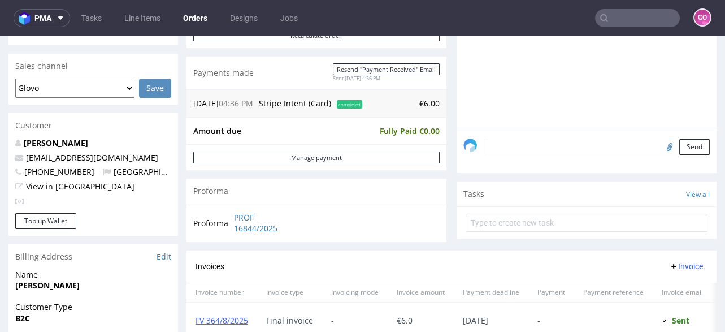
click at [632, 23] on input "text" at bounding box center [637, 18] width 85 height 18
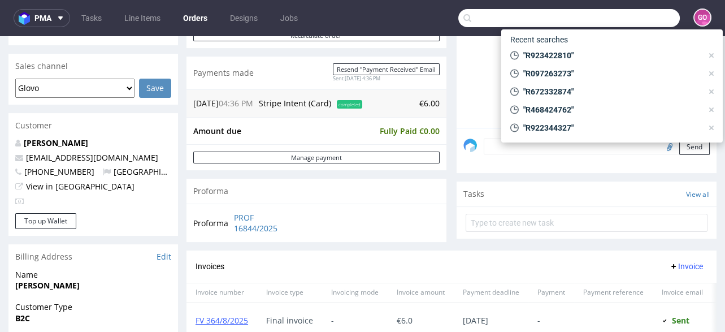
paste input "R970570949"
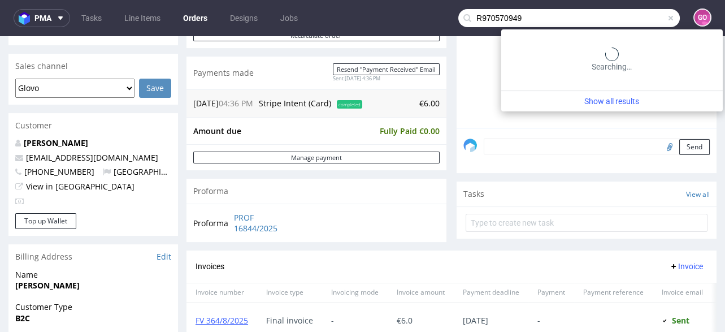
type input "R970570949"
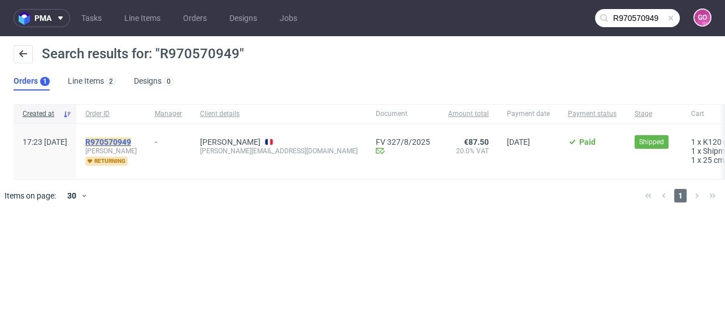
click at [131, 143] on mark "R970570949" at bounding box center [108, 141] width 46 height 9
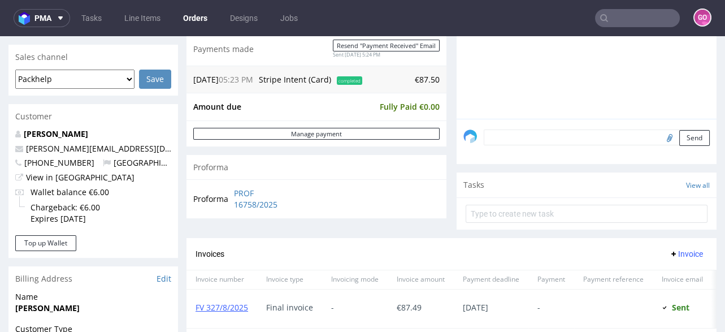
scroll to position [226, 0]
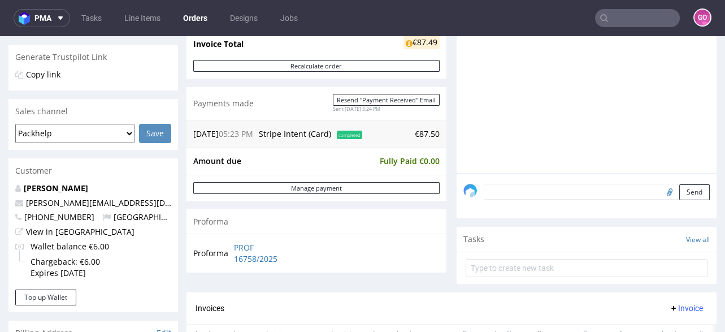
click at [633, 16] on input "text" at bounding box center [637, 18] width 85 height 18
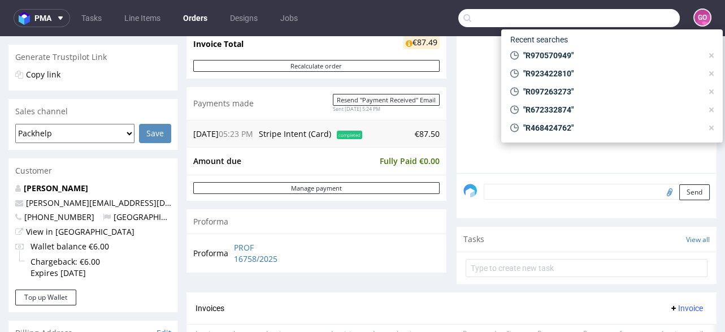
paste input "R421851179"
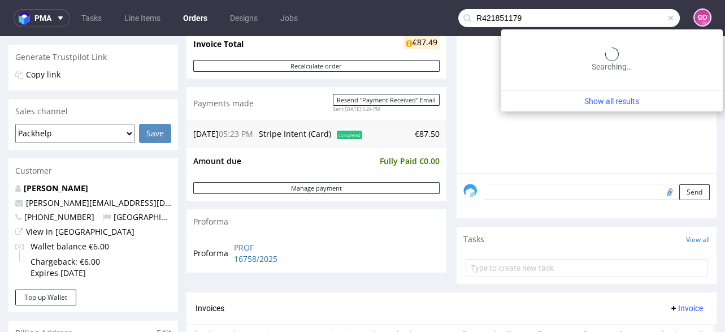
type input "R421851179"
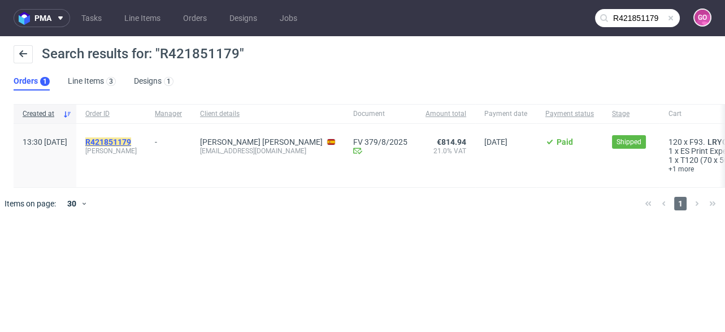
click at [131, 141] on mark "R421851179" at bounding box center [108, 141] width 46 height 9
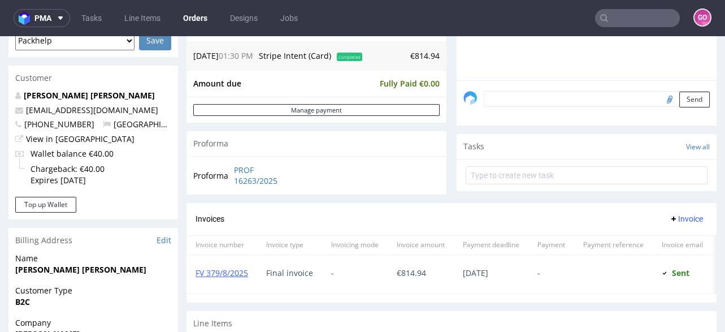
scroll to position [226, 0]
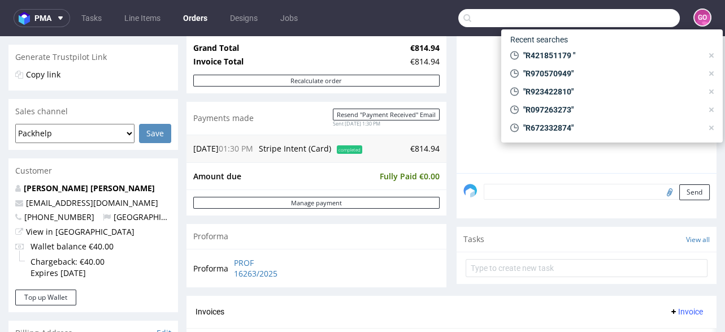
click at [618, 15] on input "text" at bounding box center [569, 18] width 222 height 18
paste input "R854593908"
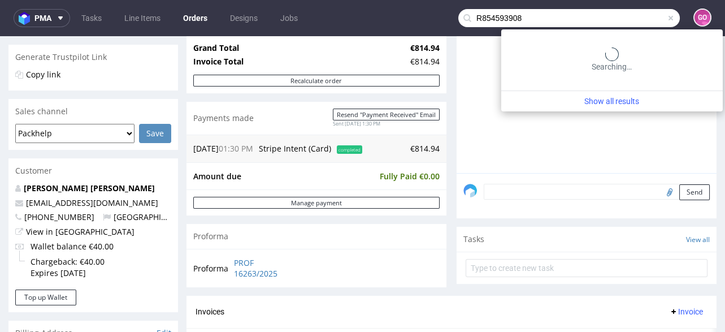
type input "R854593908"
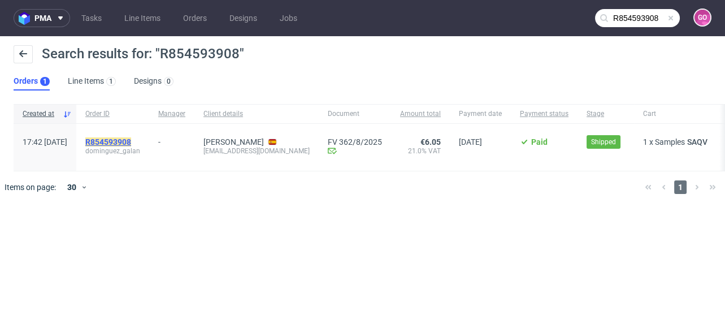
click at [131, 144] on mark "R854593908" at bounding box center [108, 141] width 46 height 9
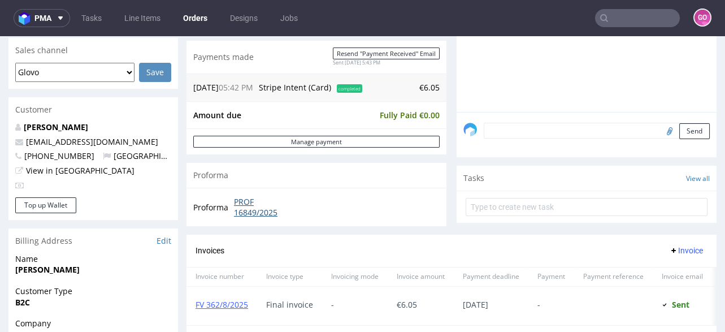
scroll to position [271, 0]
